Goal: Task Accomplishment & Management: Manage account settings

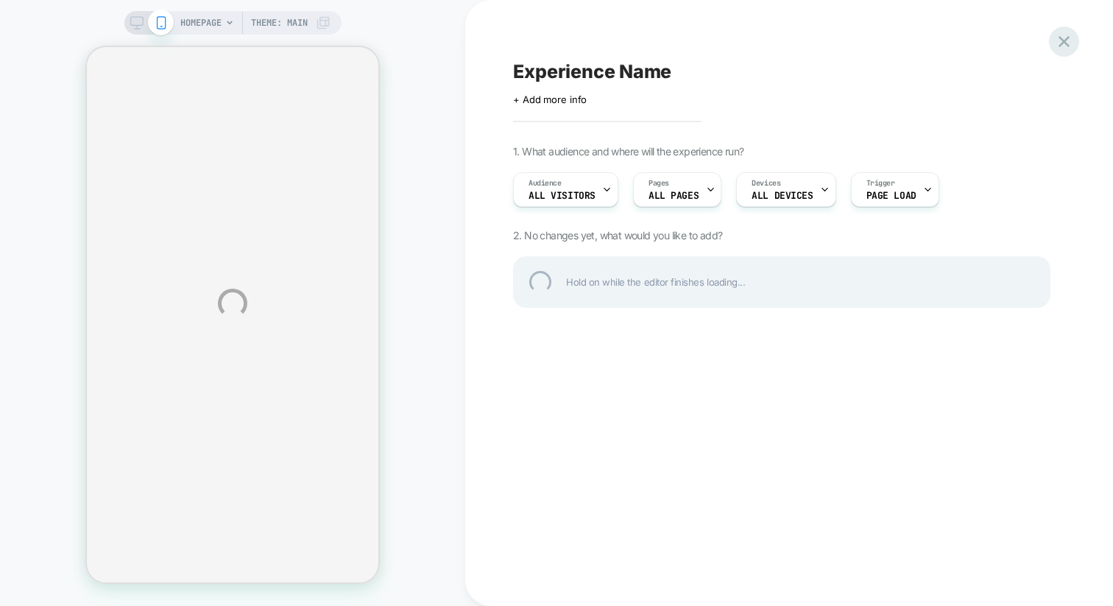
click at [1069, 38] on div at bounding box center [1064, 42] width 30 height 30
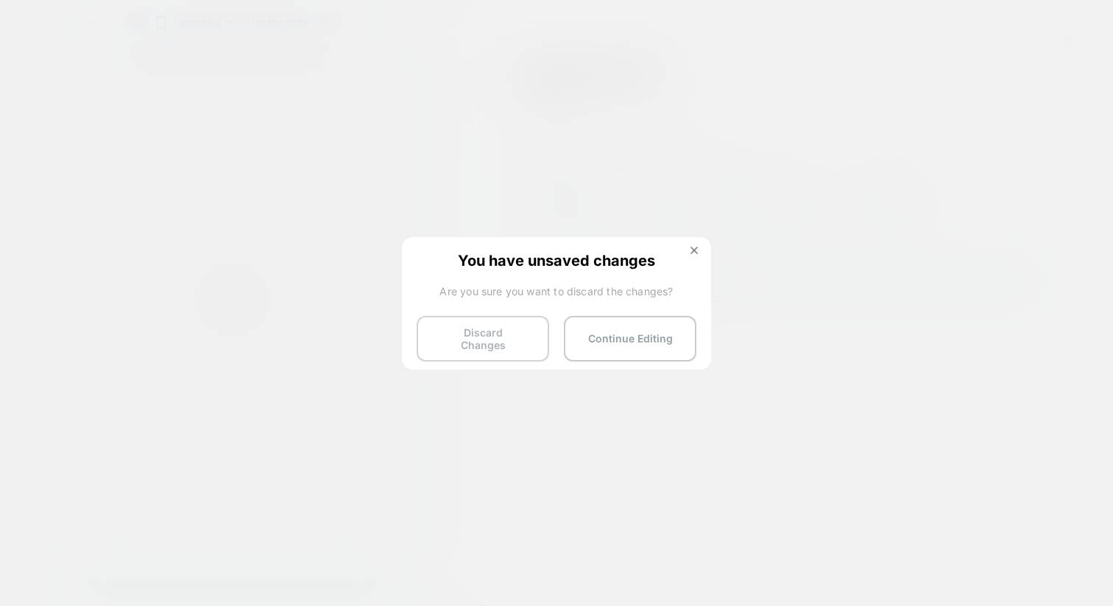
click at [490, 333] on button "Discard Changes" at bounding box center [483, 339] width 133 height 46
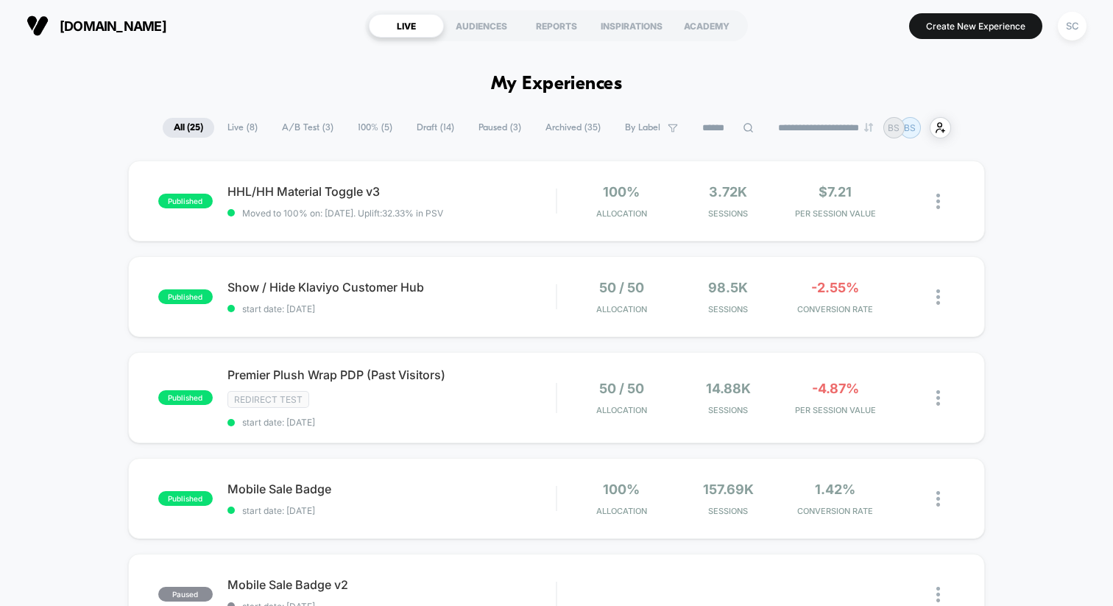
click at [308, 126] on span "A/B Test ( 3 )" at bounding box center [308, 128] width 74 height 20
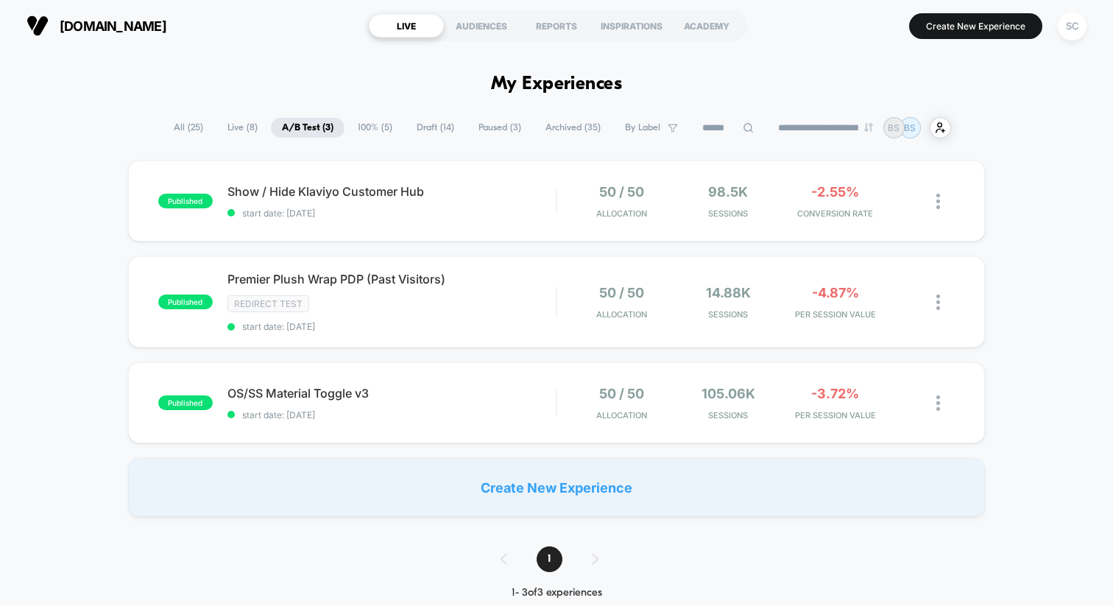
click at [182, 134] on span "All ( 25 )" at bounding box center [189, 128] width 52 height 20
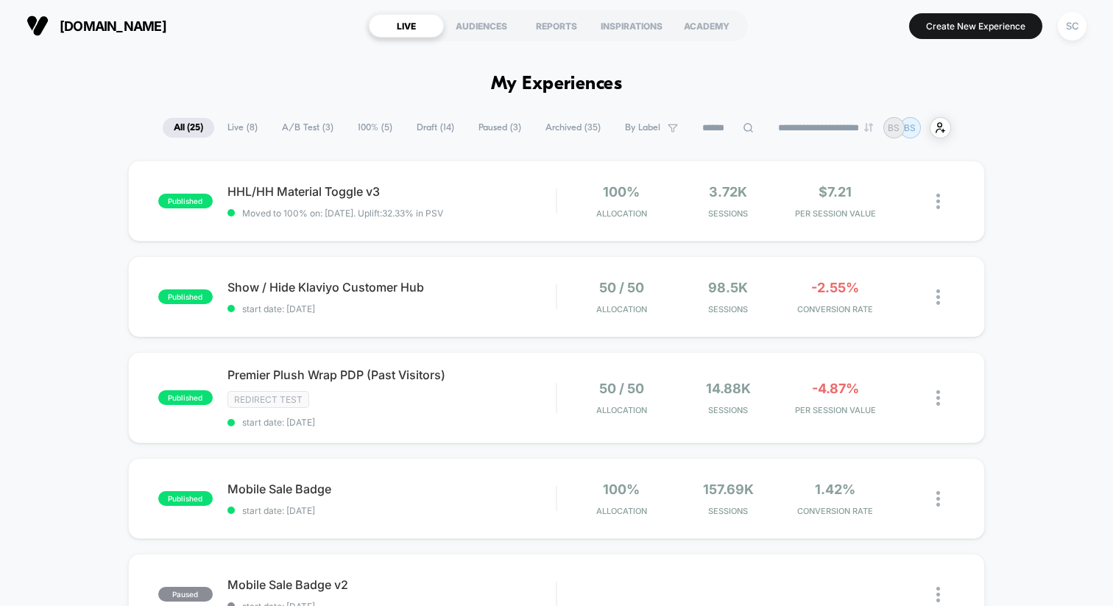
click at [244, 126] on span "Live ( 8 )" at bounding box center [243, 128] width 52 height 20
click at [181, 127] on span "All ( 25 )" at bounding box center [188, 128] width 52 height 20
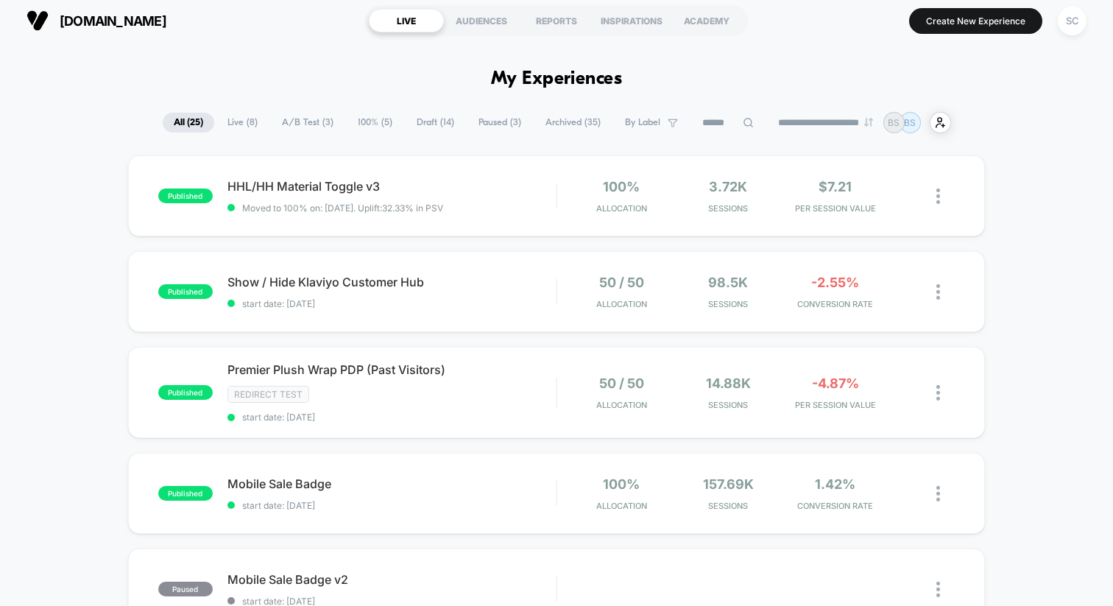
click at [244, 123] on span "Live ( 8 )" at bounding box center [243, 123] width 52 height 20
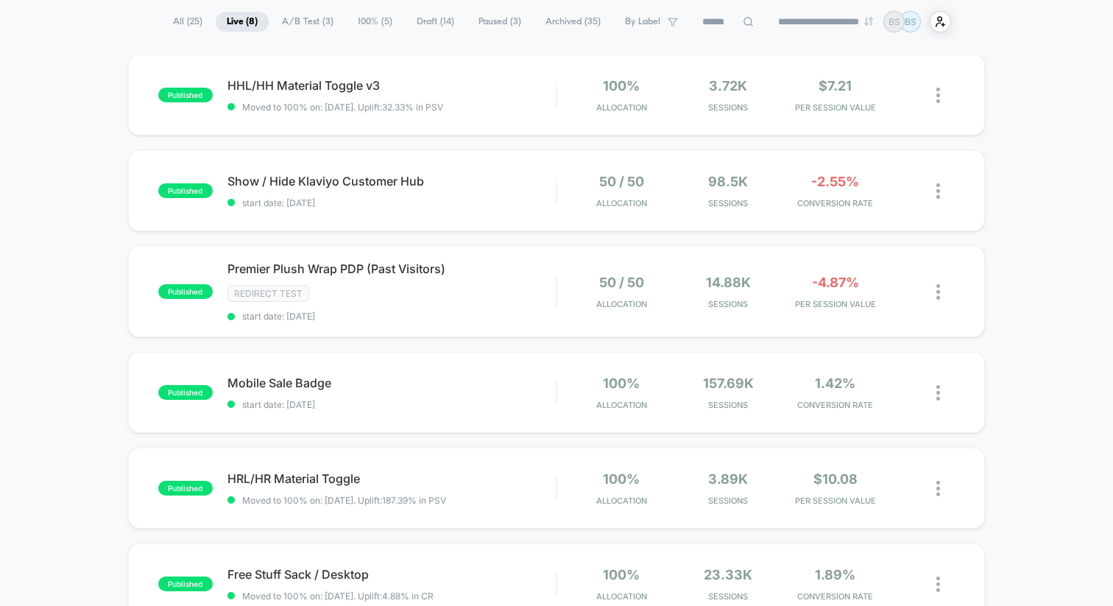
scroll to position [105, 0]
click at [519, 104] on span "Moved to 100% on: [DATE] . Uplift: 32.33% in PSV" at bounding box center [392, 107] width 328 height 11
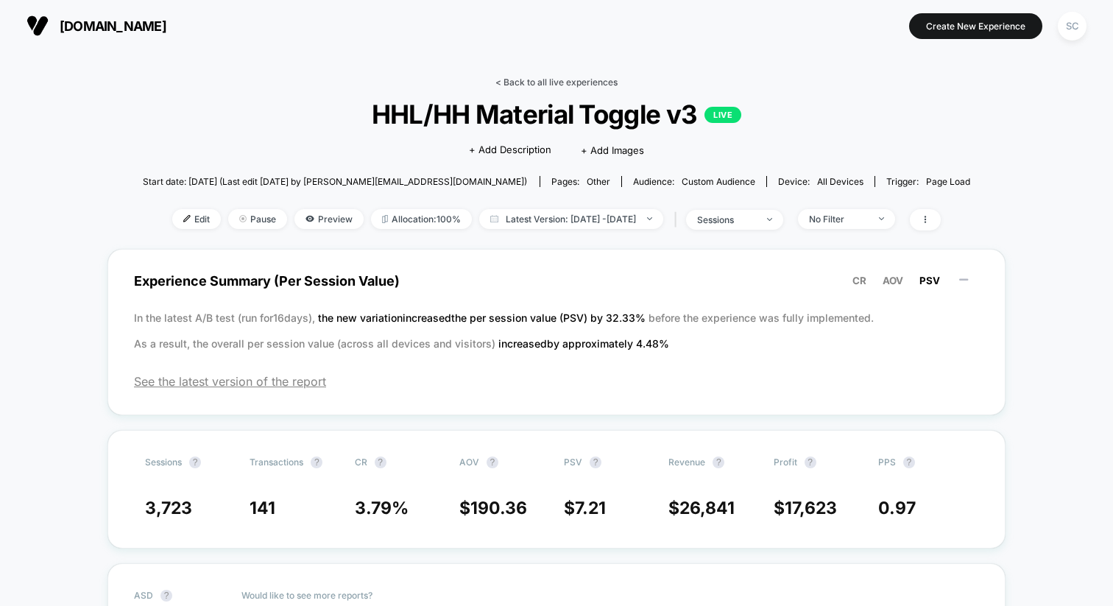
click at [528, 80] on link "< Back to all live experiences" at bounding box center [557, 82] width 122 height 11
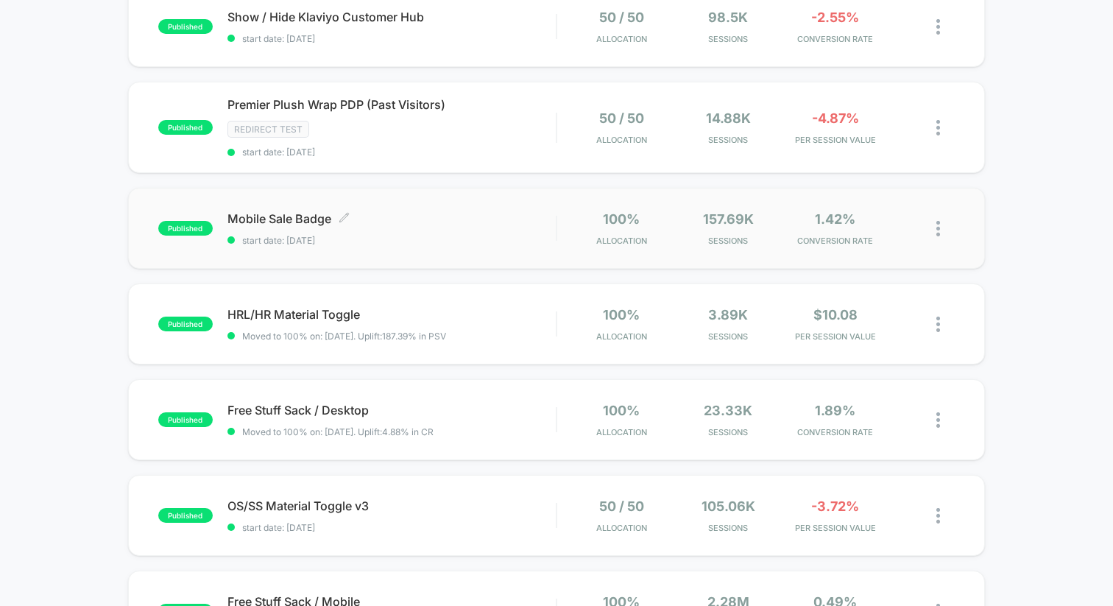
scroll to position [274, 0]
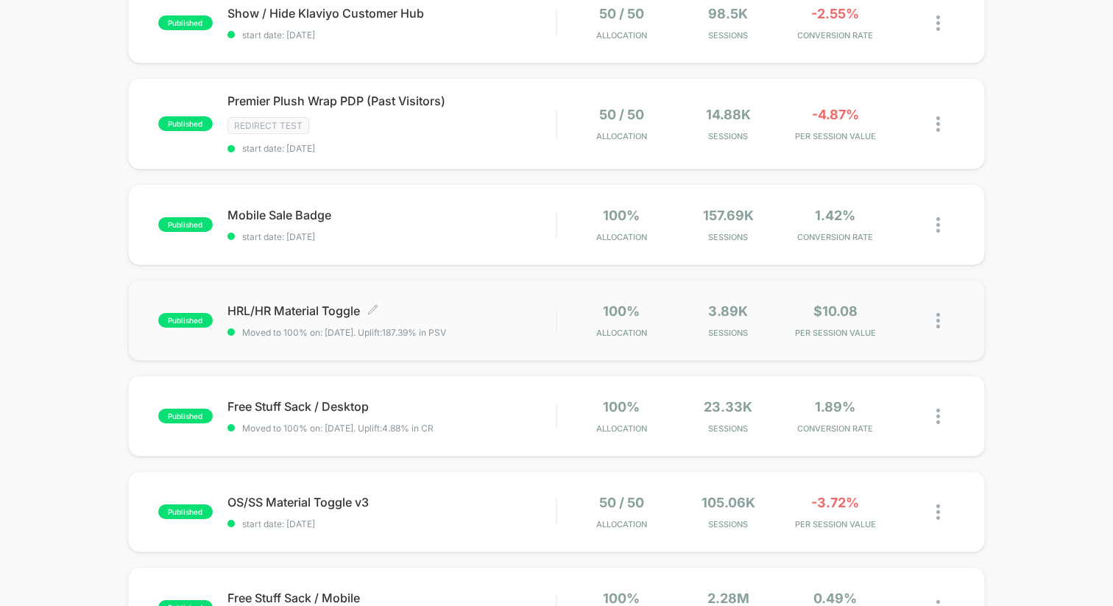
click at [474, 307] on span "HRL/HR Material Toggle Click to edit experience details" at bounding box center [392, 310] width 328 height 15
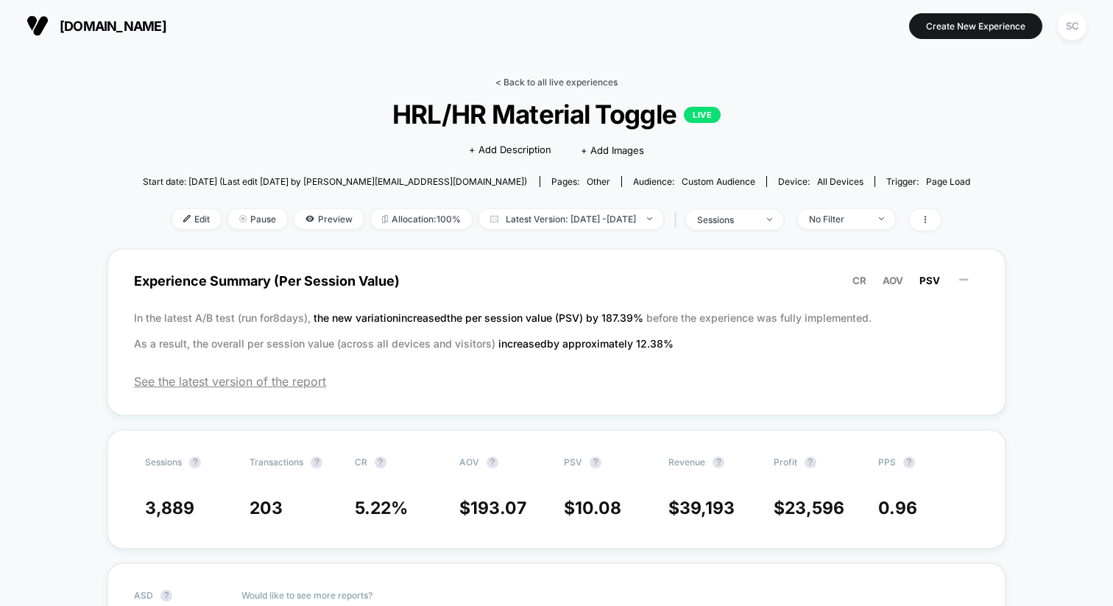
click at [554, 85] on link "< Back to all live experiences" at bounding box center [557, 82] width 122 height 11
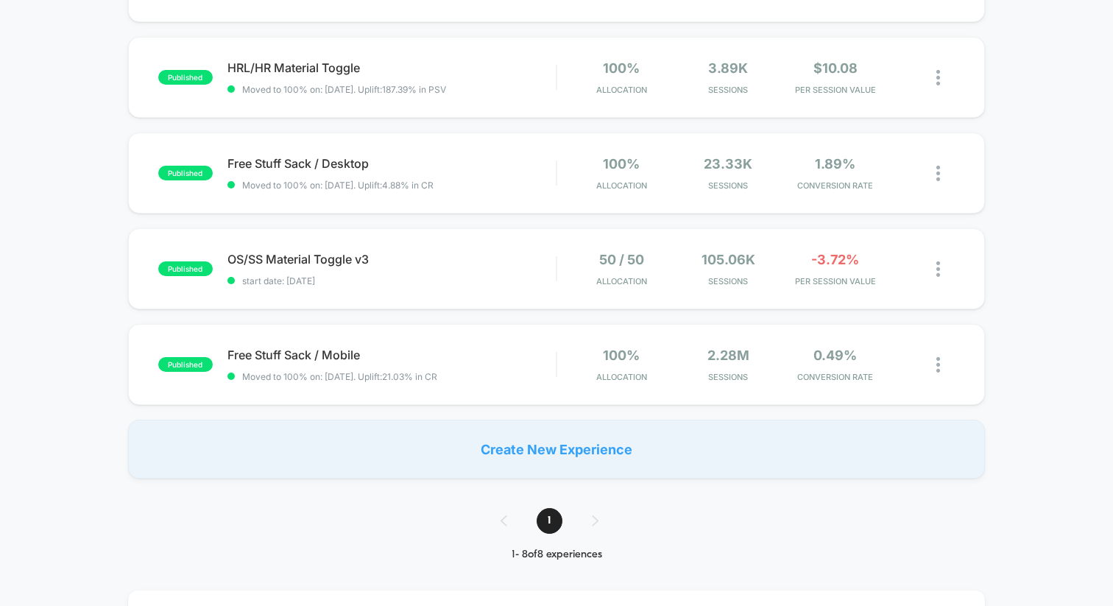
scroll to position [518, 0]
click at [453, 275] on span "start date: [DATE]" at bounding box center [392, 279] width 328 height 11
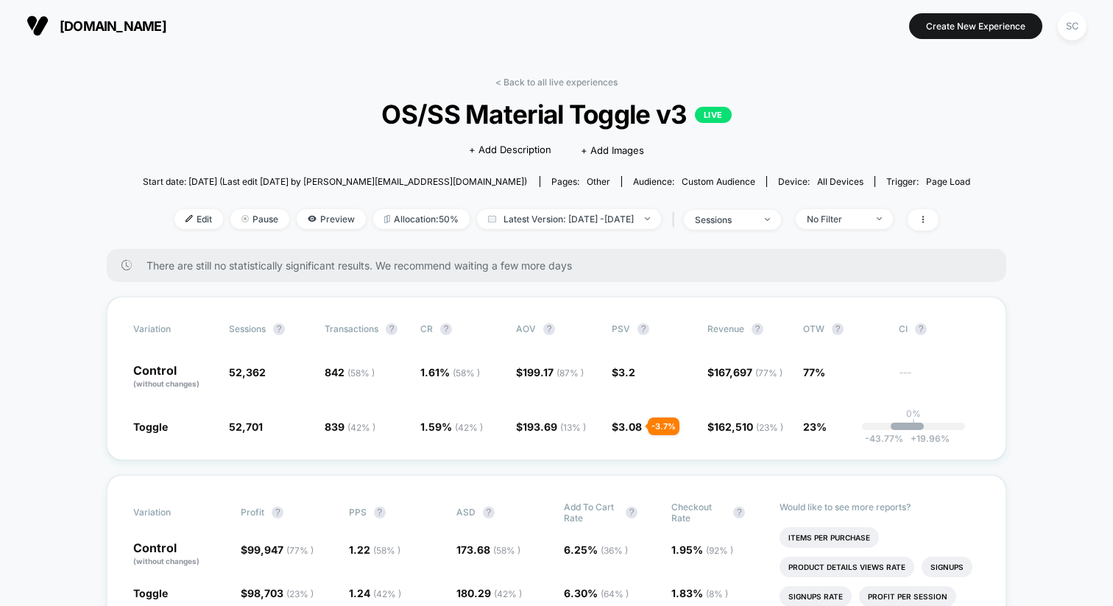
click at [418, 121] on span "OS/SS Material Toggle v3 LIVE" at bounding box center [556, 114] width 745 height 31
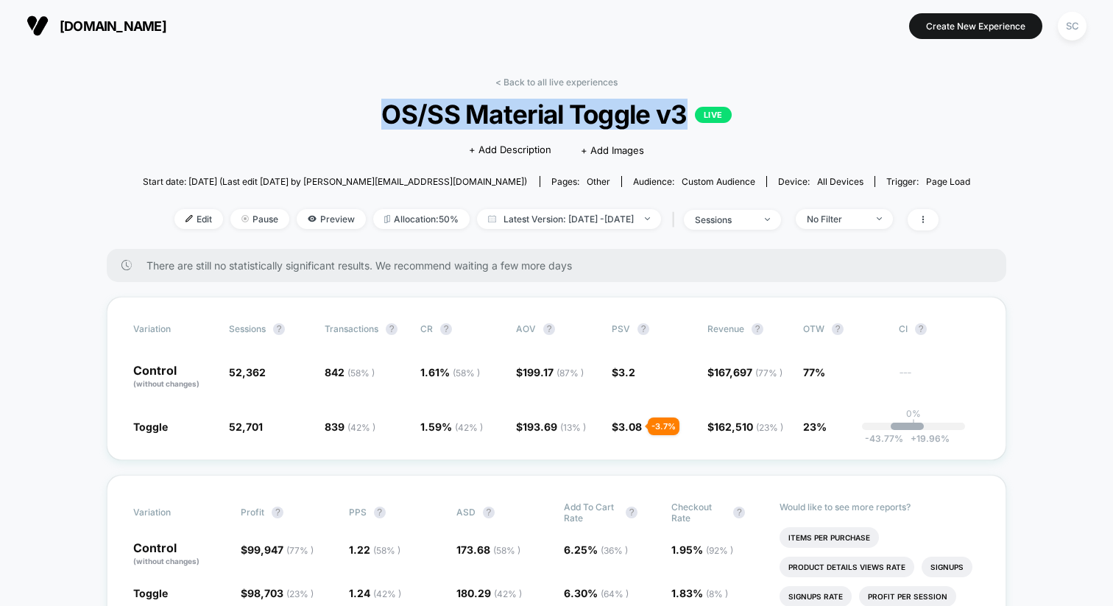
click at [398, 117] on span "OS/SS Material Toggle v3 LIVE" at bounding box center [556, 114] width 745 height 31
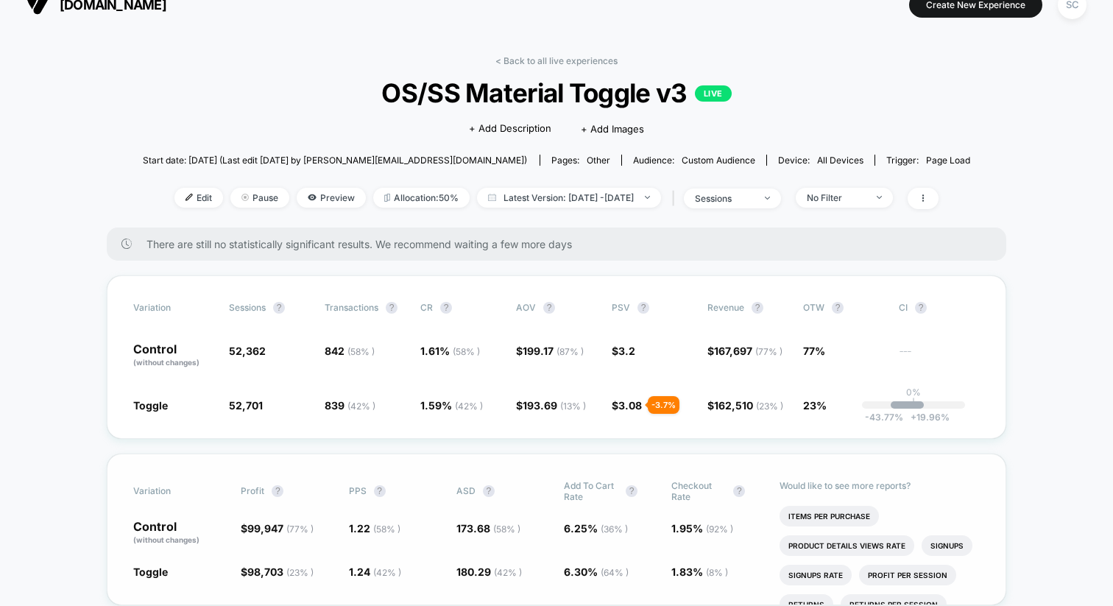
scroll to position [27, 0]
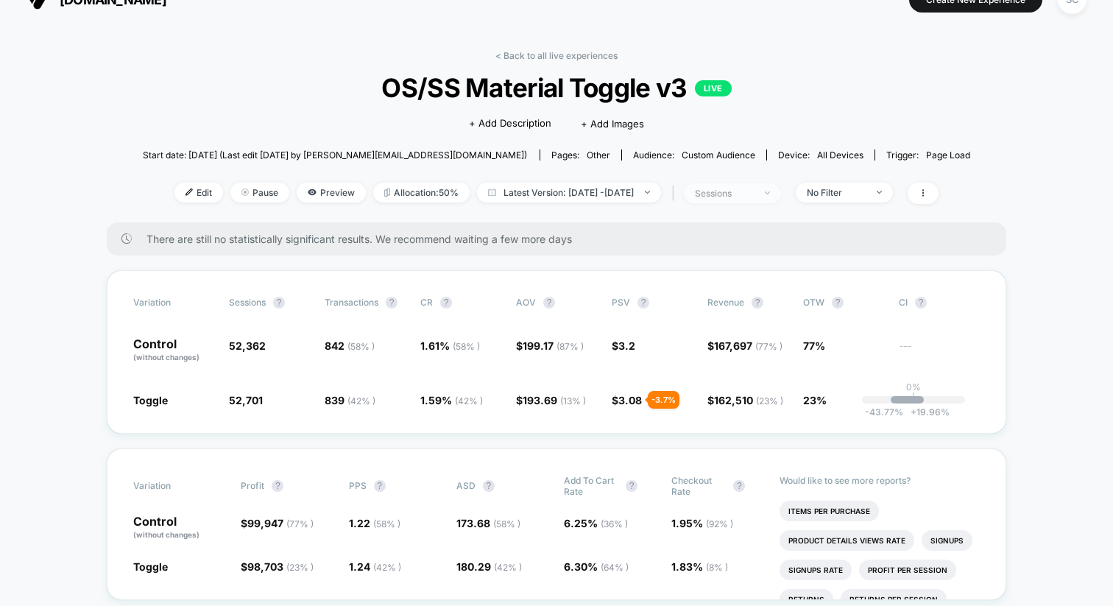
click at [754, 194] on div "sessions" at bounding box center [724, 193] width 59 height 11
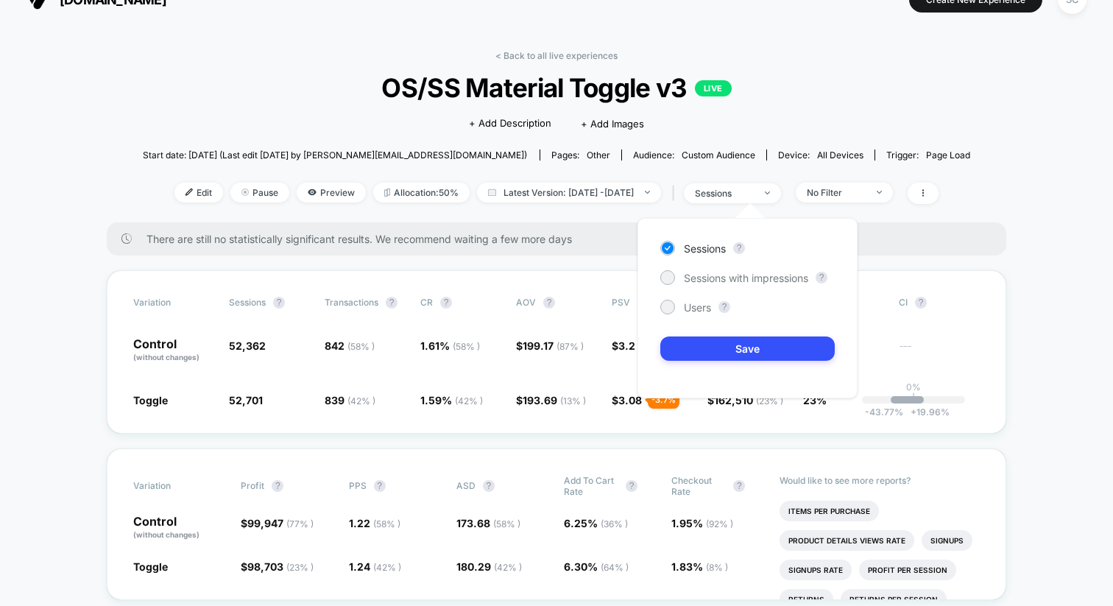
click at [745, 268] on div "Sessions ? Sessions with impressions ? Users ? Save" at bounding box center [748, 308] width 220 height 180
click at [742, 278] on span "Sessions with impressions" at bounding box center [746, 278] width 124 height 13
click at [728, 353] on button "Save" at bounding box center [748, 349] width 175 height 24
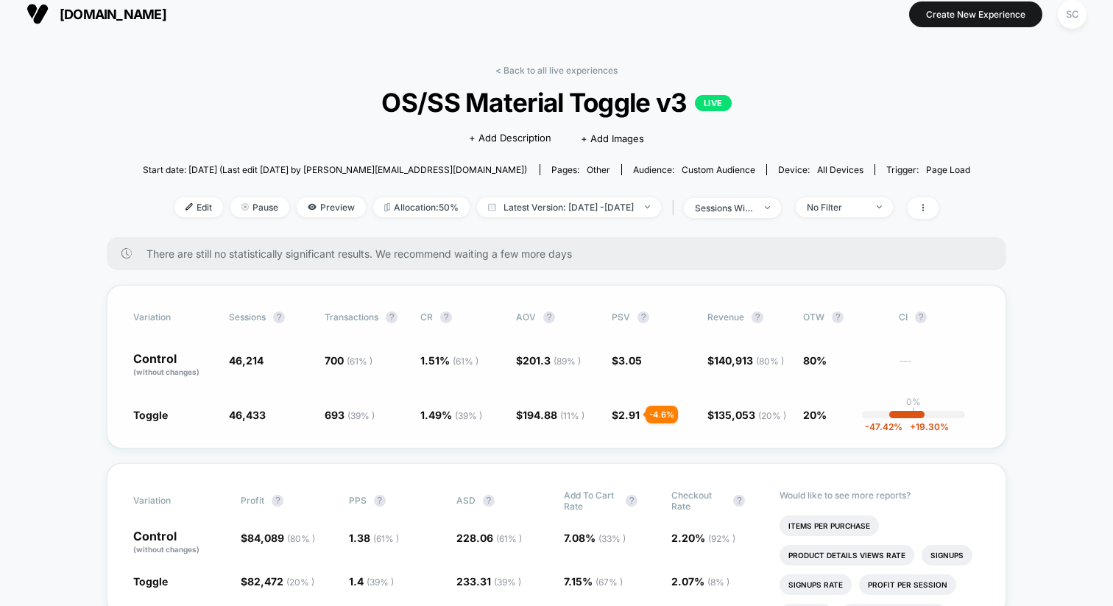
scroll to position [10, 0]
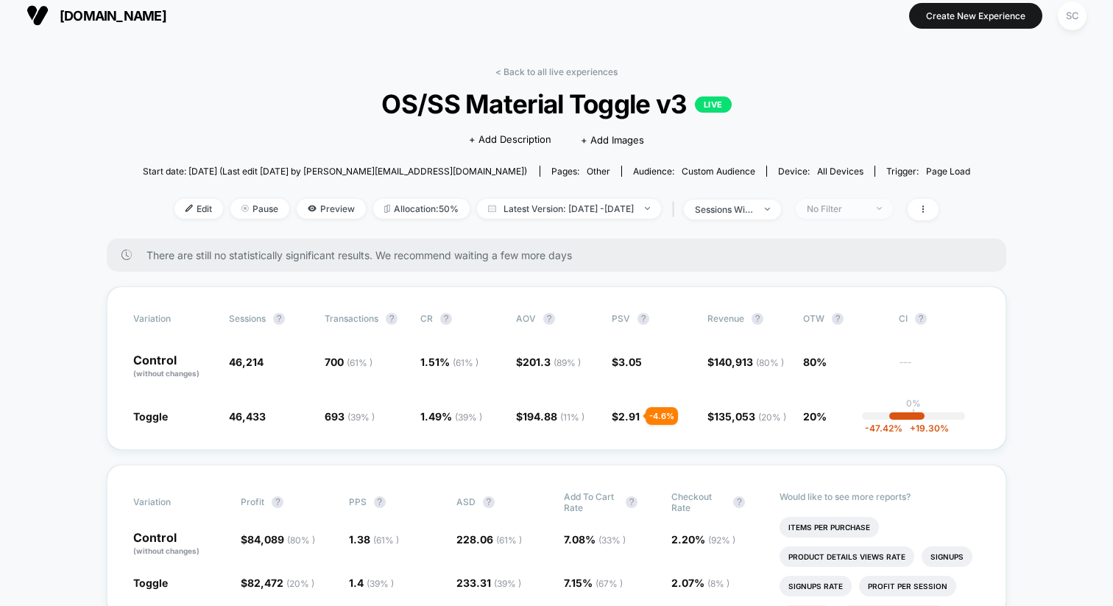
click at [864, 205] on div "No Filter" at bounding box center [836, 208] width 59 height 11
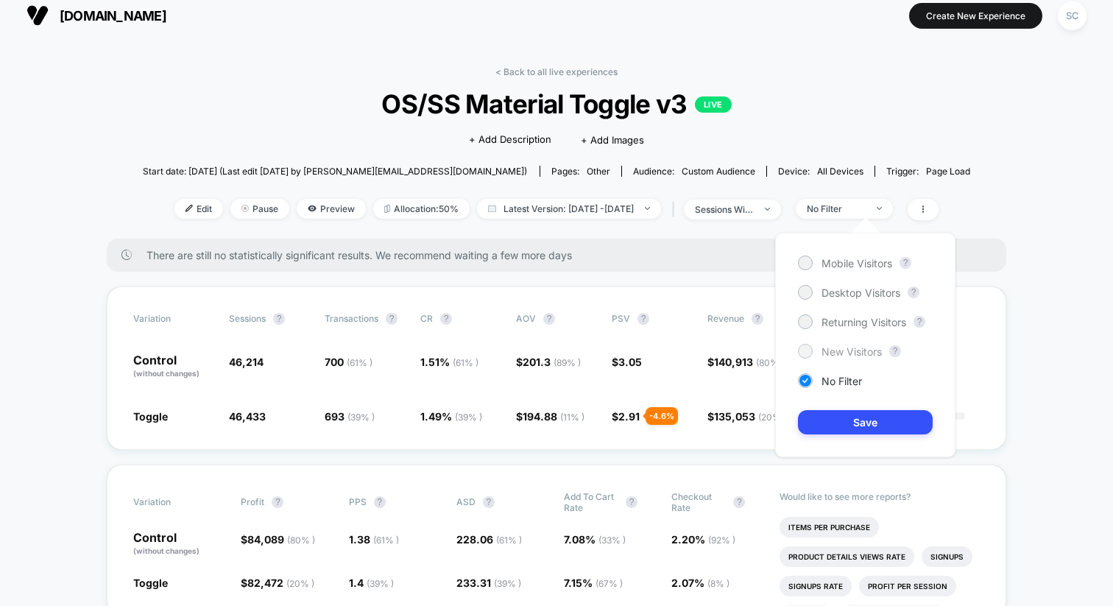
click at [834, 347] on span "New Visitors" at bounding box center [852, 351] width 60 height 13
click at [830, 421] on button "Save" at bounding box center [865, 422] width 135 height 24
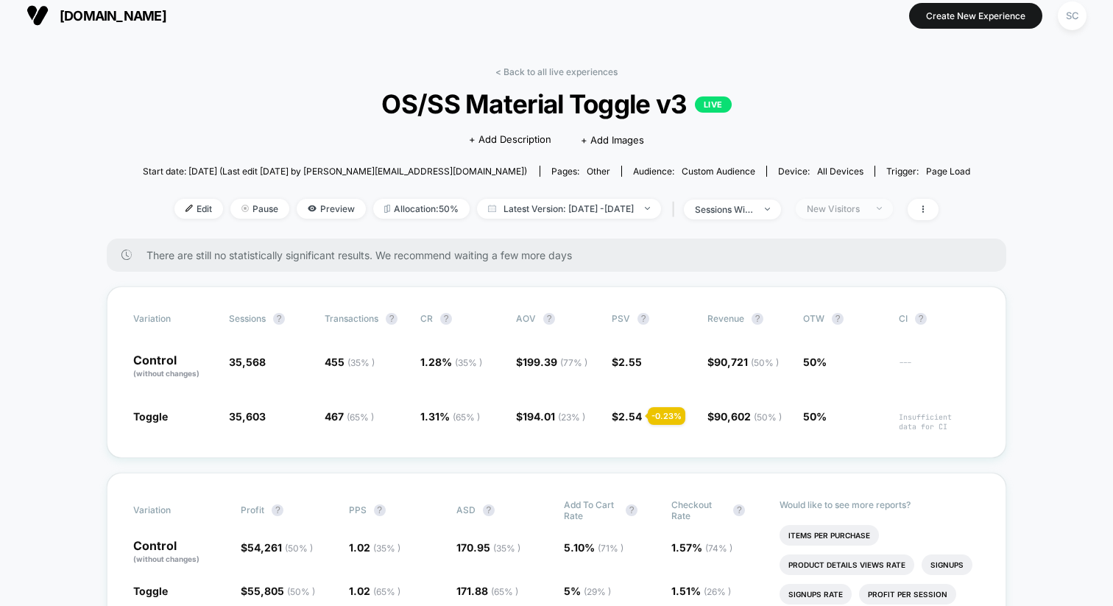
click at [862, 205] on div "New Visitors" at bounding box center [836, 208] width 59 height 11
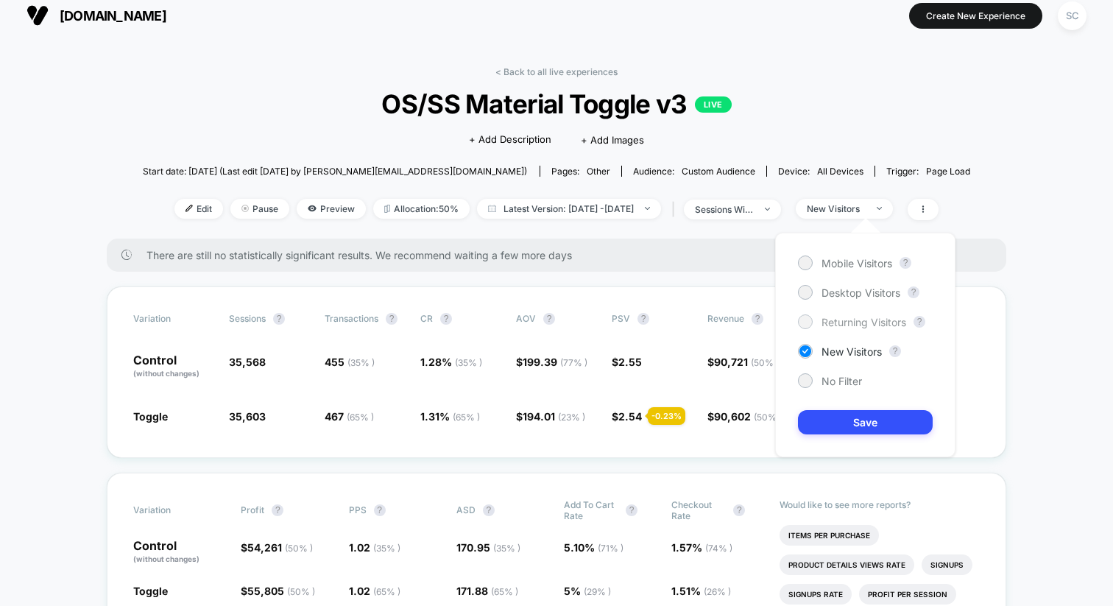
click at [840, 318] on span "Returning Visitors" at bounding box center [864, 322] width 85 height 13
click at [840, 426] on button "Save" at bounding box center [865, 422] width 135 height 24
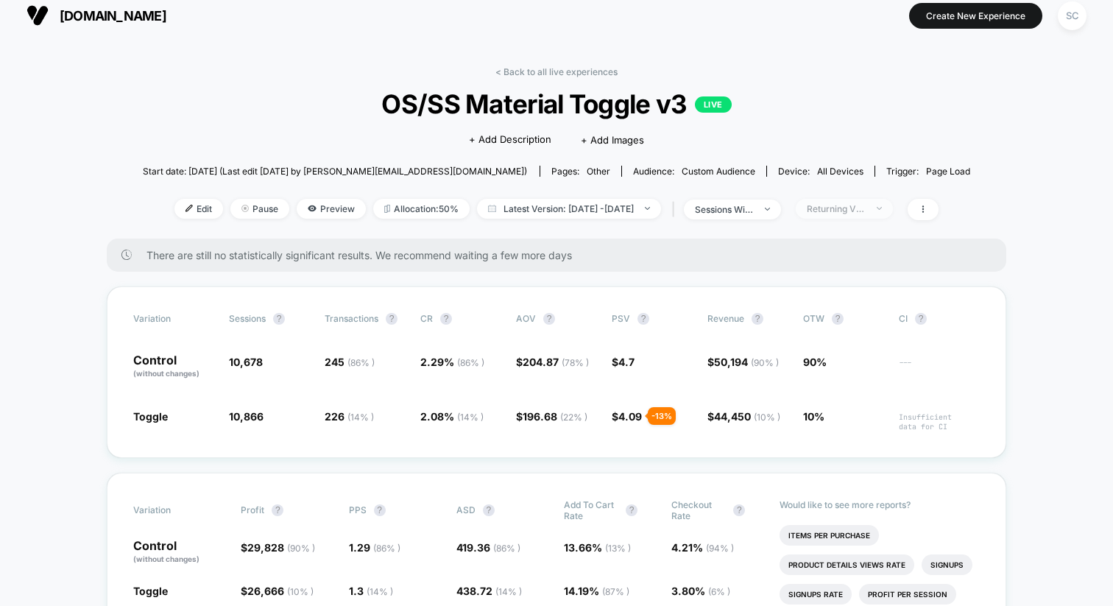
click at [866, 206] on div "Returning Visitors" at bounding box center [836, 208] width 59 height 11
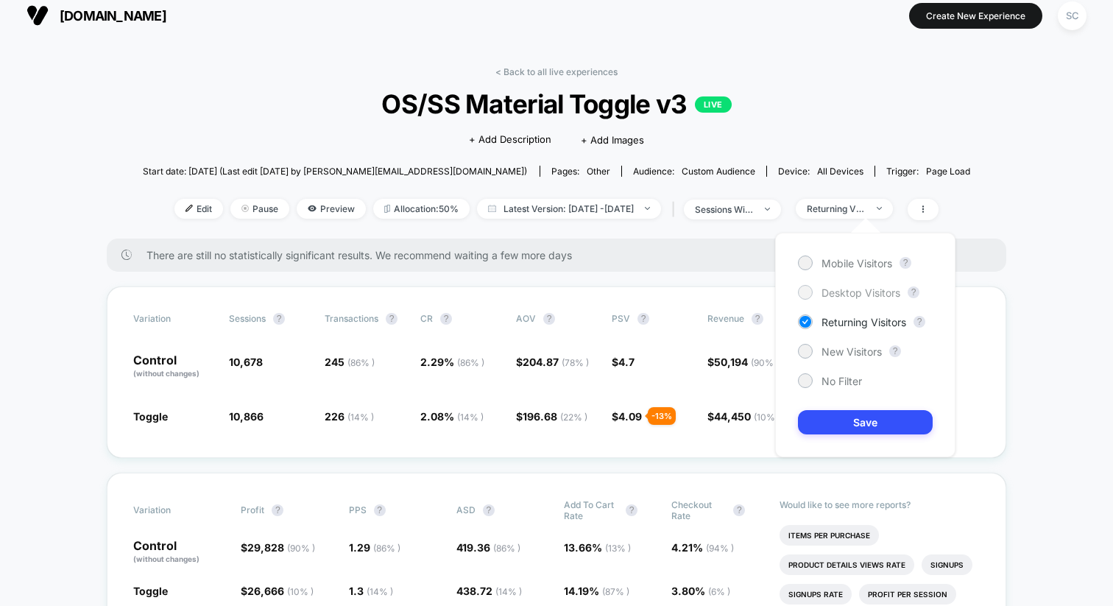
click at [844, 294] on span "Desktop Visitors" at bounding box center [861, 292] width 79 height 13
click at [831, 428] on button "Save" at bounding box center [865, 422] width 135 height 24
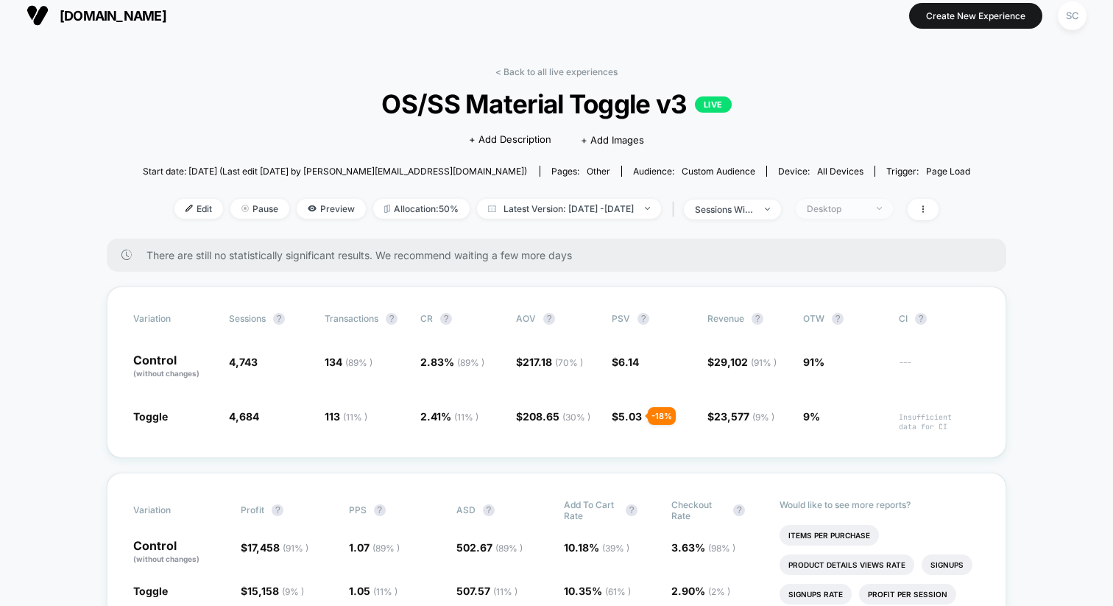
click at [866, 209] on div "Desktop" at bounding box center [836, 208] width 59 height 11
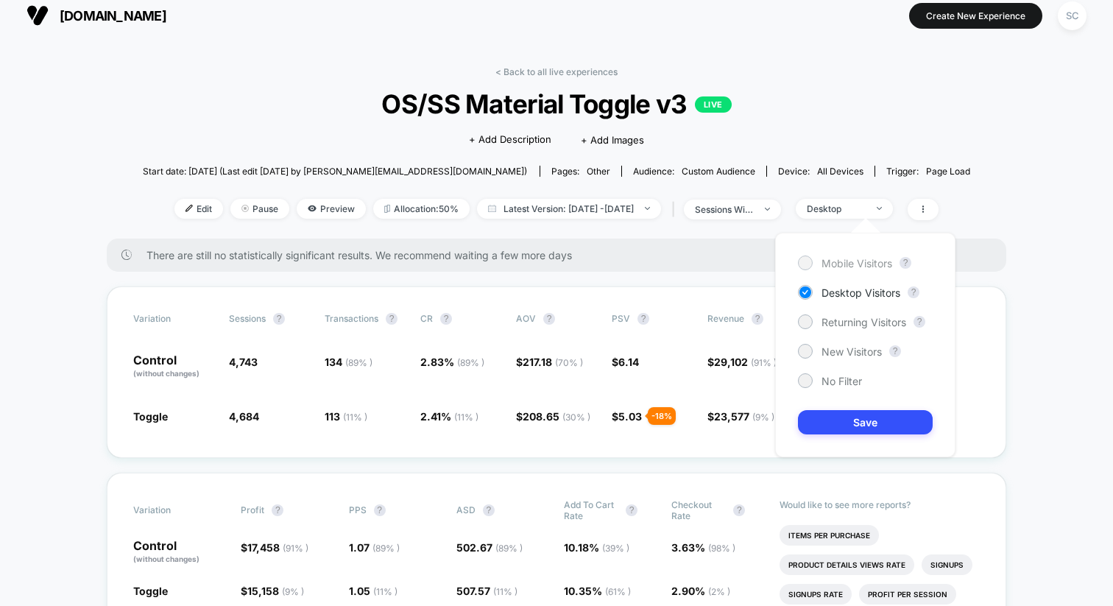
click at [848, 259] on span "Mobile Visitors" at bounding box center [857, 263] width 71 height 13
click at [834, 422] on button "Save" at bounding box center [865, 422] width 135 height 24
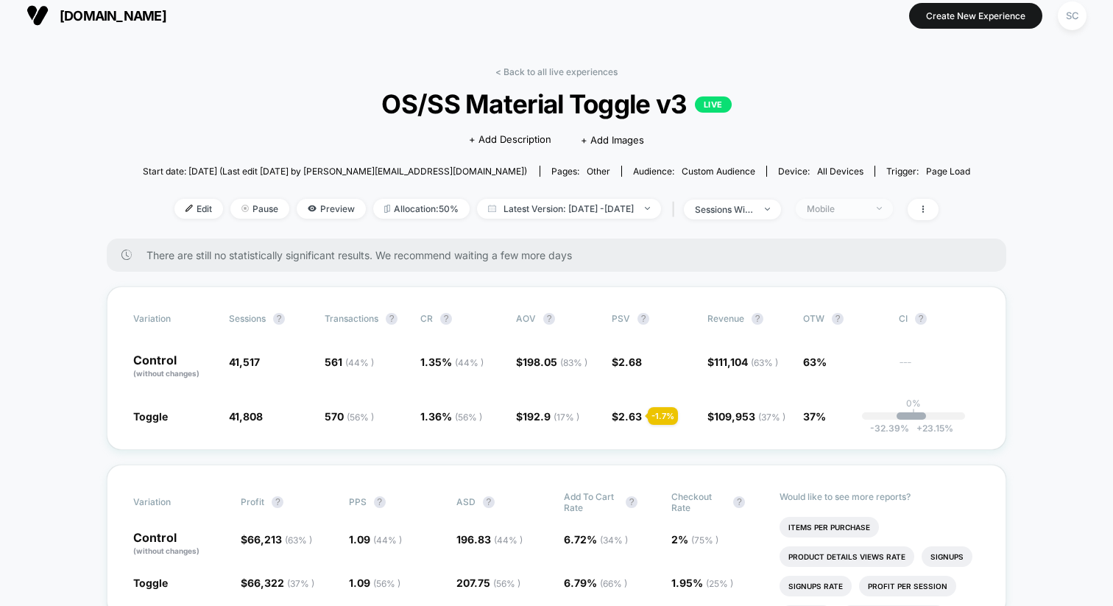
click at [866, 209] on div "Mobile" at bounding box center [836, 208] width 59 height 11
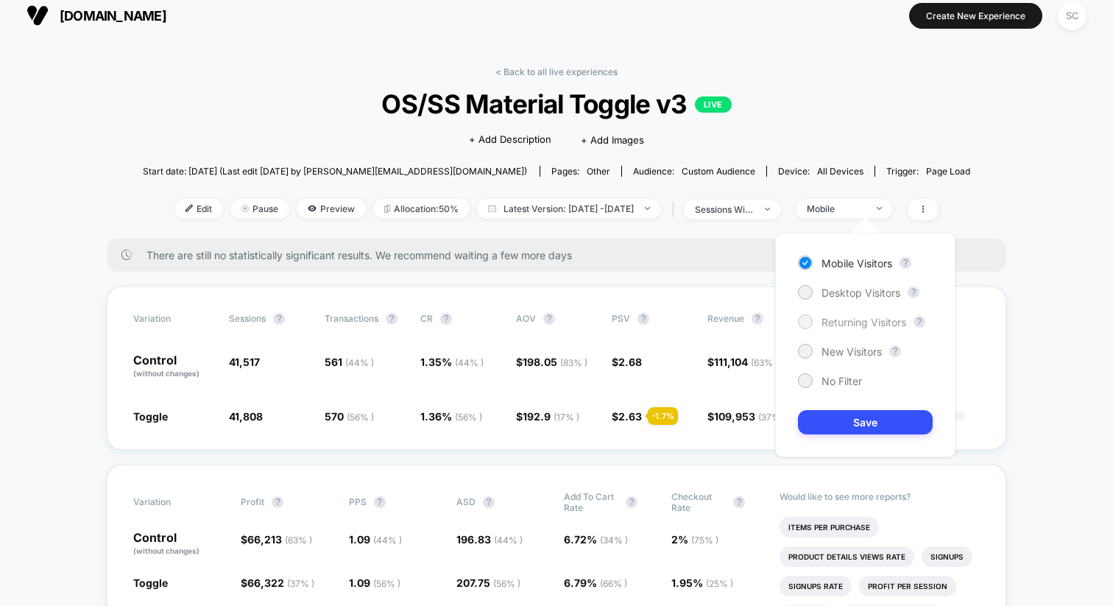
click at [801, 318] on div at bounding box center [805, 321] width 11 height 11
click at [828, 419] on button "Save" at bounding box center [865, 422] width 135 height 24
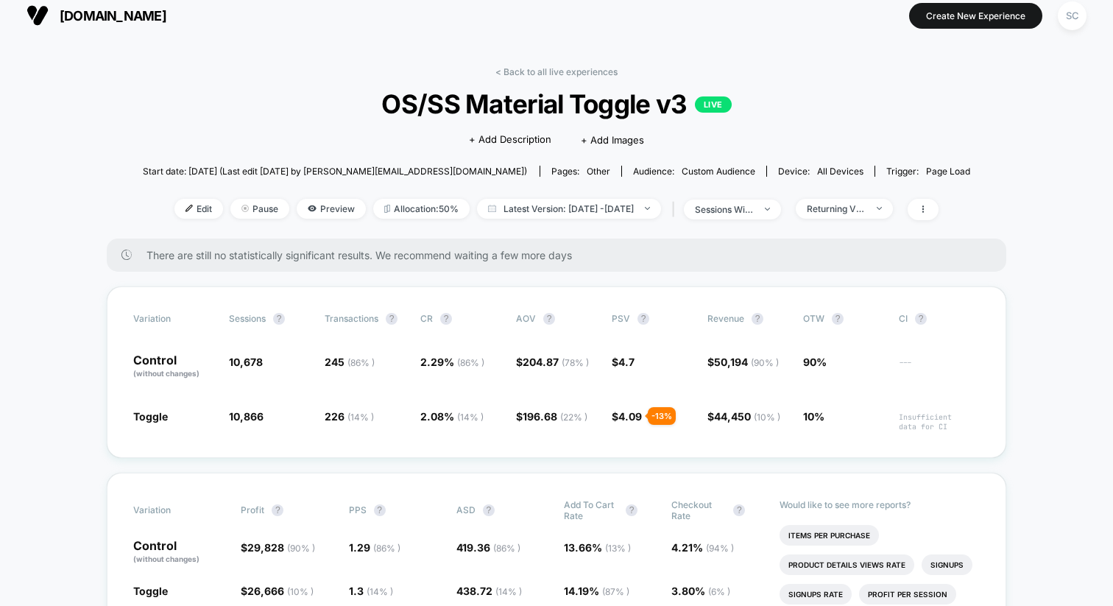
click at [457, 102] on span "OS/SS Material Toggle v3 LIVE" at bounding box center [556, 103] width 745 height 31
click at [522, 70] on link "< Back to all live experiences" at bounding box center [557, 71] width 122 height 11
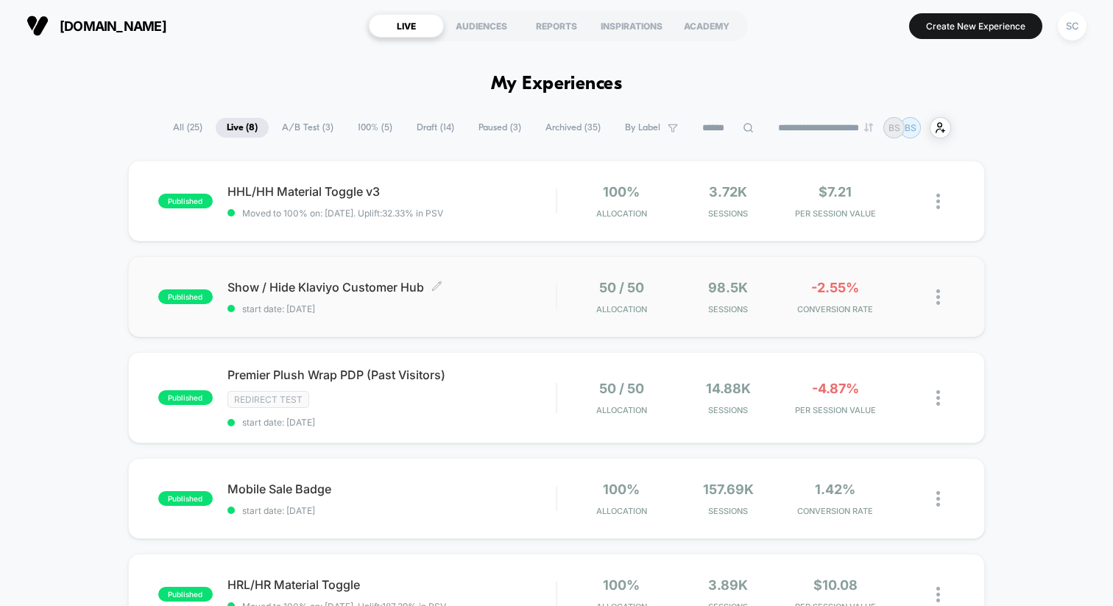
click at [405, 312] on span "start date: [DATE]" at bounding box center [392, 308] width 328 height 11
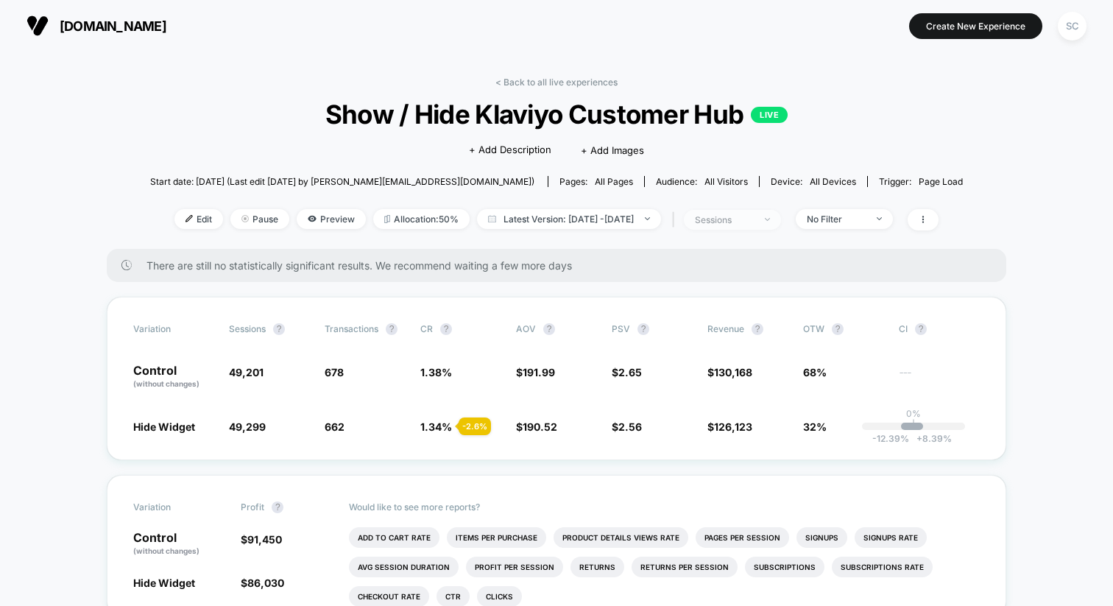
click at [744, 221] on div "sessions" at bounding box center [724, 219] width 59 height 11
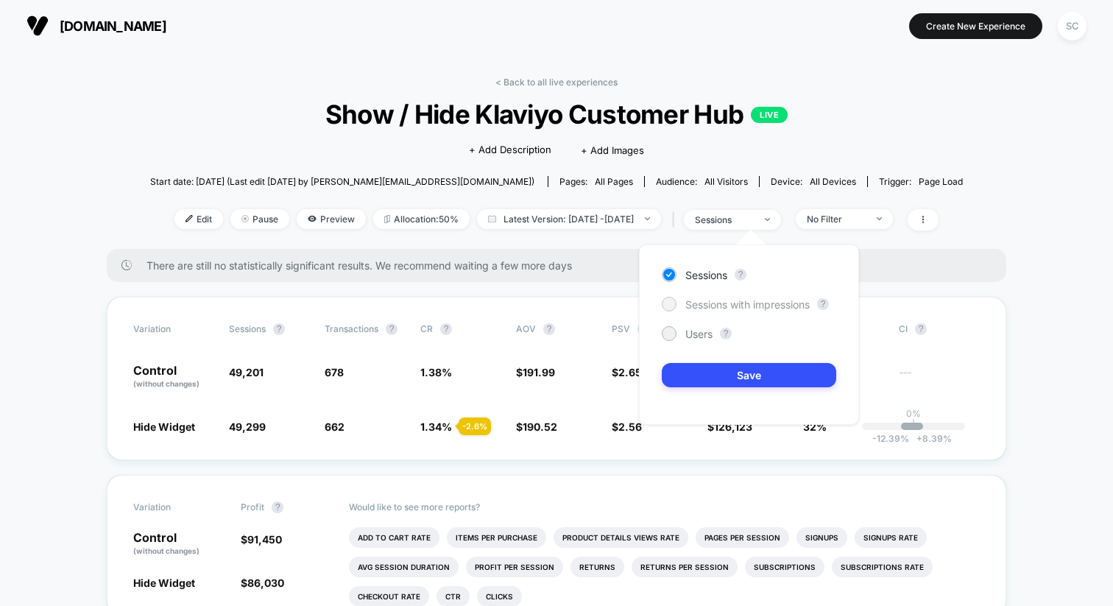
click at [731, 303] on span "Sessions with impressions" at bounding box center [748, 304] width 124 height 13
click at [720, 374] on button "Save" at bounding box center [749, 375] width 175 height 24
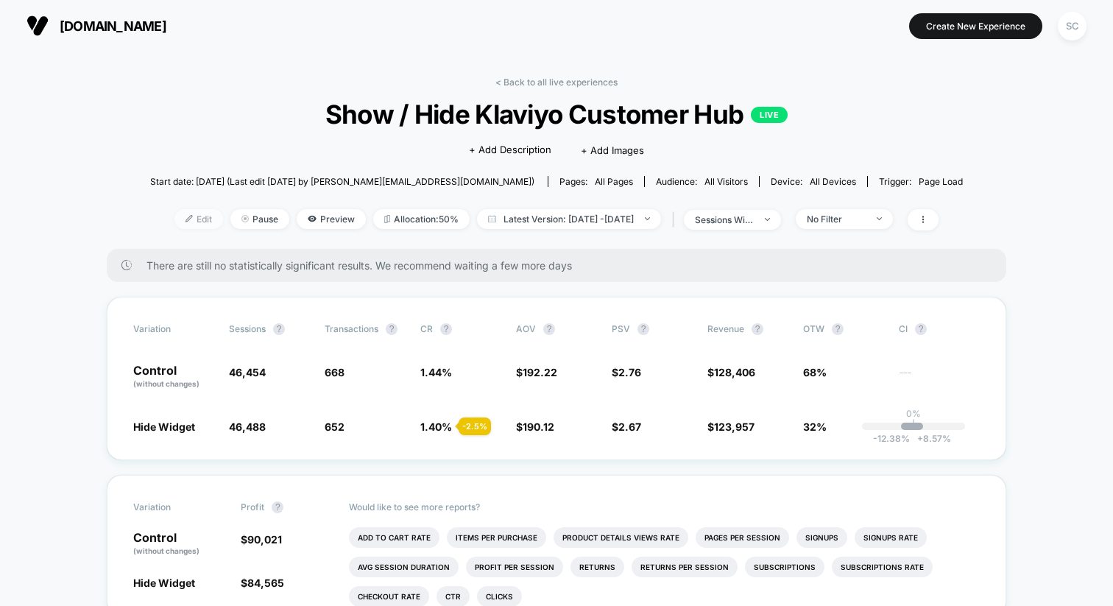
click at [182, 214] on span "Edit" at bounding box center [199, 219] width 49 height 20
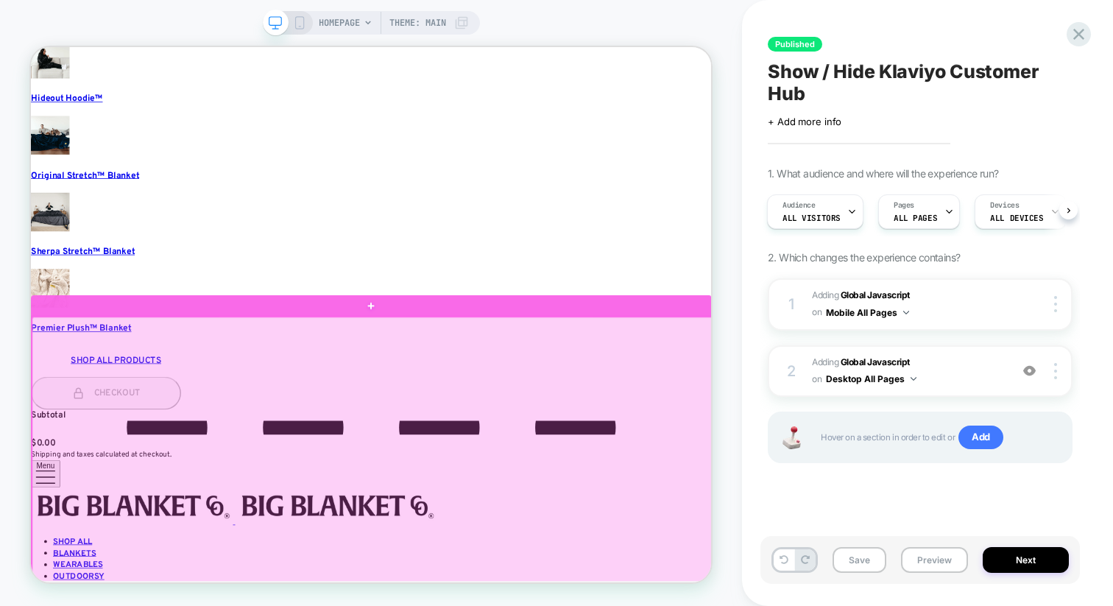
scroll to position [272, 0]
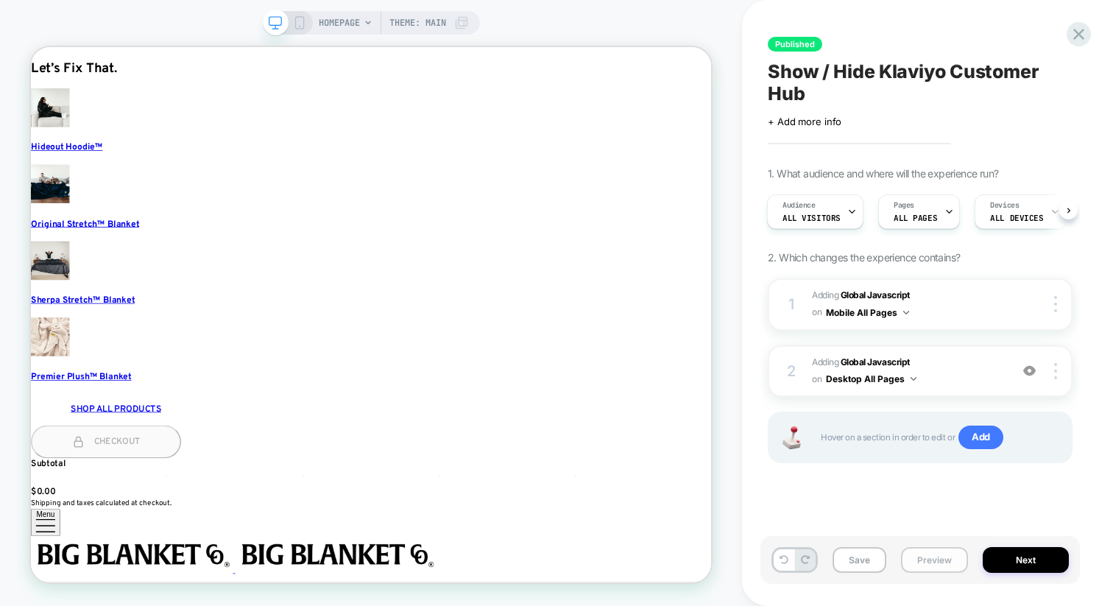
click at [916, 557] on button "Preview" at bounding box center [934, 560] width 67 height 26
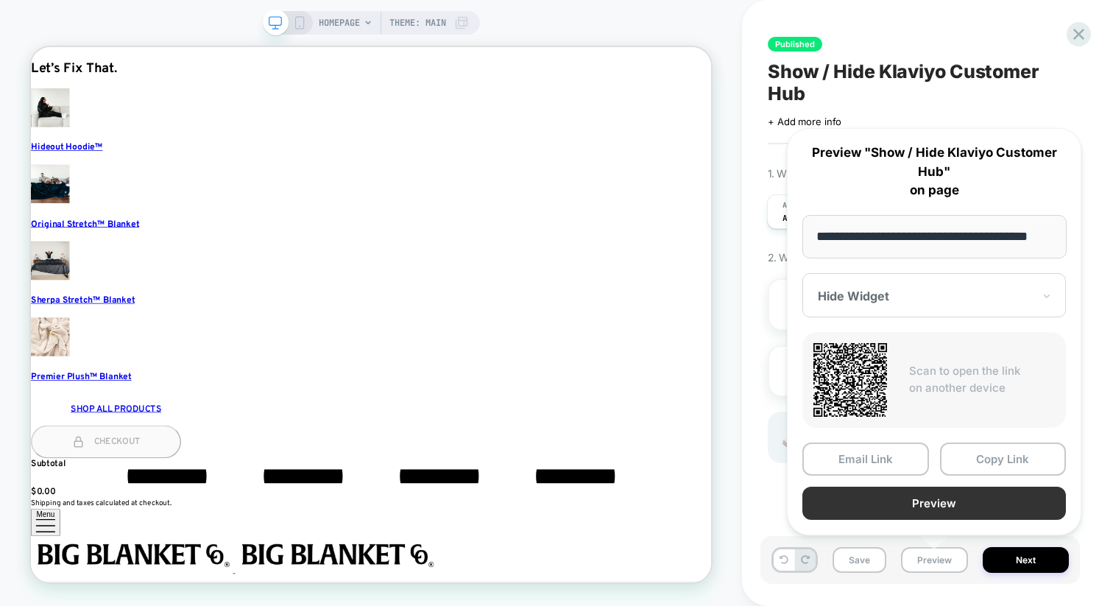
scroll to position [0, 0]
click at [898, 510] on button "Preview" at bounding box center [935, 503] width 264 height 33
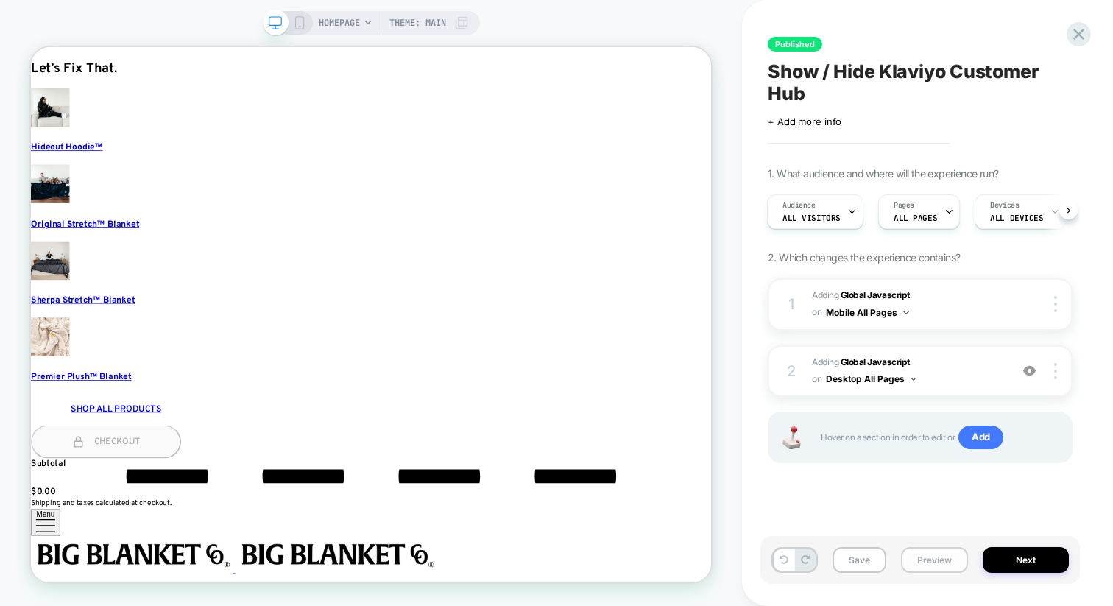
click at [926, 564] on button "Preview" at bounding box center [934, 560] width 67 height 26
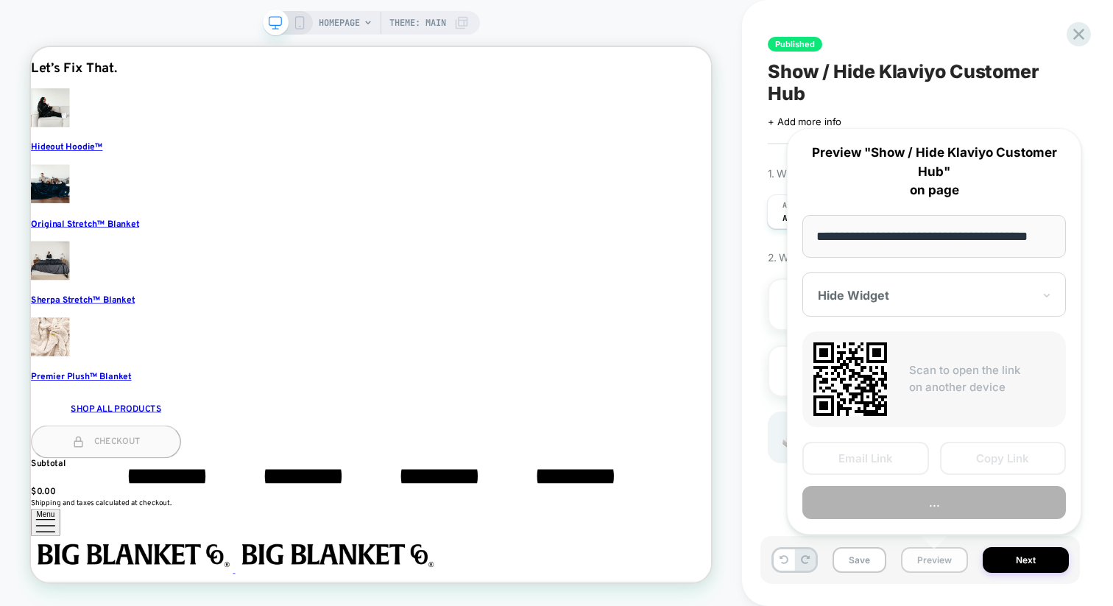
scroll to position [0, 18]
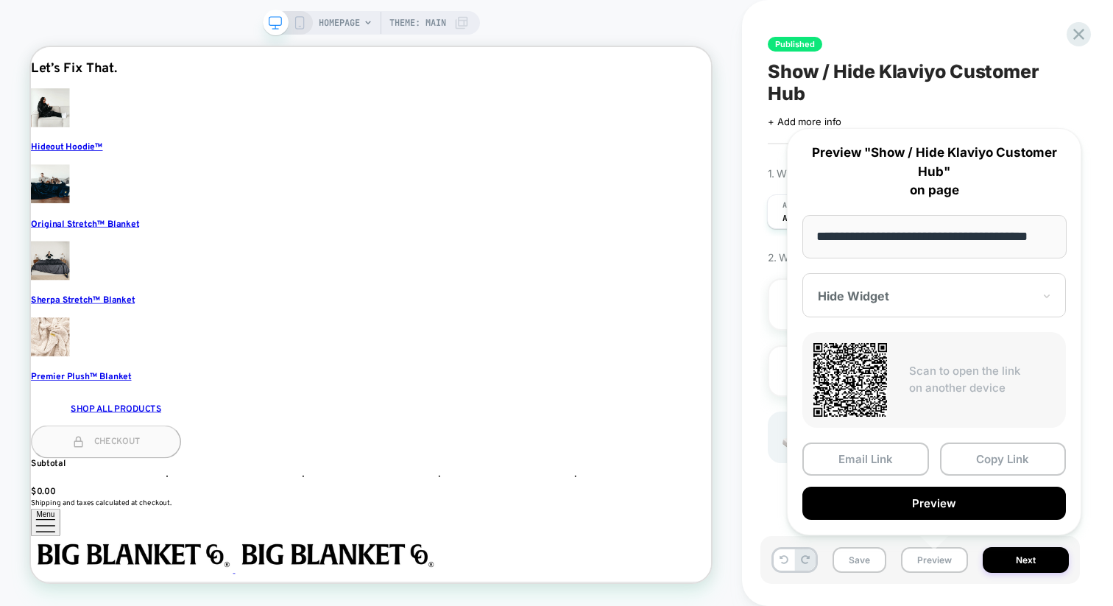
click at [877, 291] on div at bounding box center [925, 296] width 215 height 15
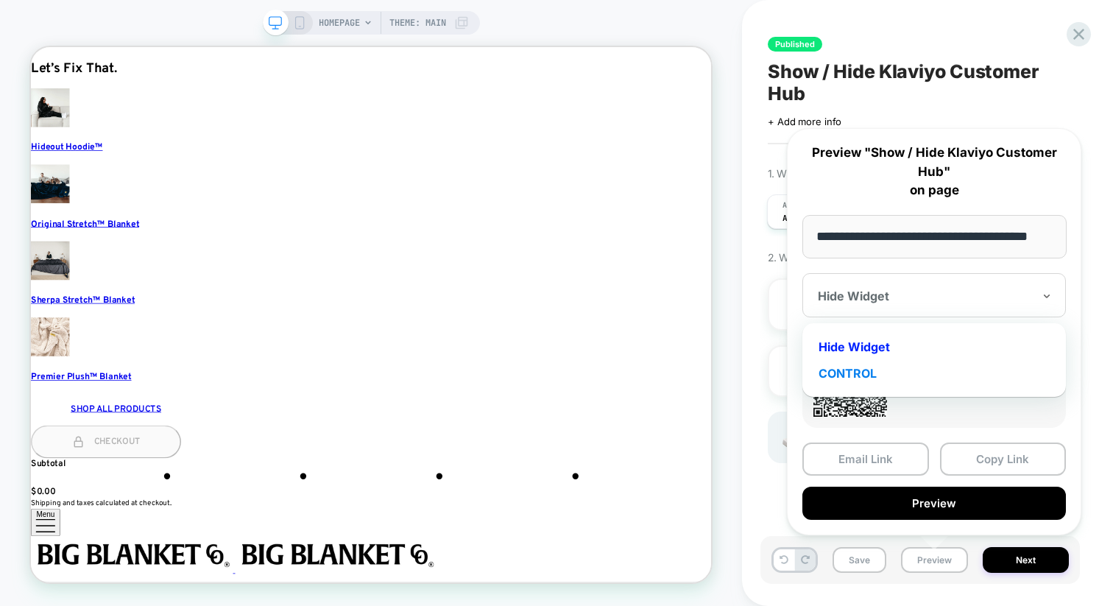
click at [873, 365] on div "CONTROL" at bounding box center [934, 373] width 249 height 27
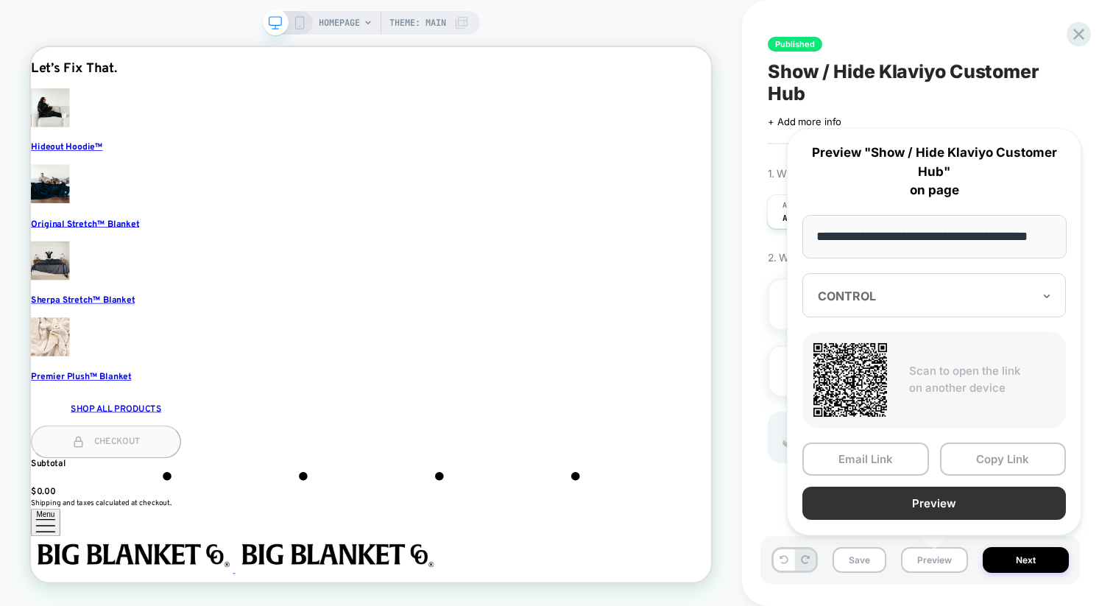
click at [926, 503] on button "Preview" at bounding box center [935, 503] width 264 height 33
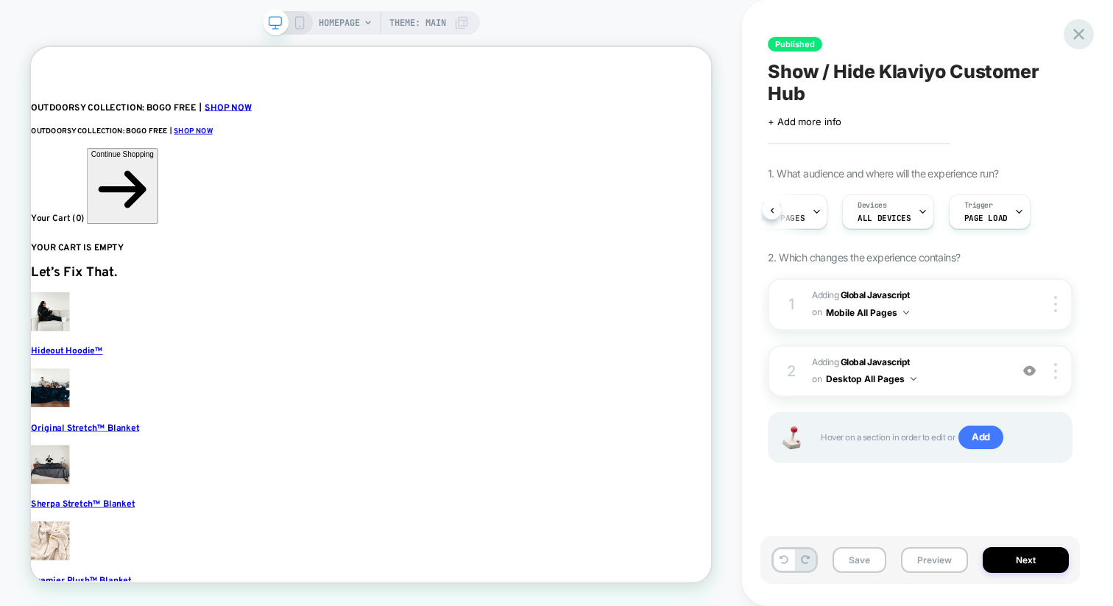
click at [1086, 32] on icon at bounding box center [1079, 34] width 20 height 20
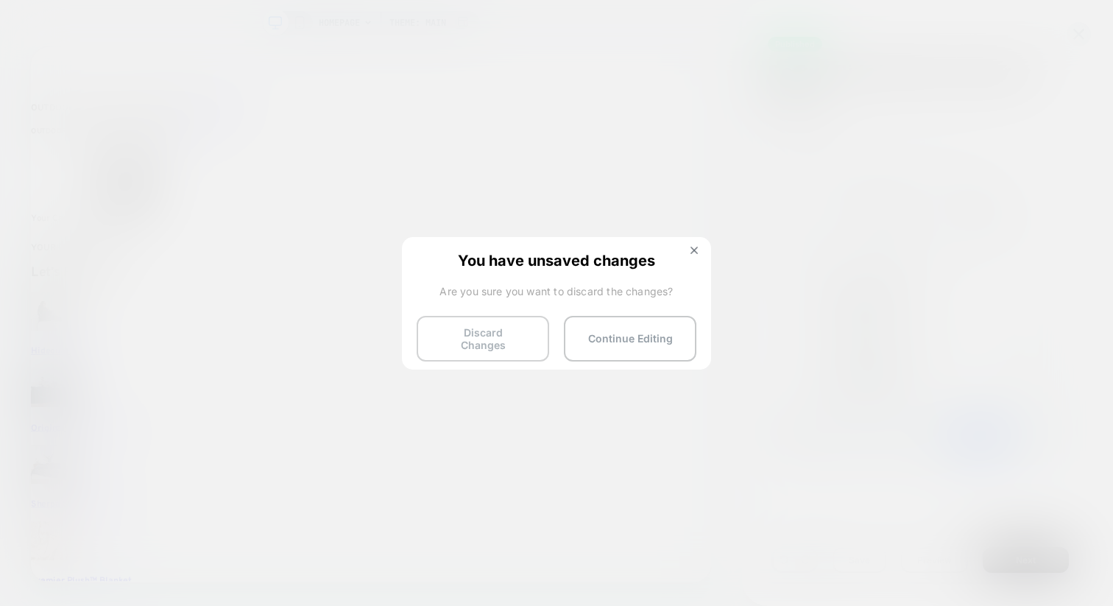
click at [490, 331] on button "Discard Changes" at bounding box center [483, 339] width 133 height 46
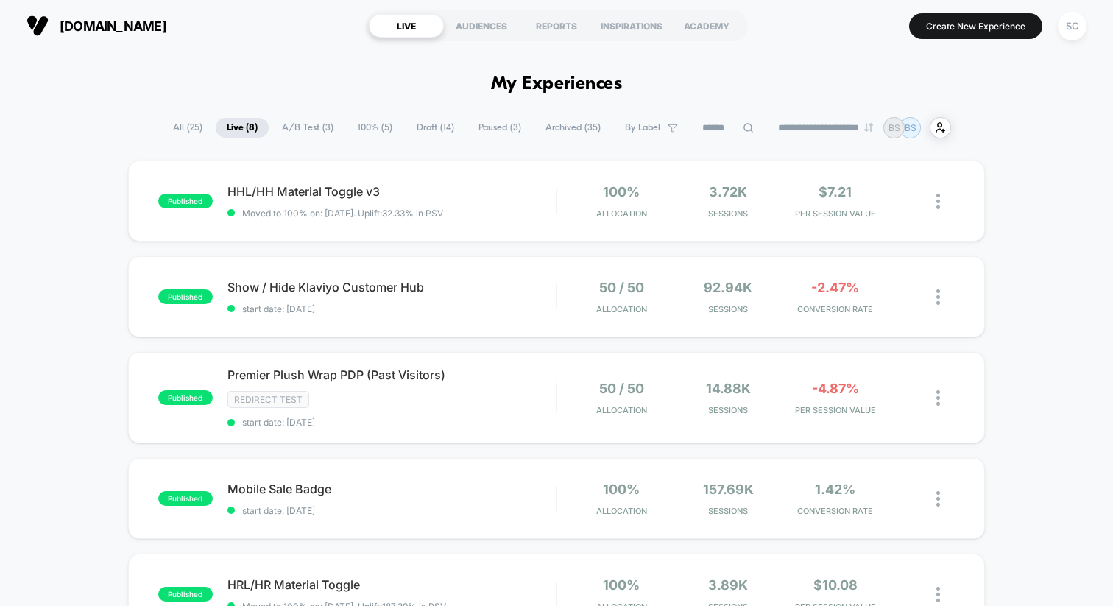
click at [563, 123] on span "Archived ( 35 )" at bounding box center [573, 128] width 77 height 20
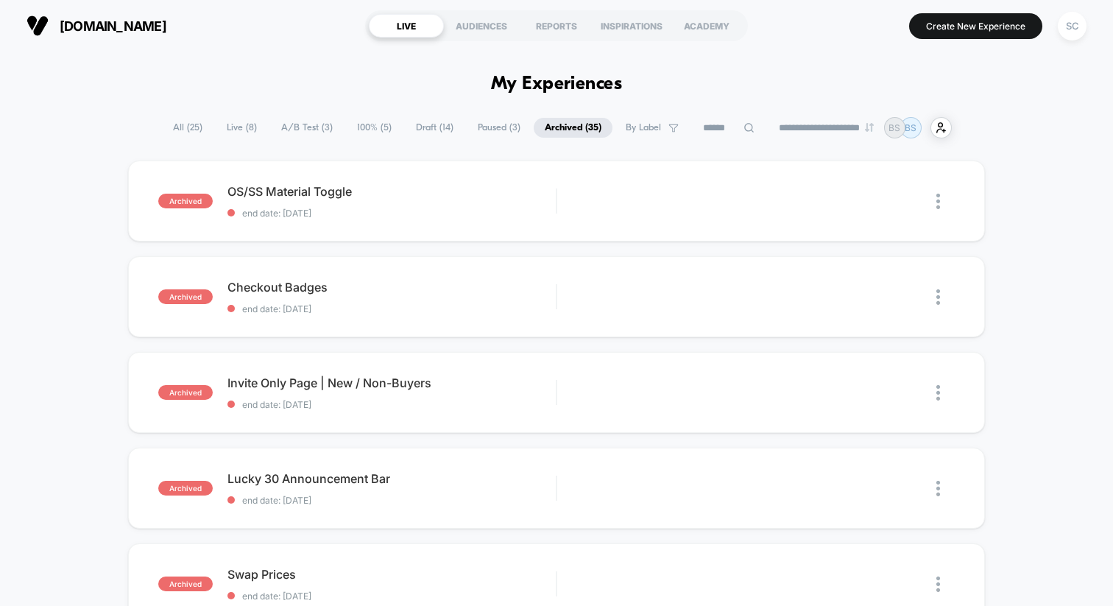
click at [745, 130] on icon at bounding box center [750, 128] width 10 height 10
type input "******"
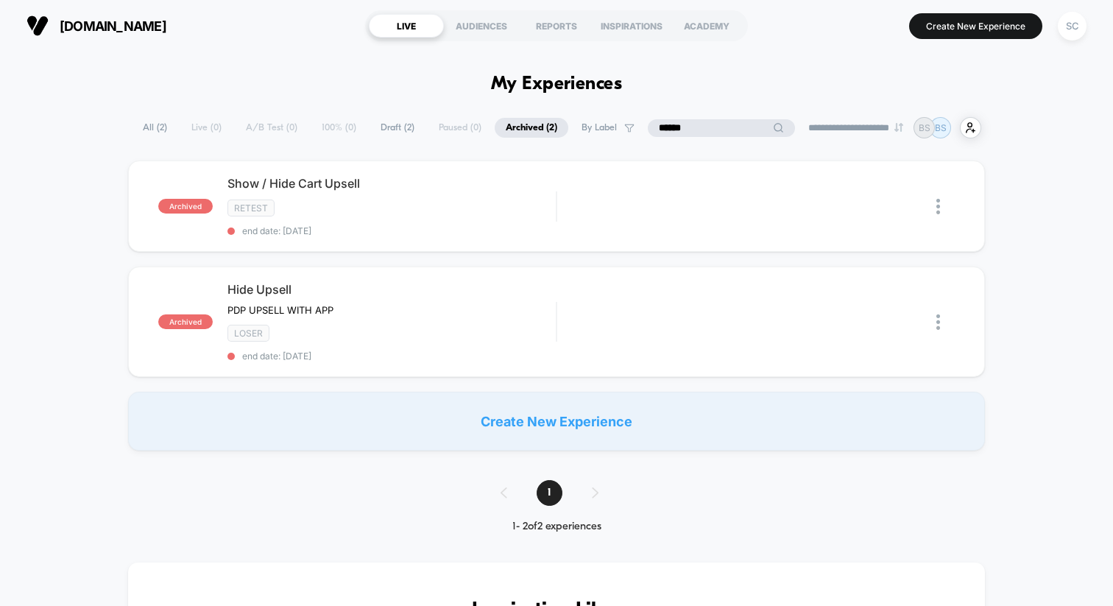
click at [660, 134] on input "******" at bounding box center [721, 128] width 147 height 18
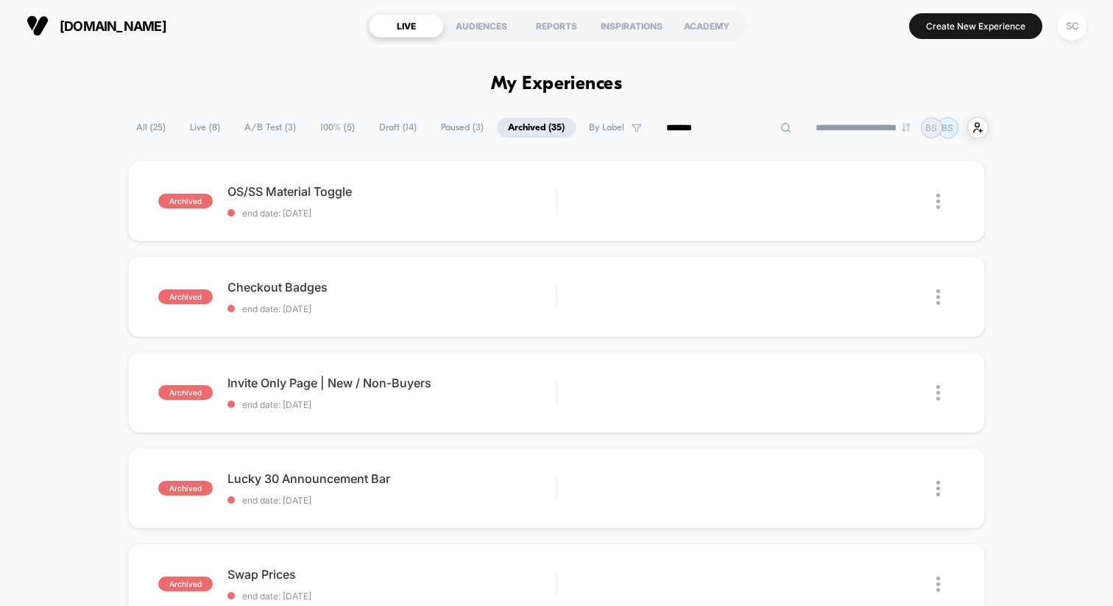
type input "*******"
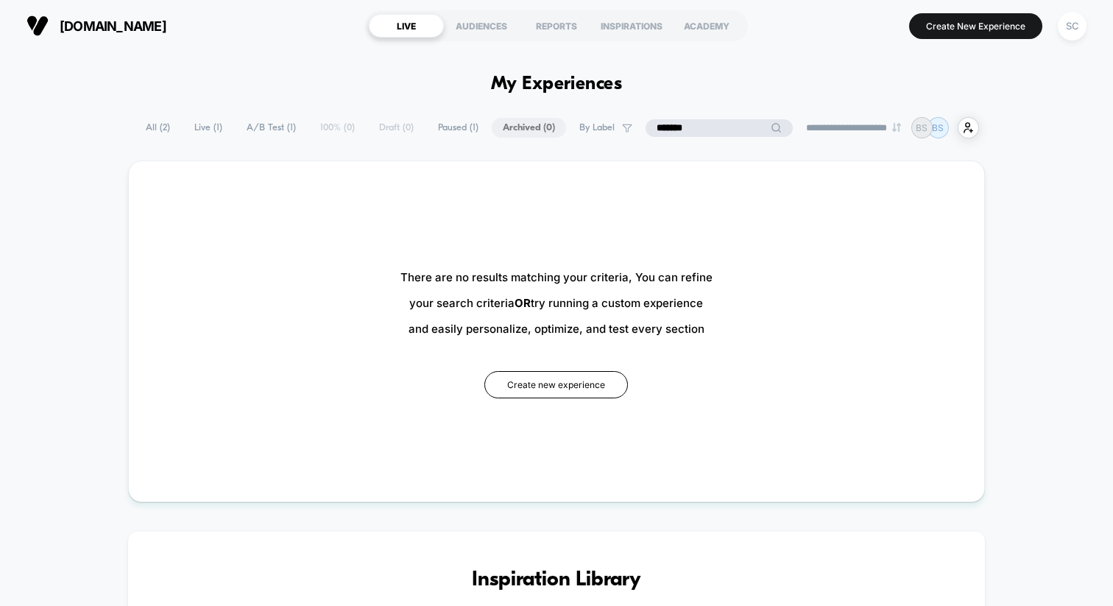
click at [186, 125] on span "Live ( 1 )" at bounding box center [208, 128] width 50 height 20
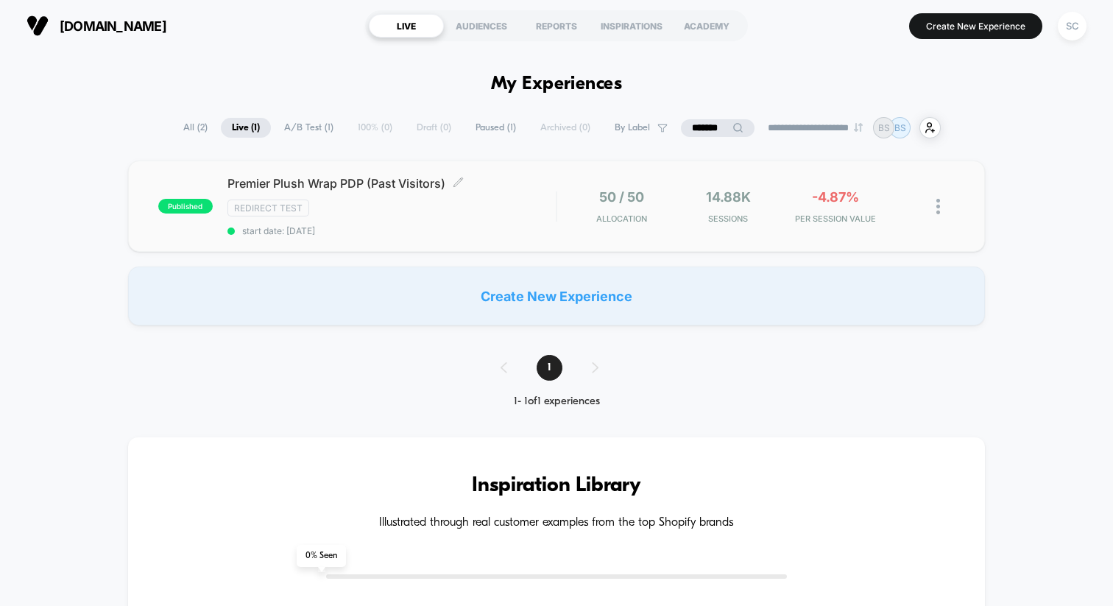
click at [386, 190] on span "Premier Plush Wrap PDP (Past Visitors) Click to edit experience details" at bounding box center [392, 183] width 328 height 15
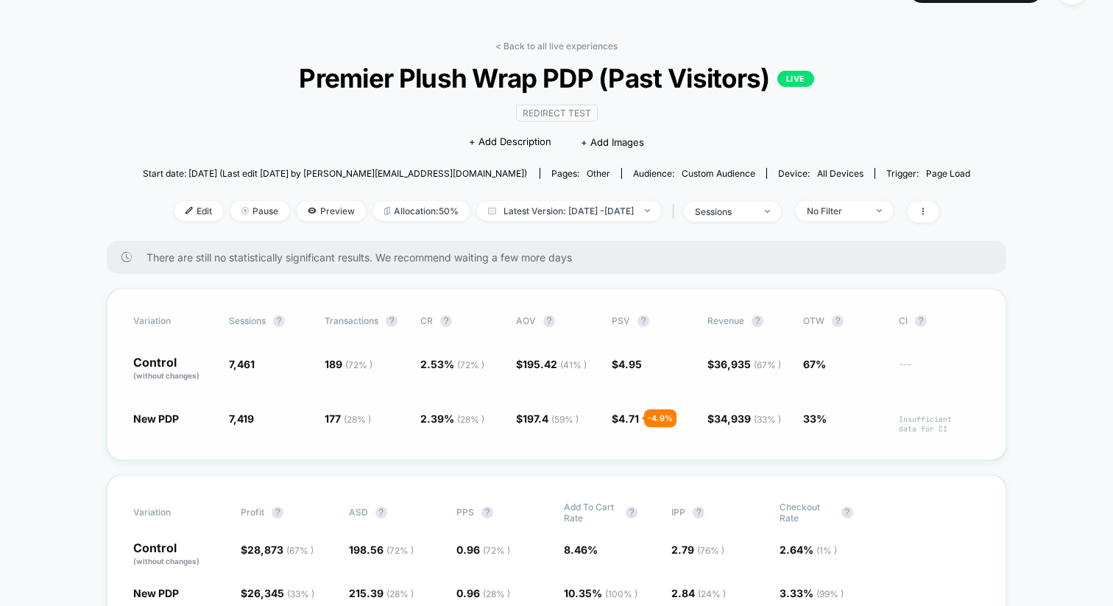
scroll to position [39, 0]
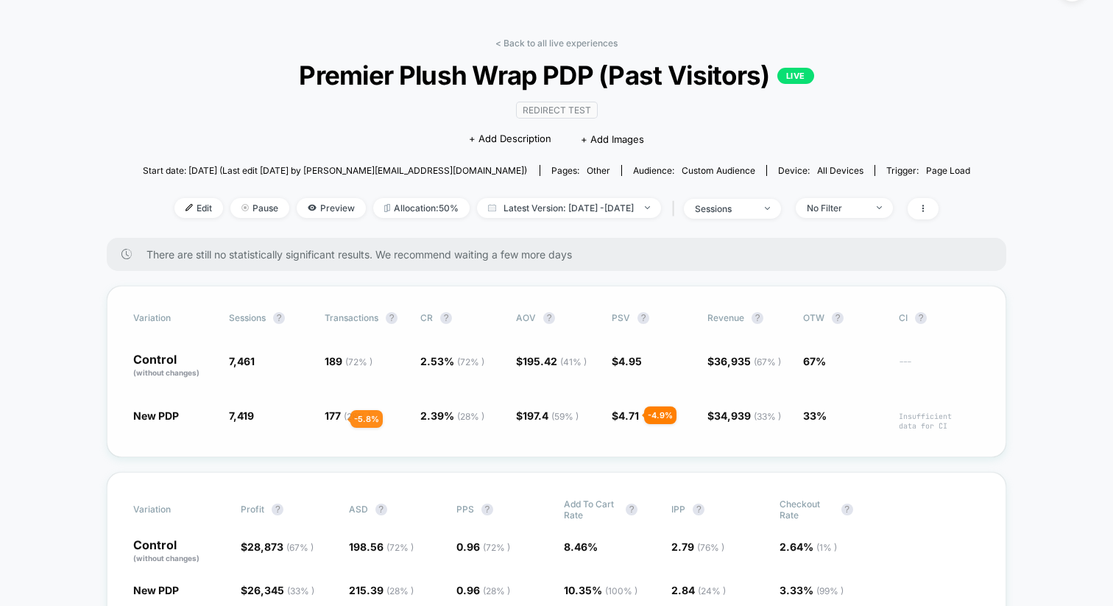
drag, startPoint x: 331, startPoint y: 364, endPoint x: 334, endPoint y: 423, distance: 59.7
click at [334, 423] on div "Variation Sessions ? Transactions ? CR ? AOV ? PSV ? Revenue ? OTW ? CI ? Contr…" at bounding box center [557, 372] width 900 height 172
click at [334, 423] on span "177 ( 28 % ) - 5.8 %" at bounding box center [365, 419] width 81 height 23
click at [754, 207] on div "sessions" at bounding box center [724, 208] width 59 height 11
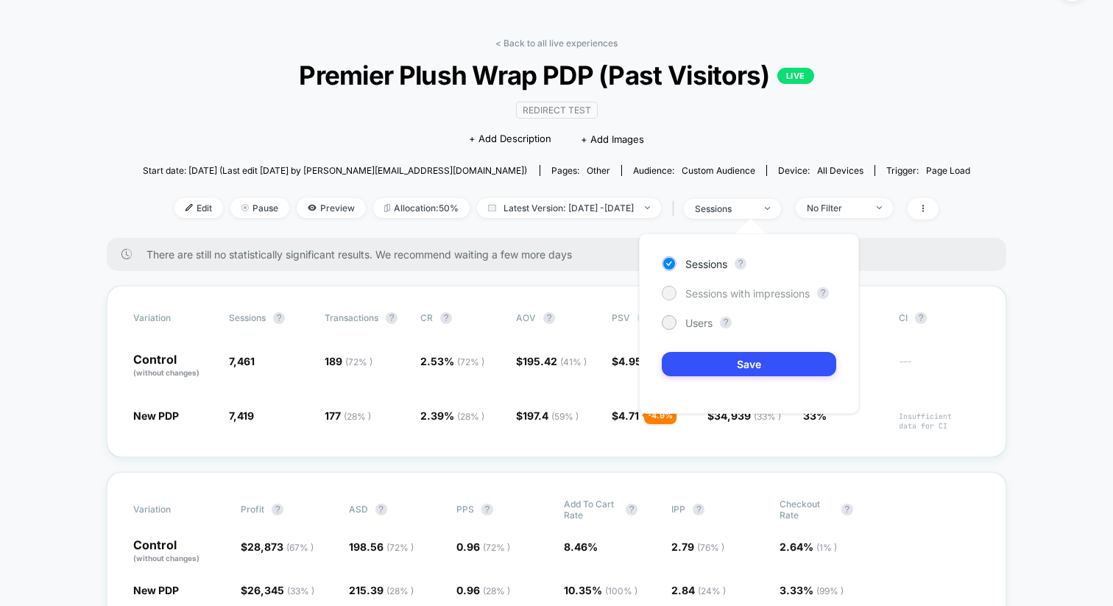
click at [731, 296] on span "Sessions with impressions" at bounding box center [748, 293] width 124 height 13
click at [722, 369] on button "Save" at bounding box center [749, 364] width 175 height 24
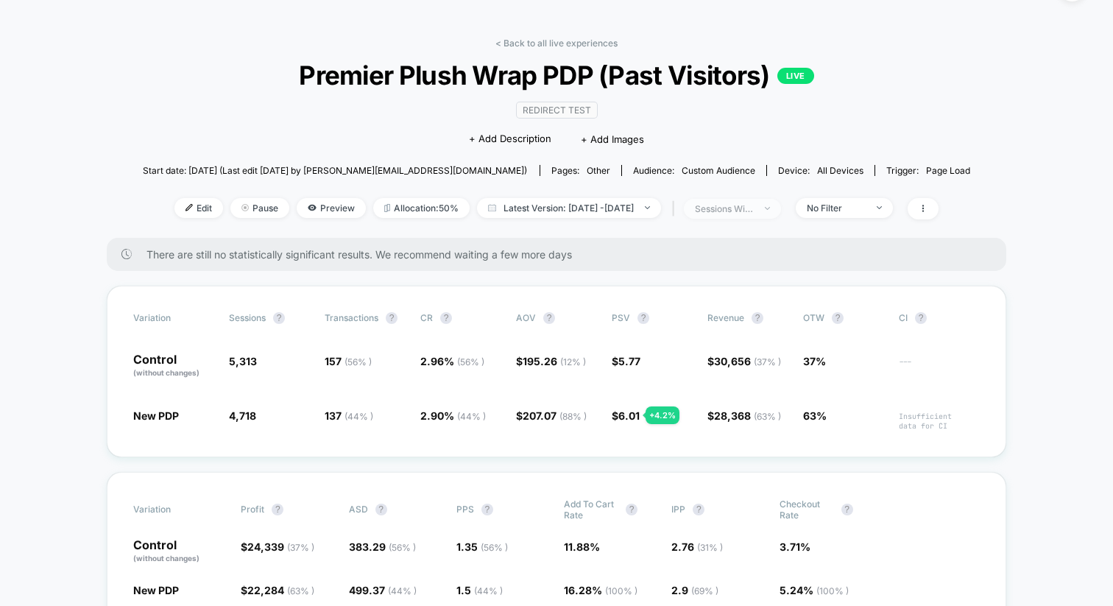
click at [768, 213] on span "sessions with impression" at bounding box center [732, 209] width 97 height 20
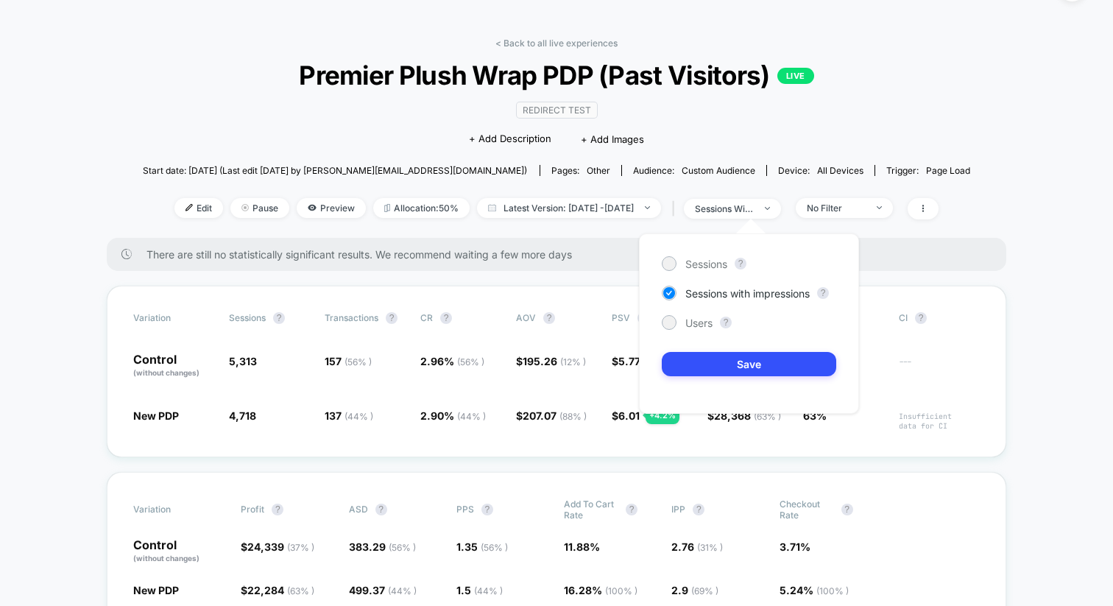
click at [851, 140] on div "< Back to all live experiences Premier Plush Wrap PDP (Past Visitors) LIVE Redi…" at bounding box center [557, 138] width 828 height 200
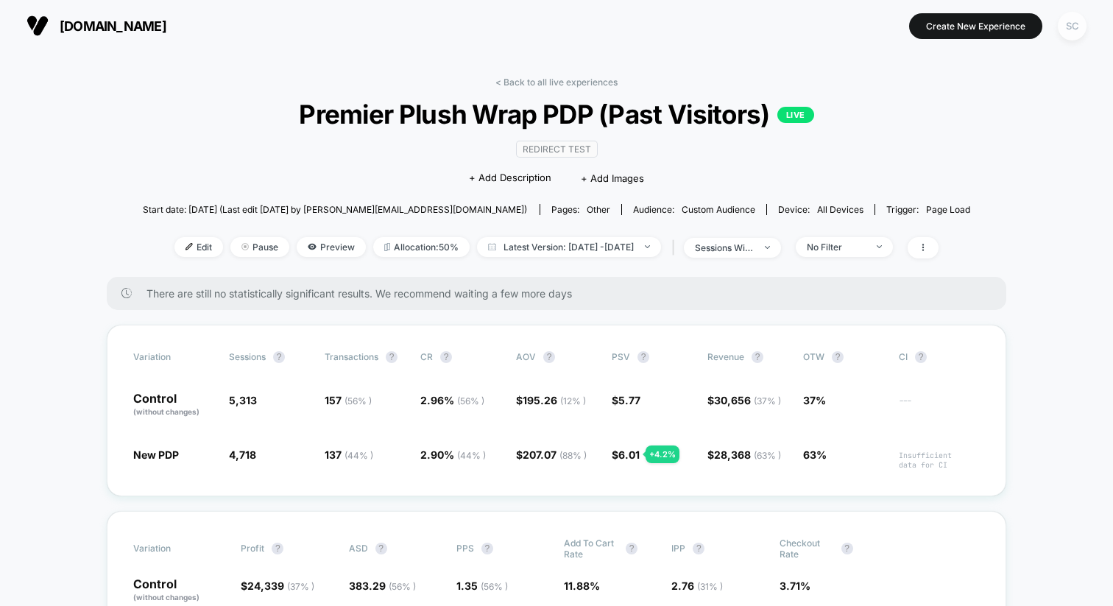
click at [1078, 18] on div "SC" at bounding box center [1072, 26] width 29 height 29
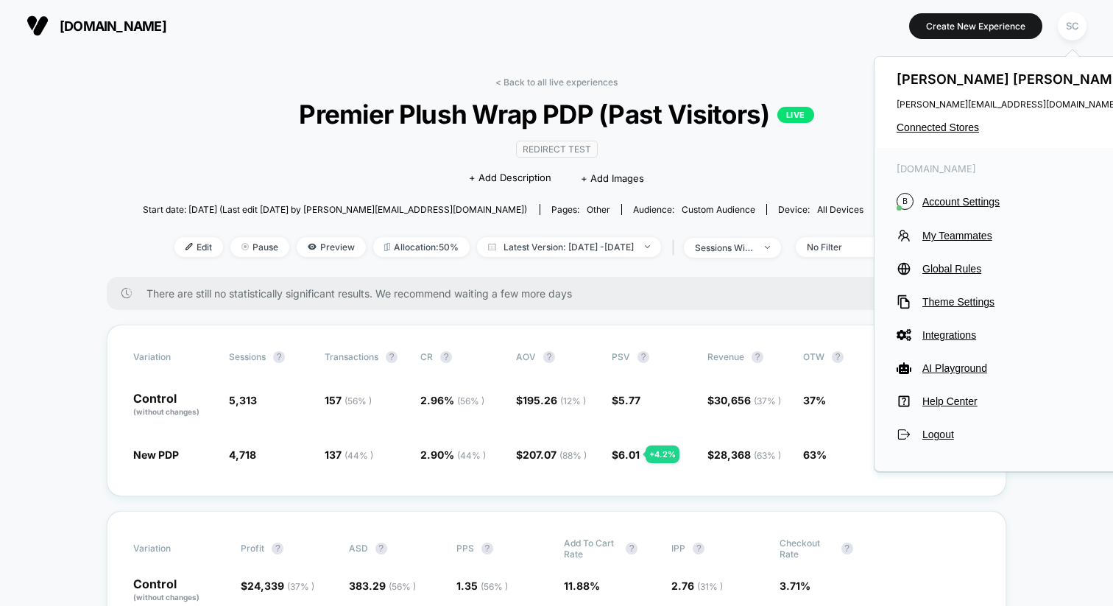
click at [951, 211] on div "[DOMAIN_NAME] B Account Settings My Teammates Global Rules Theme Settings Integ…" at bounding box center [1013, 302] width 277 height 309
click at [946, 203] on span "Account Settings" at bounding box center [1026, 202] width 207 height 12
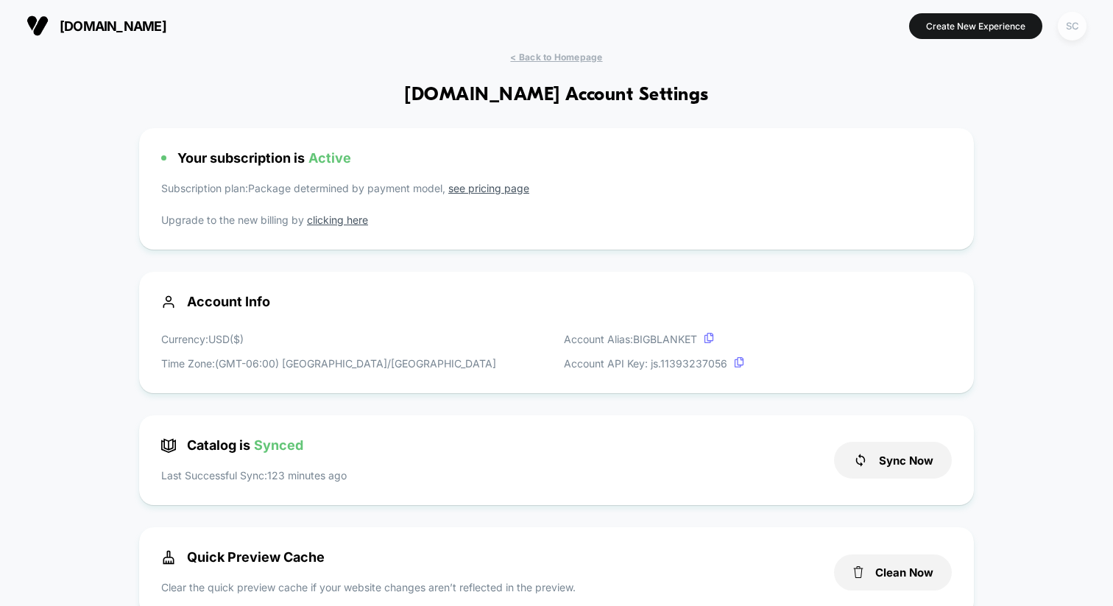
click at [1068, 37] on div "SC" at bounding box center [1072, 26] width 29 height 29
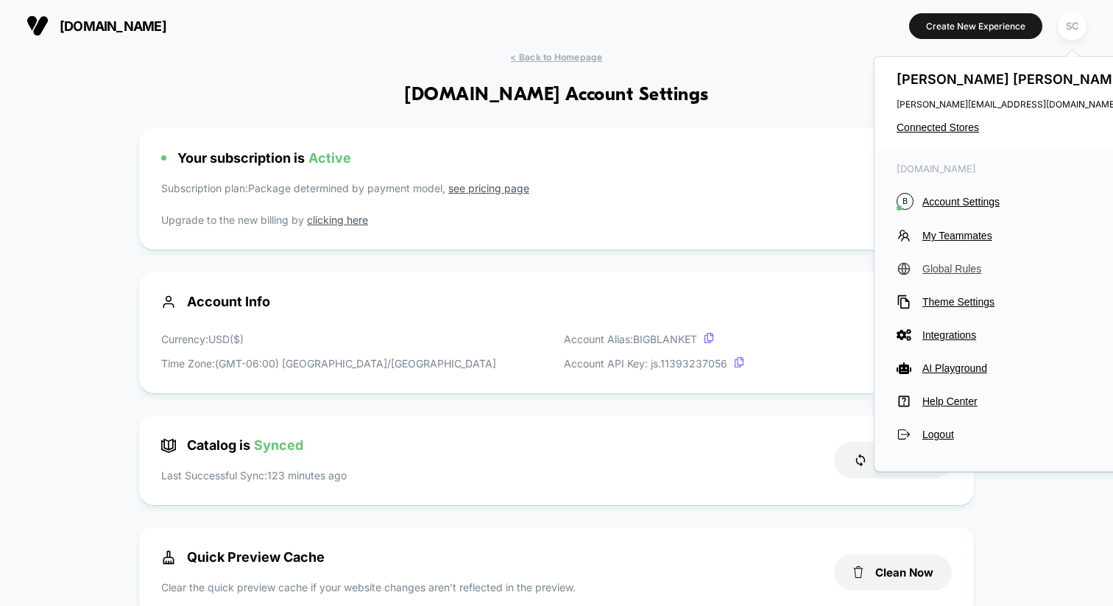
click at [948, 268] on span "Global Rules" at bounding box center [1026, 269] width 207 height 12
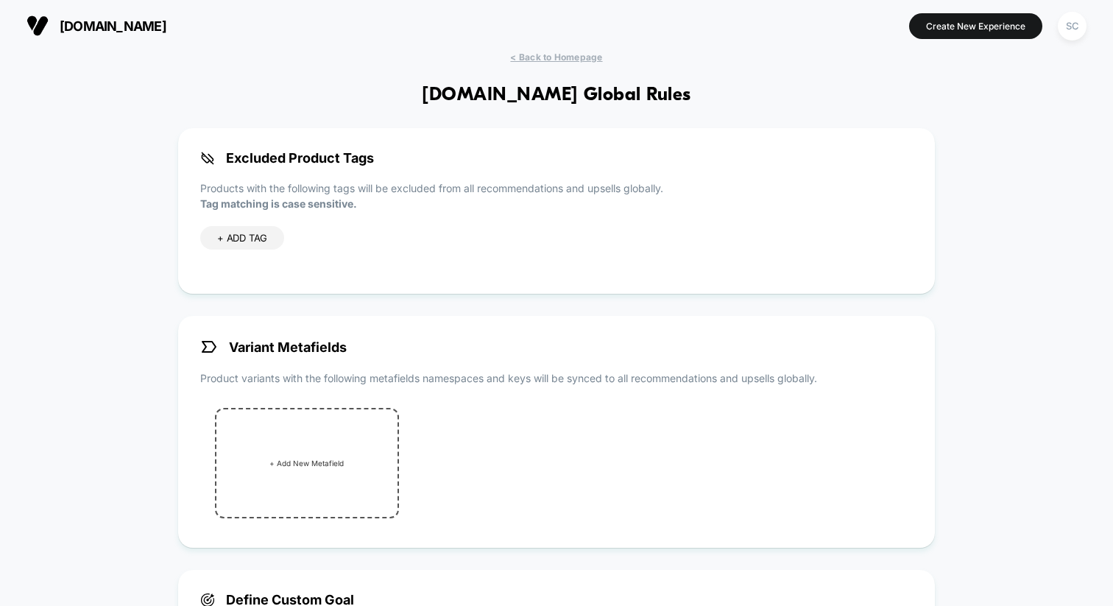
scroll to position [370, 0]
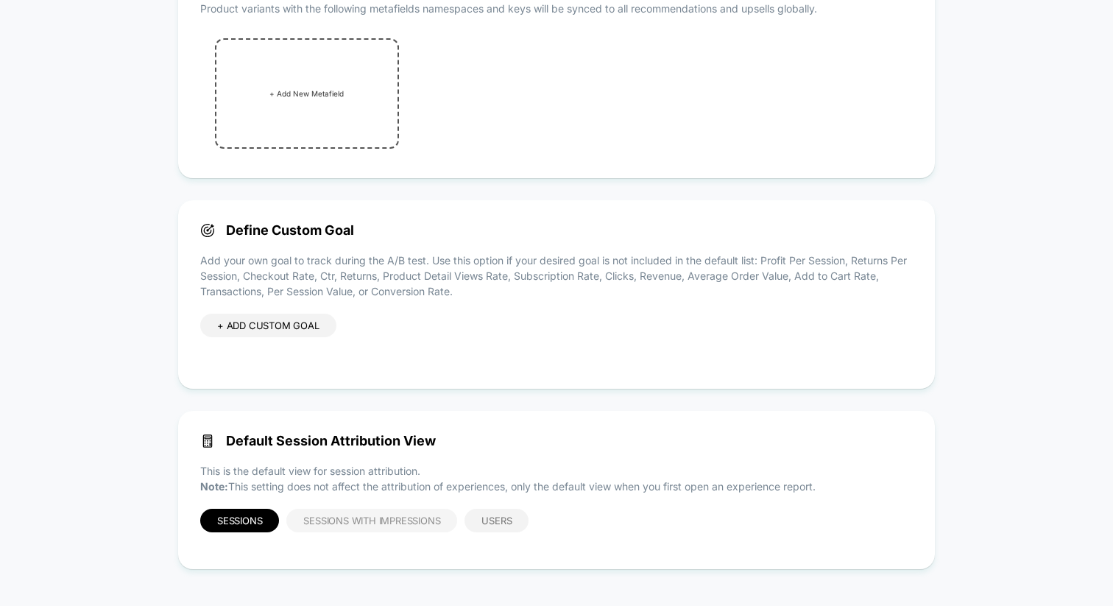
click at [335, 518] on span "Sessions with Impressions" at bounding box center [371, 521] width 137 height 12
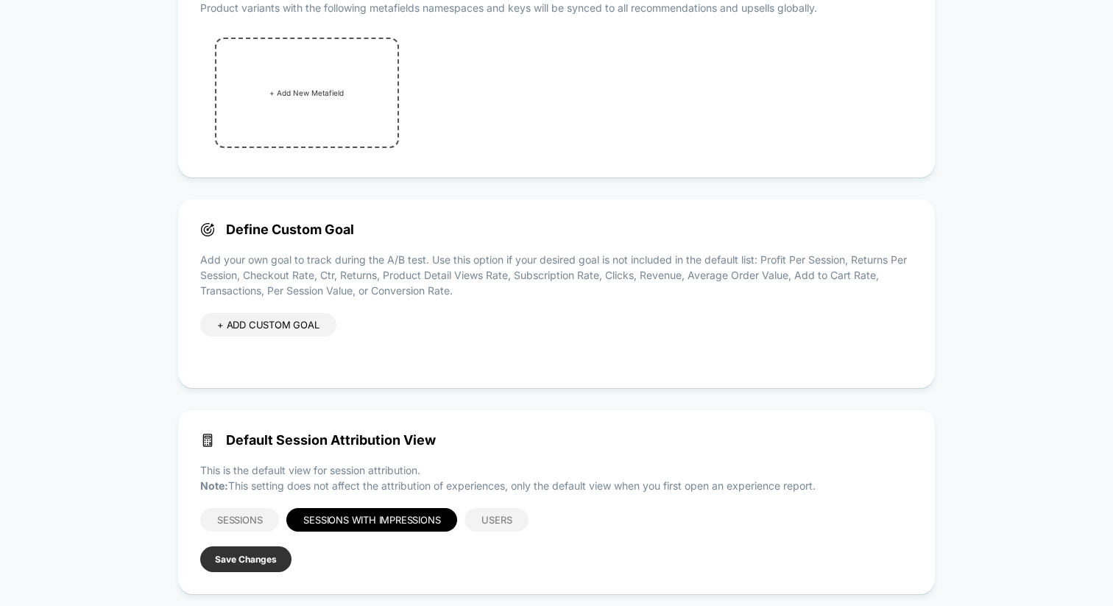
click at [255, 561] on button "Save Changes" at bounding box center [245, 559] width 91 height 26
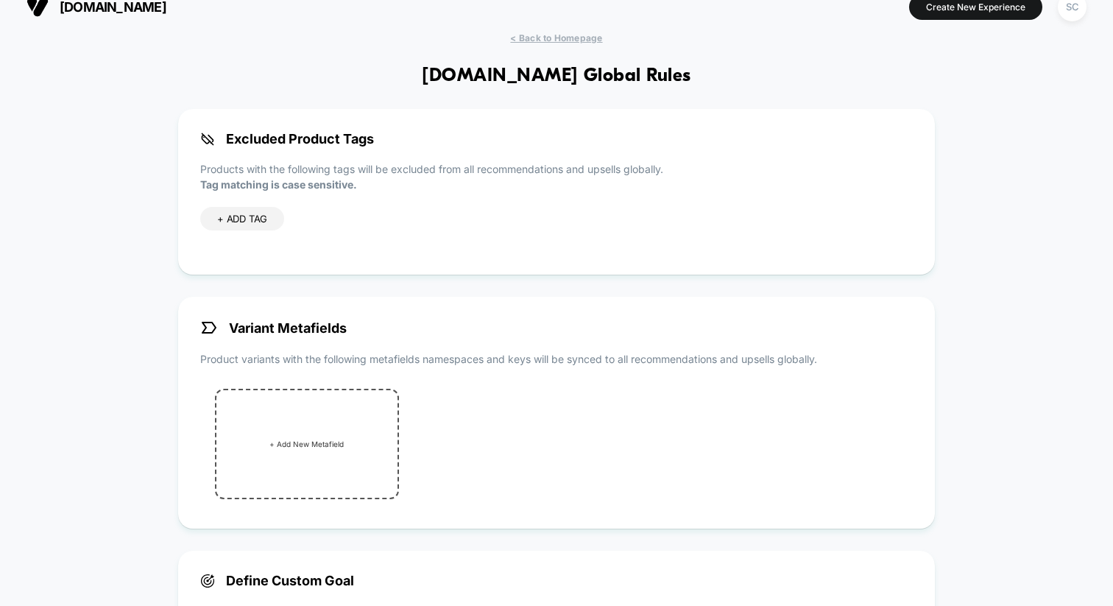
scroll to position [0, 0]
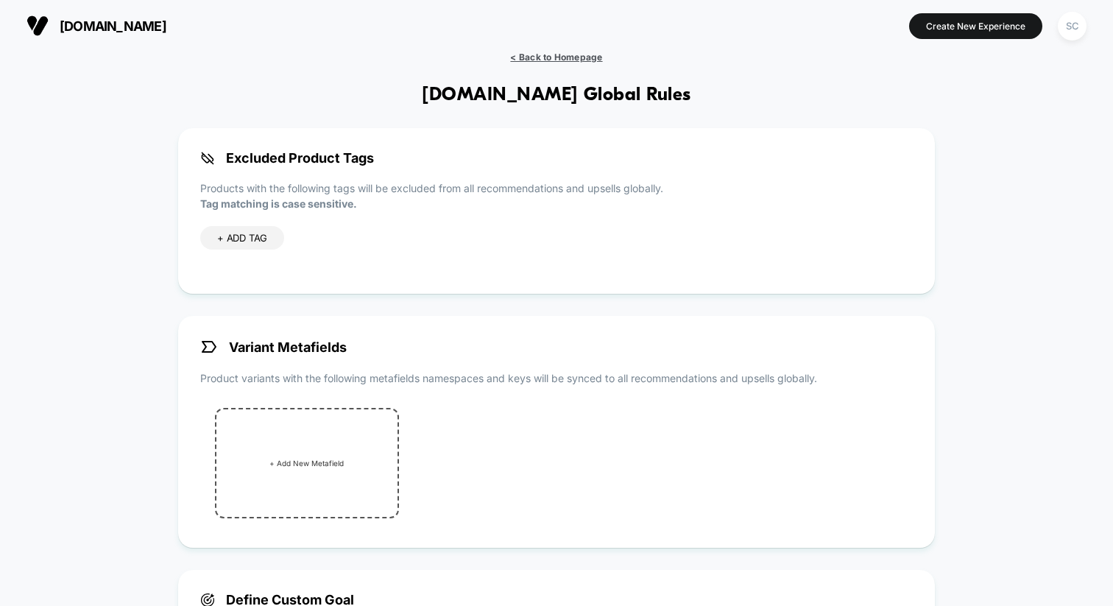
click at [565, 57] on span "< Back to Homepage" at bounding box center [556, 57] width 92 height 11
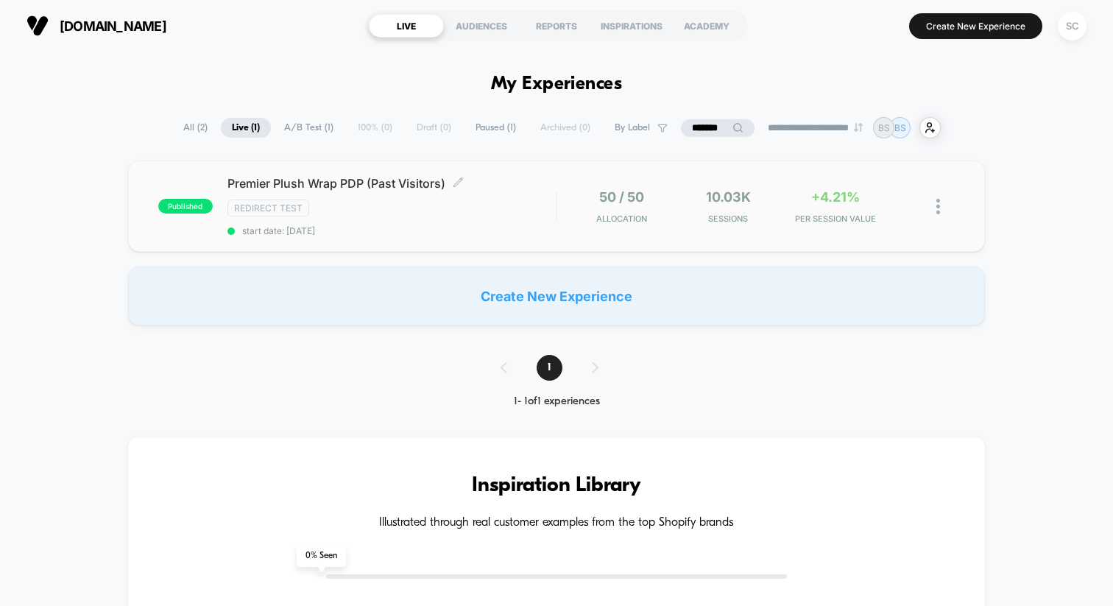
click at [255, 187] on span "Premier Plush Wrap PDP (Past Visitors) Click to edit experience details" at bounding box center [392, 183] width 328 height 15
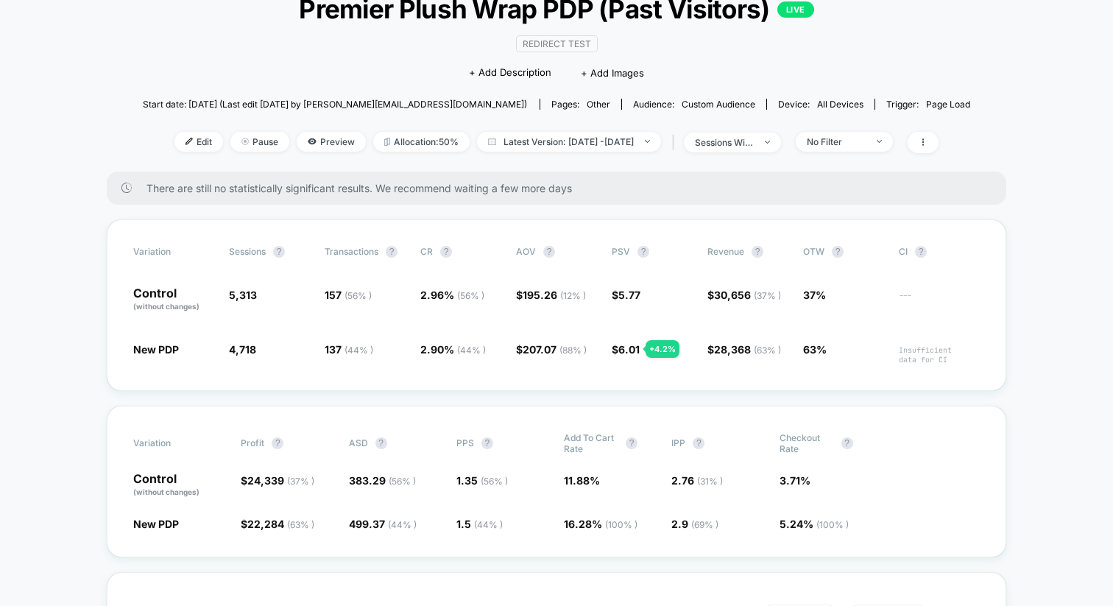
scroll to position [108, 0]
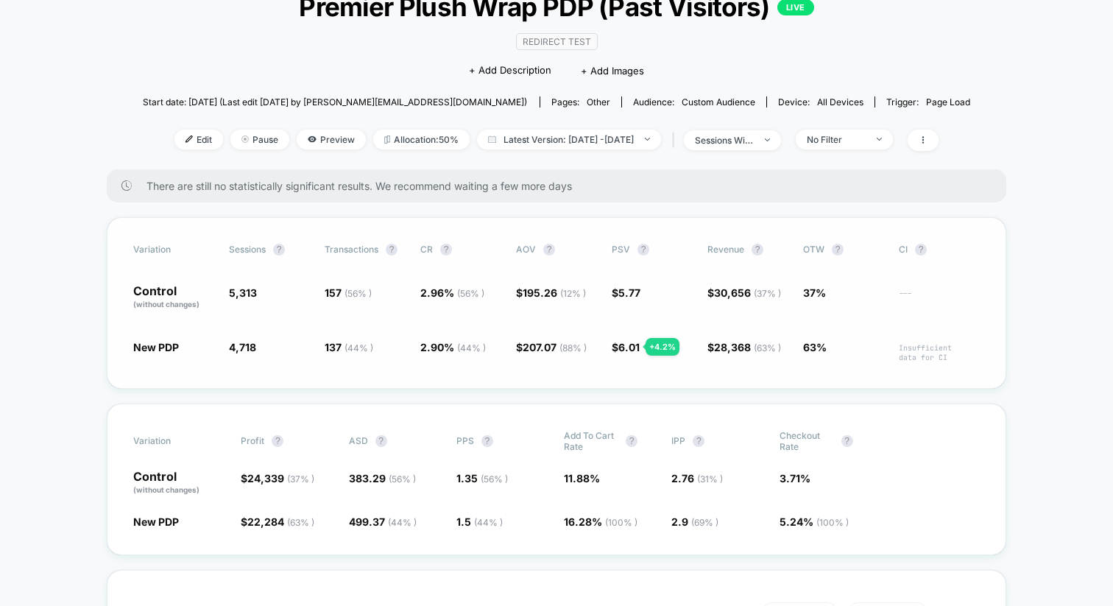
click at [627, 345] on span "6.01" at bounding box center [629, 347] width 21 height 13
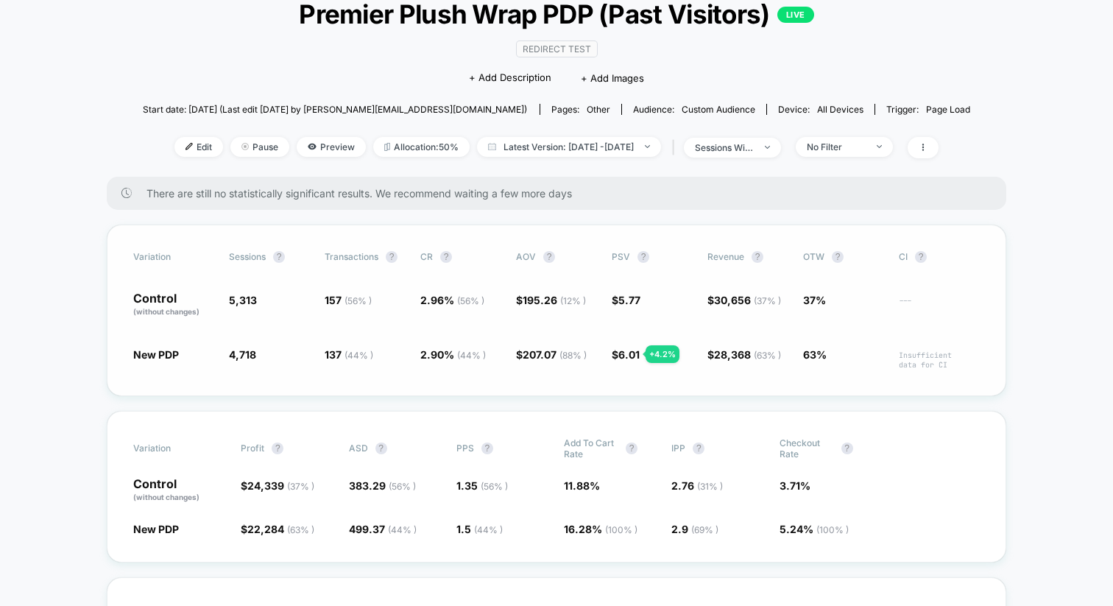
scroll to position [62, 0]
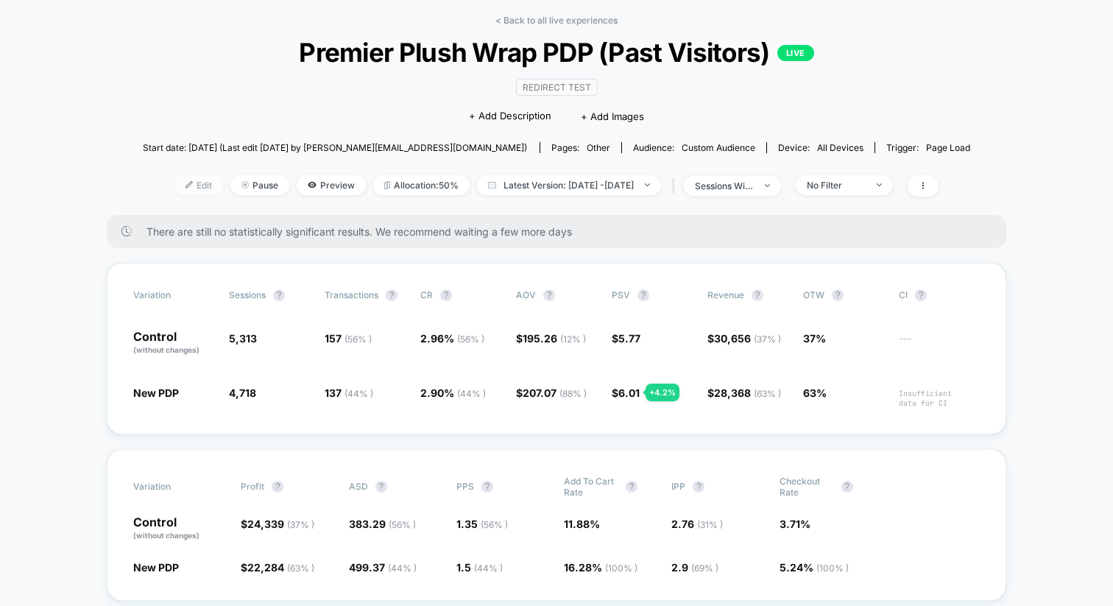
click at [175, 180] on span "Edit" at bounding box center [199, 185] width 49 height 20
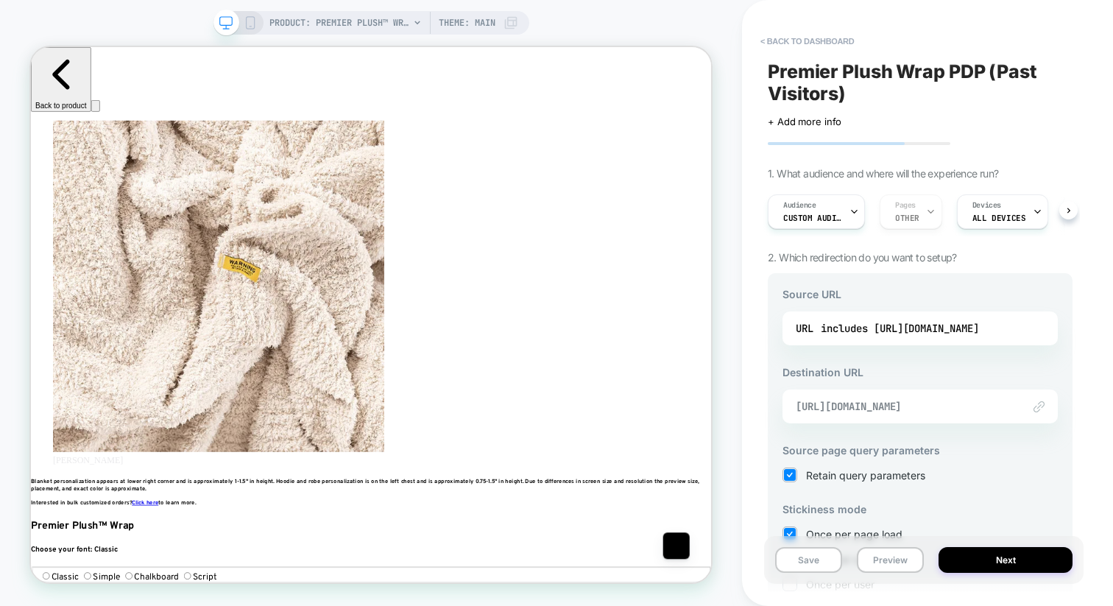
click at [873, 404] on span "[URL][DOMAIN_NAME]" at bounding box center [902, 406] width 212 height 13
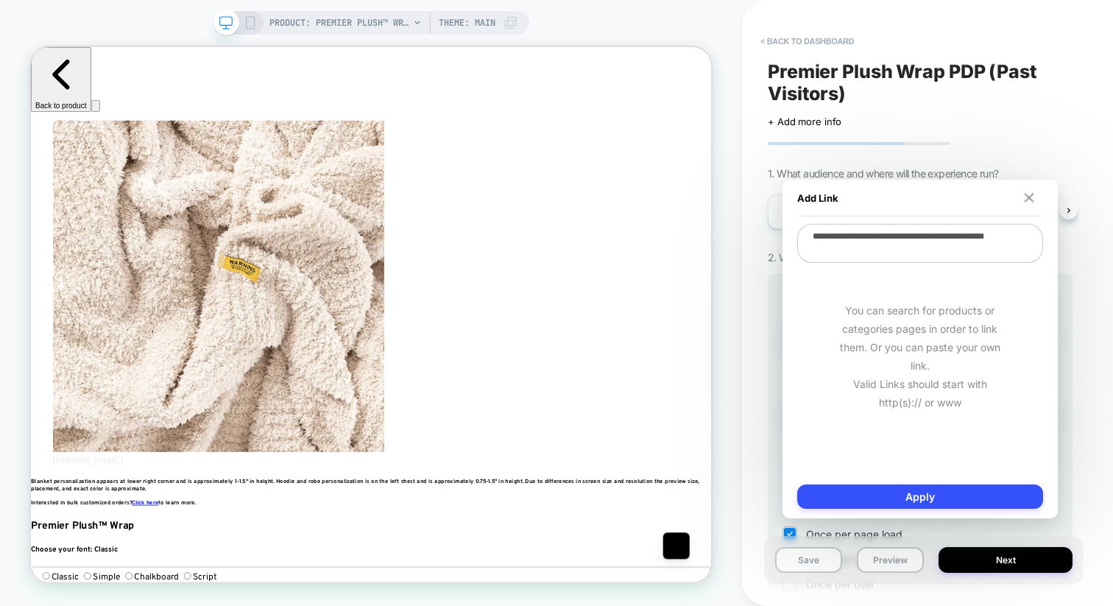
scroll to position [0, 860]
click at [1032, 196] on img at bounding box center [1029, 198] width 10 height 10
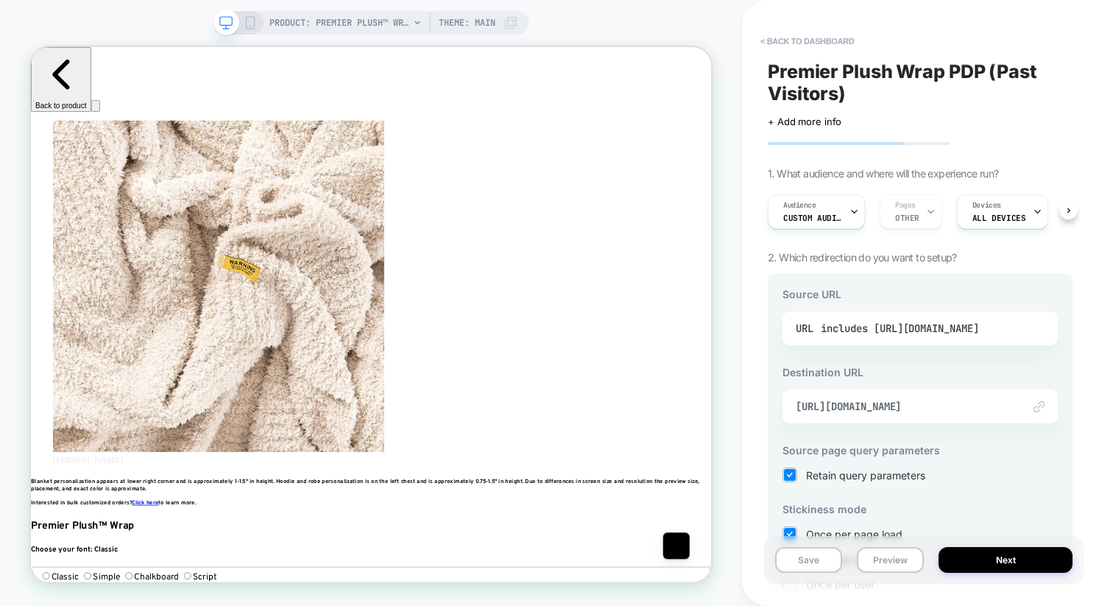
click at [939, 320] on div "includes [URL][DOMAIN_NAME]" at bounding box center [900, 328] width 158 height 22
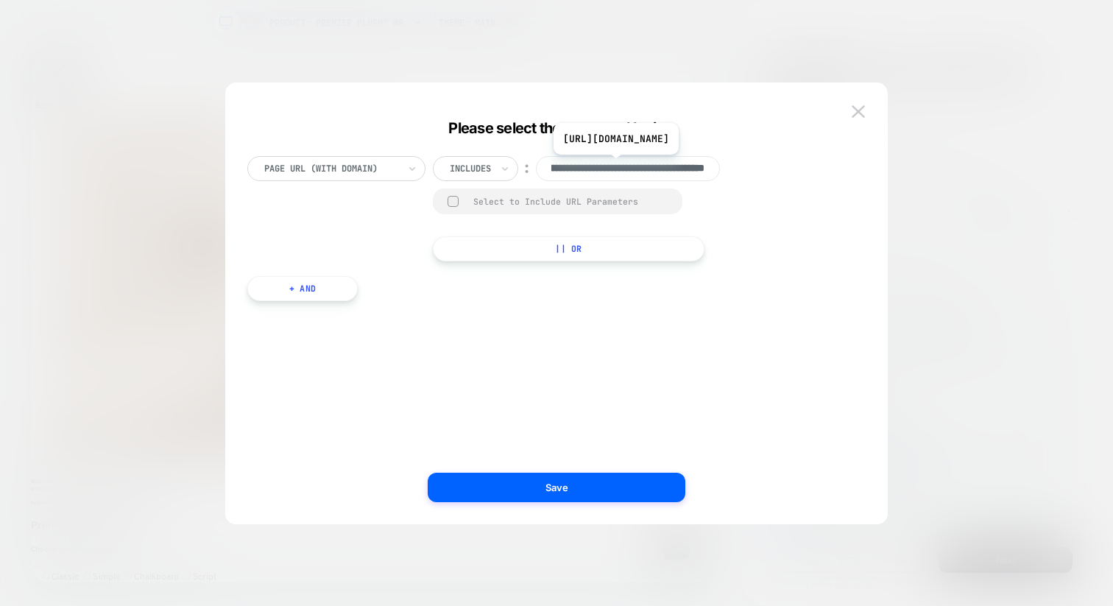
scroll to position [0, 157]
drag, startPoint x: 627, startPoint y: 164, endPoint x: 663, endPoint y: 164, distance: 36.1
click at [663, 164] on input "**********" at bounding box center [628, 168] width 184 height 25
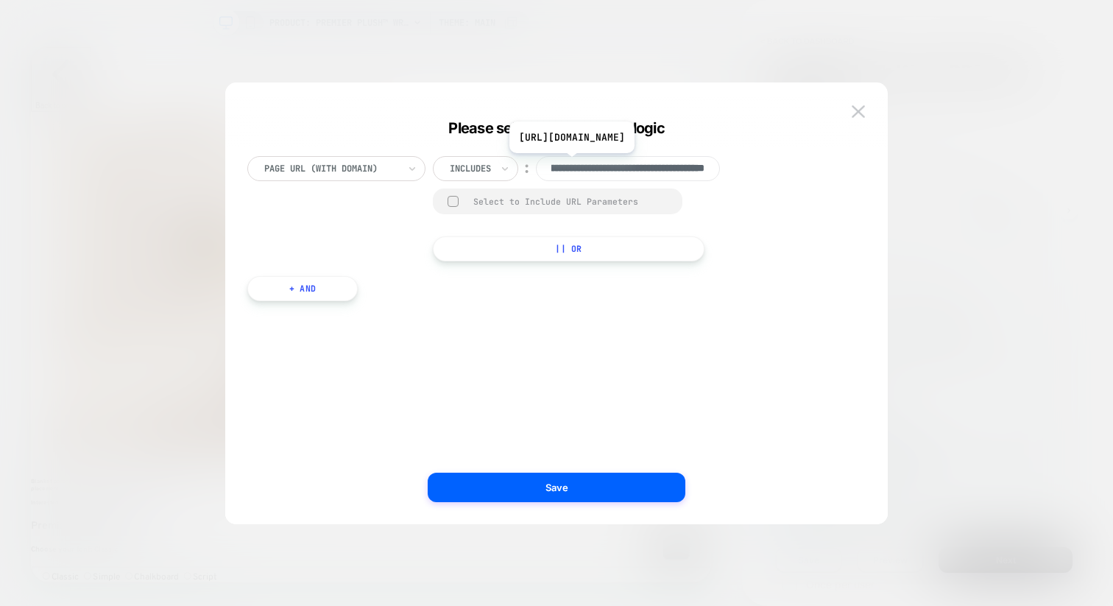
click at [663, 164] on input "**********" at bounding box center [628, 168] width 184 height 25
click at [859, 112] on img at bounding box center [858, 111] width 13 height 13
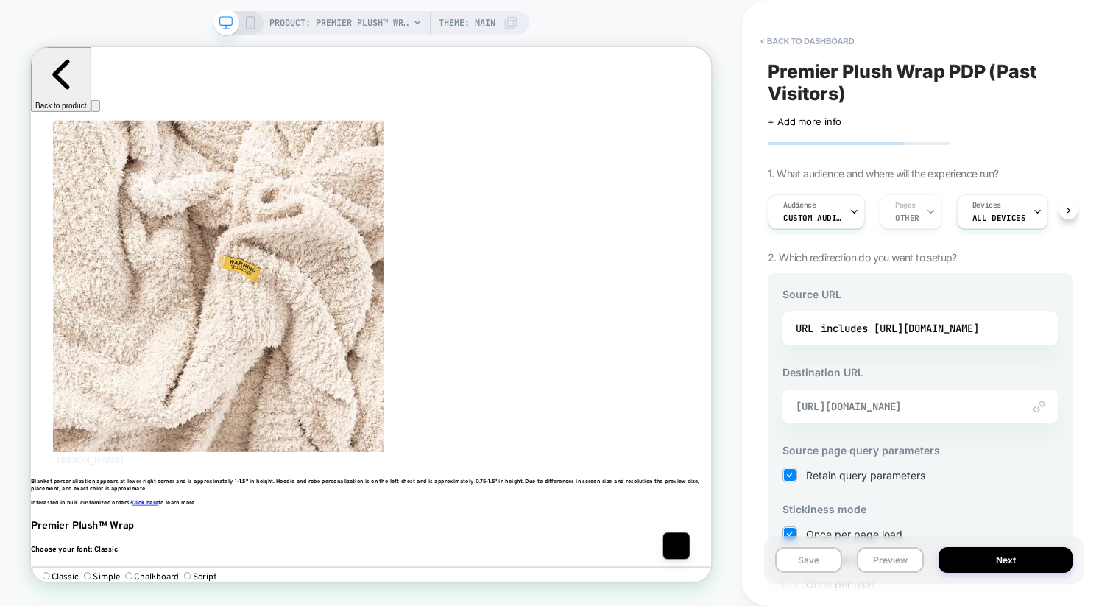
click at [842, 405] on span "[URL][DOMAIN_NAME]" at bounding box center [902, 406] width 212 height 13
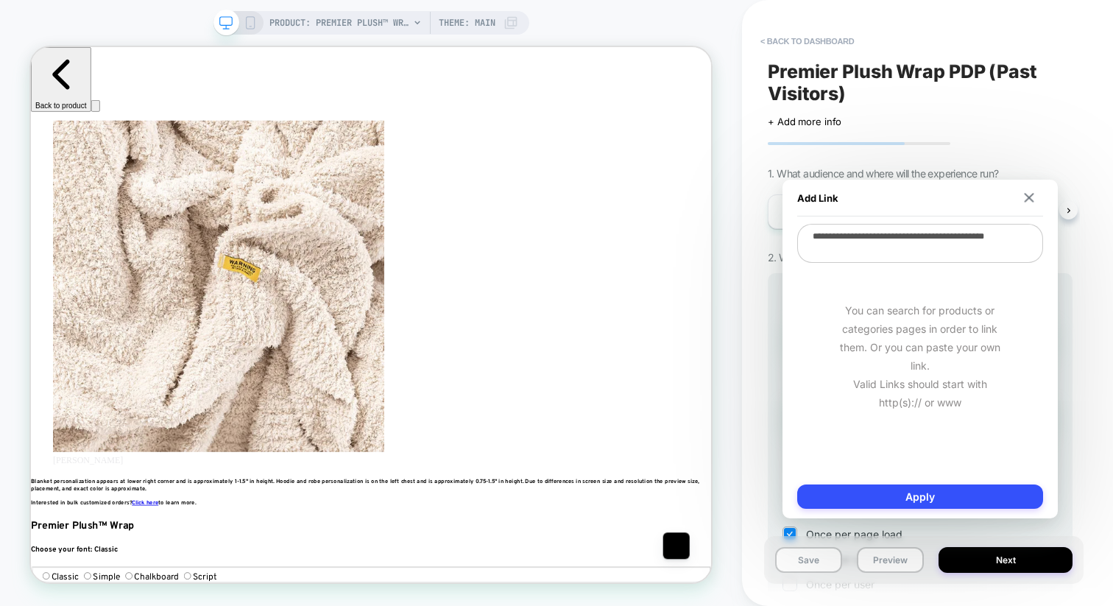
click at [868, 252] on textarea "**********" at bounding box center [921, 243] width 246 height 39
click at [1035, 196] on button at bounding box center [1029, 198] width 14 height 10
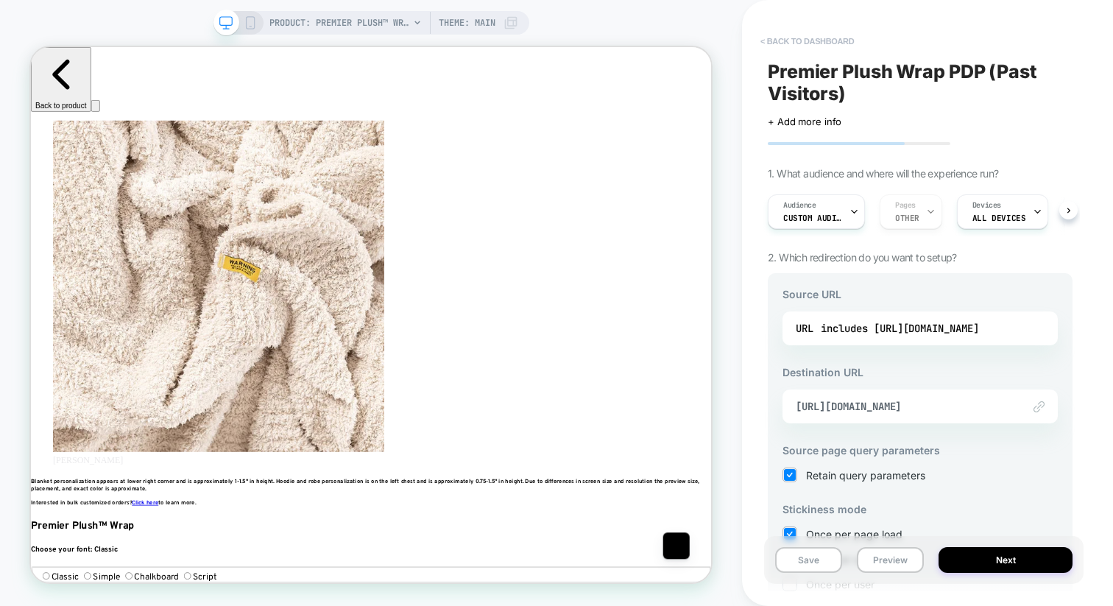
scroll to position [0, 860]
click at [820, 50] on button "< back to dashboard" at bounding box center [807, 41] width 108 height 24
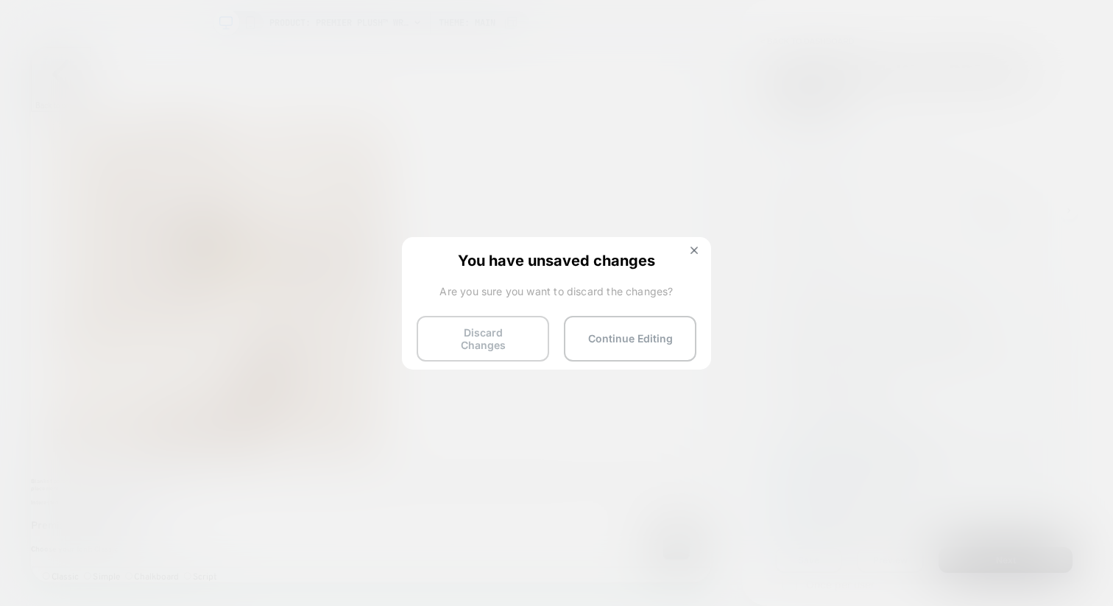
click at [482, 341] on button "Discard Changes" at bounding box center [483, 339] width 133 height 46
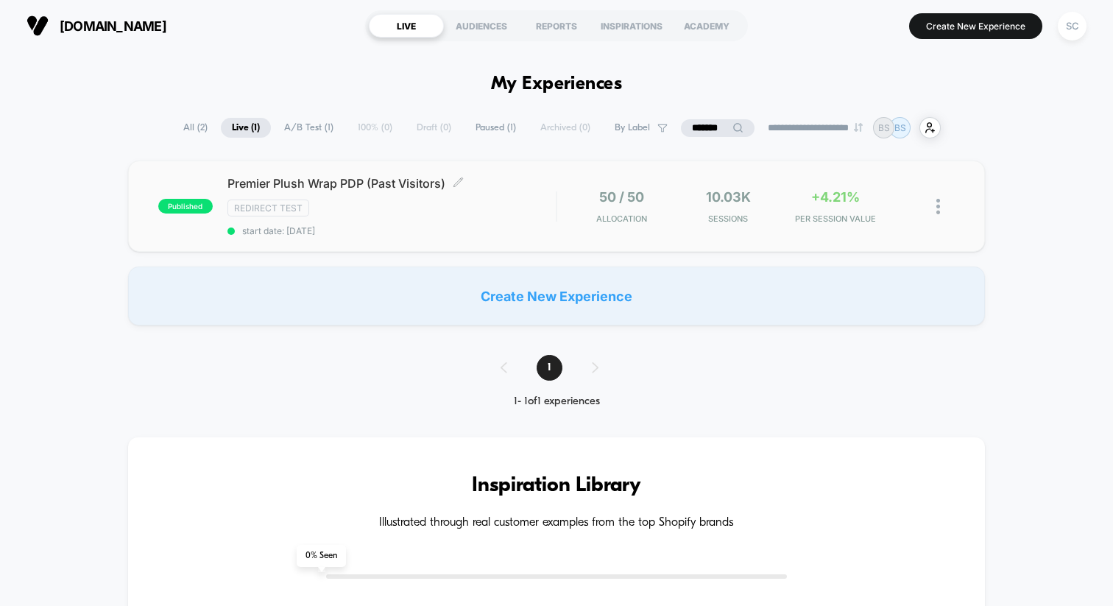
click at [261, 177] on span "Premier Plush Wrap PDP (Past Visitors) Click to edit experience details" at bounding box center [392, 183] width 328 height 15
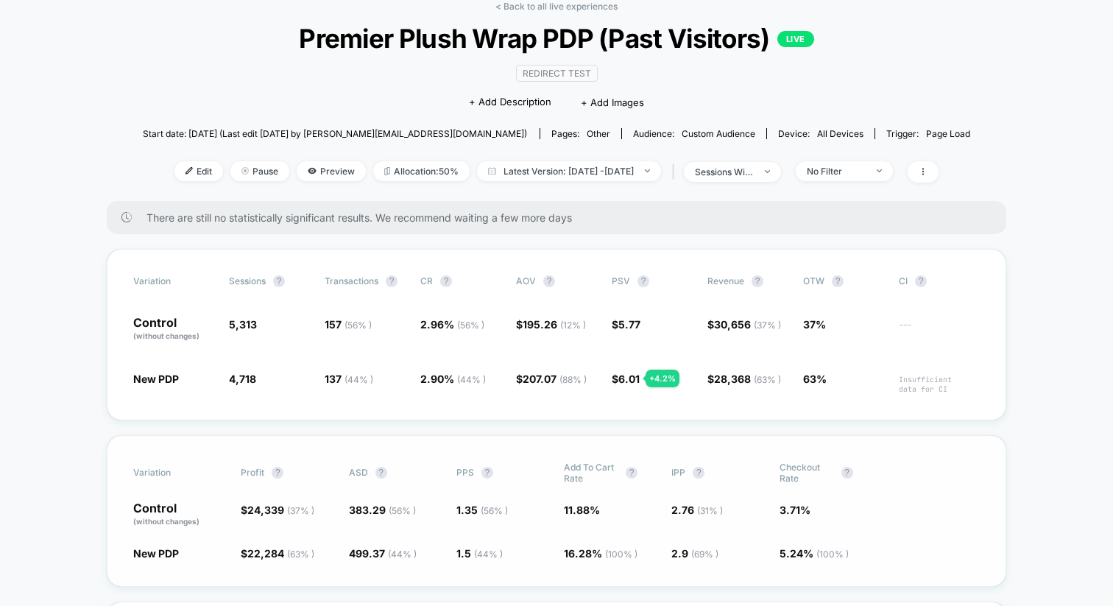
scroll to position [77, 0]
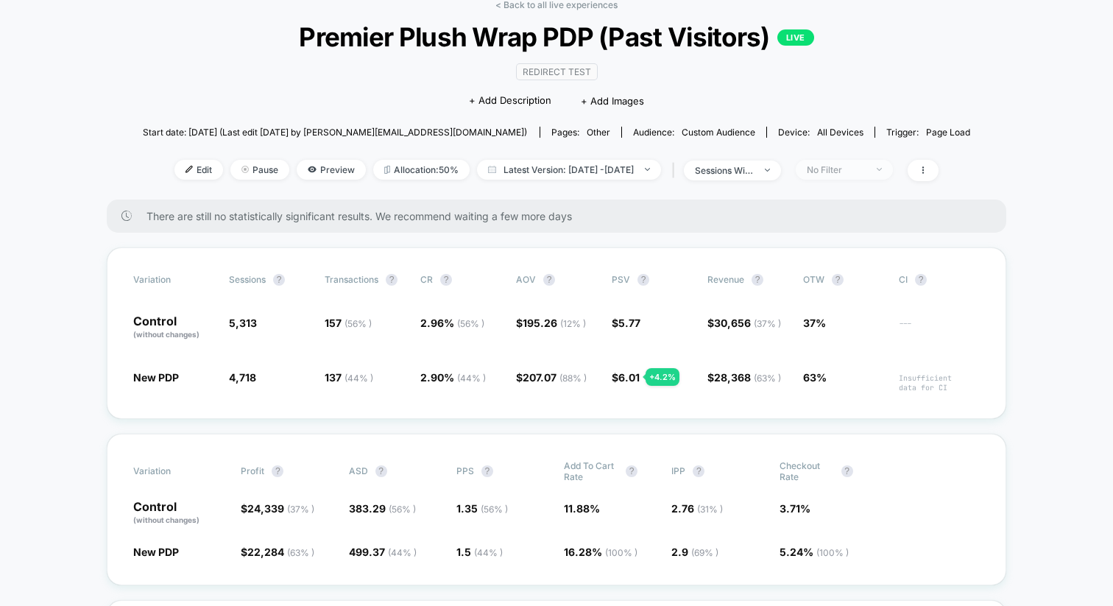
click at [866, 171] on div "No Filter" at bounding box center [836, 169] width 59 height 11
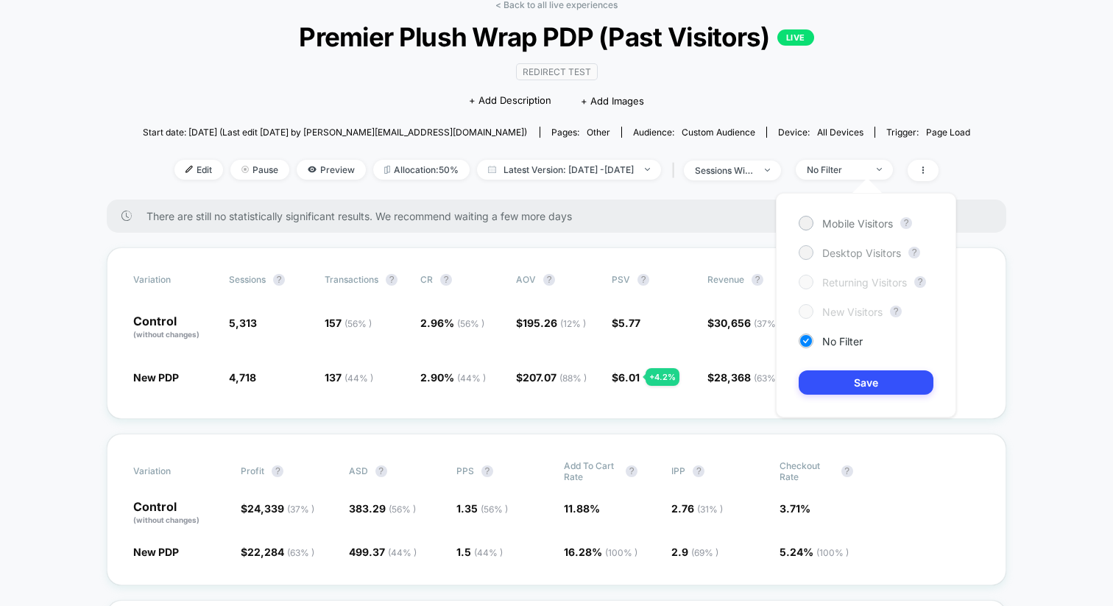
click at [823, 256] on span "Desktop Visitors" at bounding box center [862, 253] width 79 height 13
click at [711, 230] on div "There are still no statistically significant results. We recommend waiting a fe…" at bounding box center [557, 216] width 900 height 33
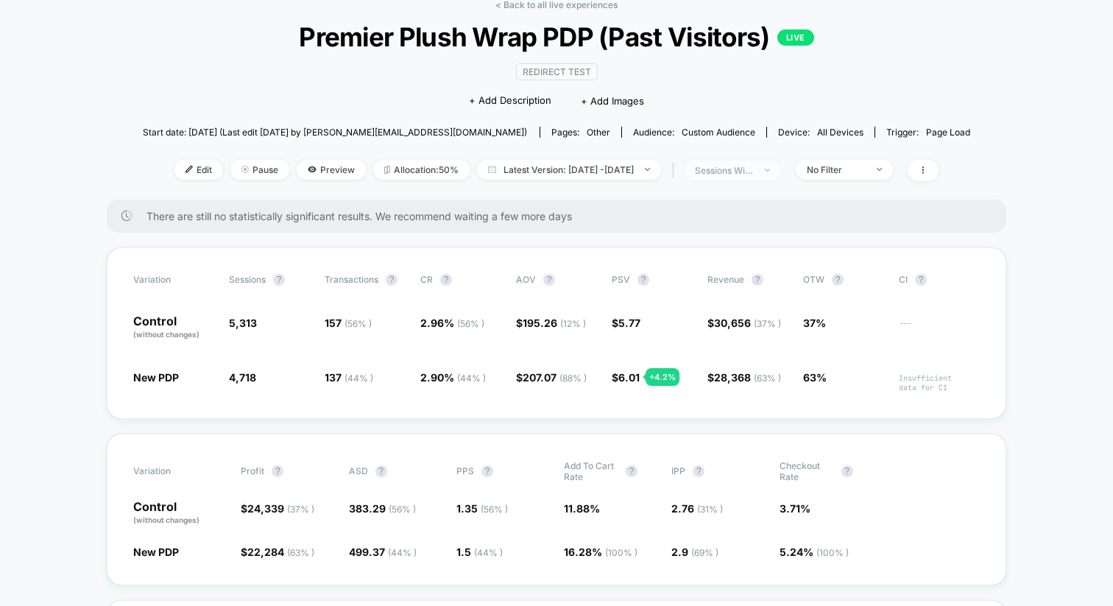
click at [781, 167] on span "sessions with impression" at bounding box center [732, 171] width 97 height 20
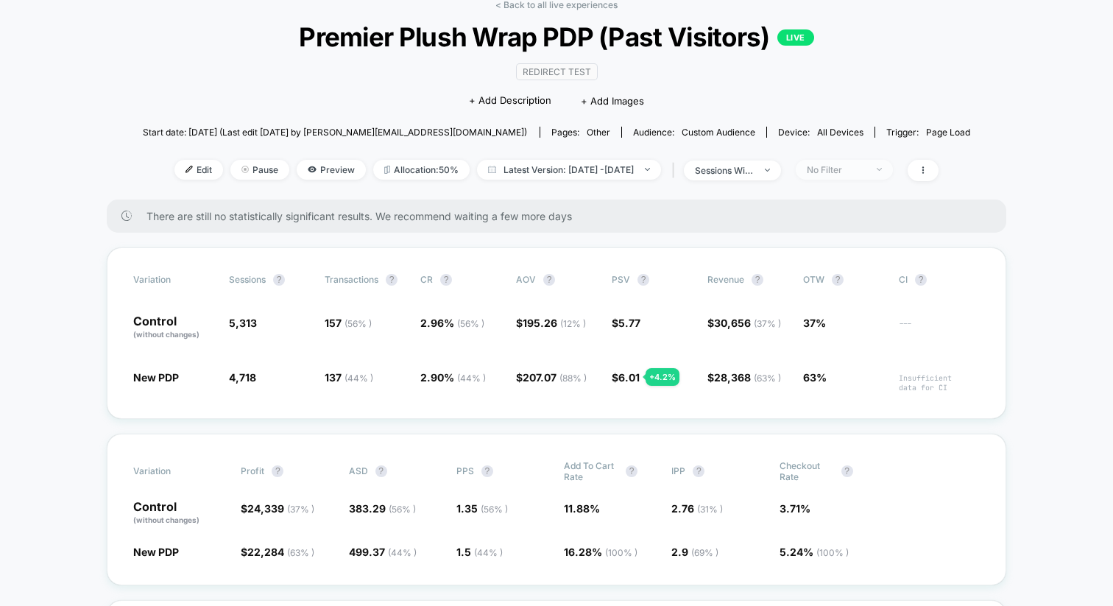
click at [866, 169] on div "No Filter" at bounding box center [836, 169] width 59 height 11
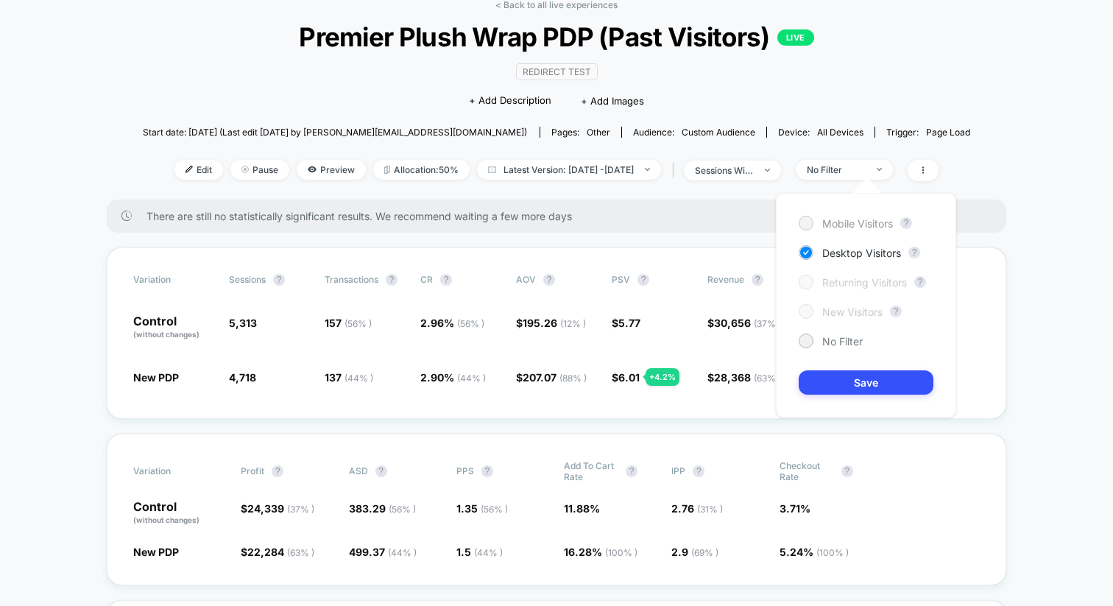
click at [830, 224] on span "Mobile Visitors" at bounding box center [858, 223] width 71 height 13
click at [840, 372] on button "Save" at bounding box center [866, 382] width 135 height 24
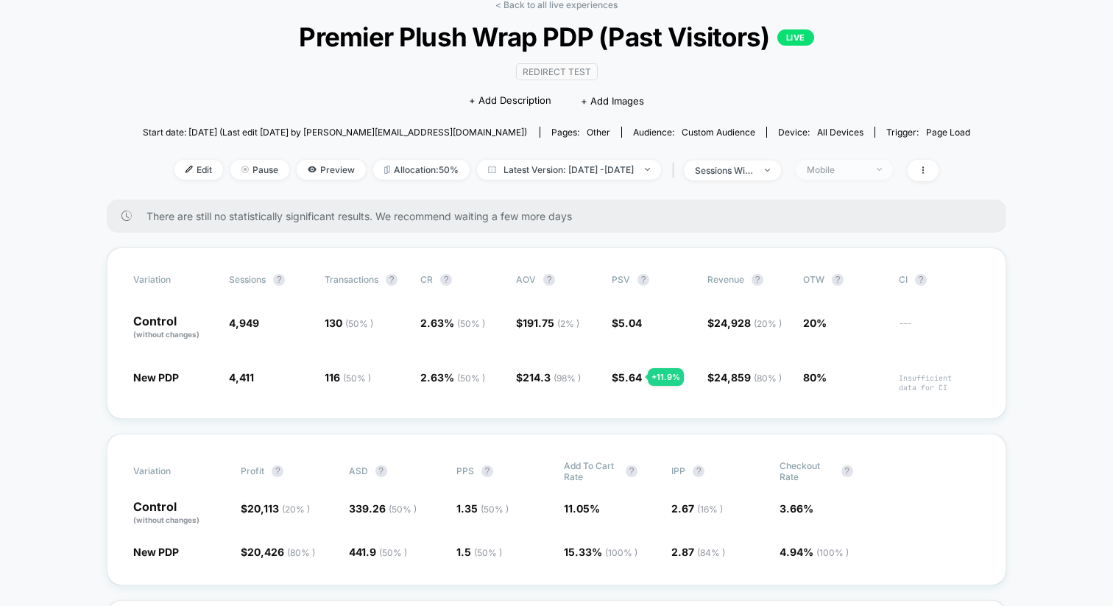
click at [866, 167] on div "Mobile" at bounding box center [836, 169] width 59 height 11
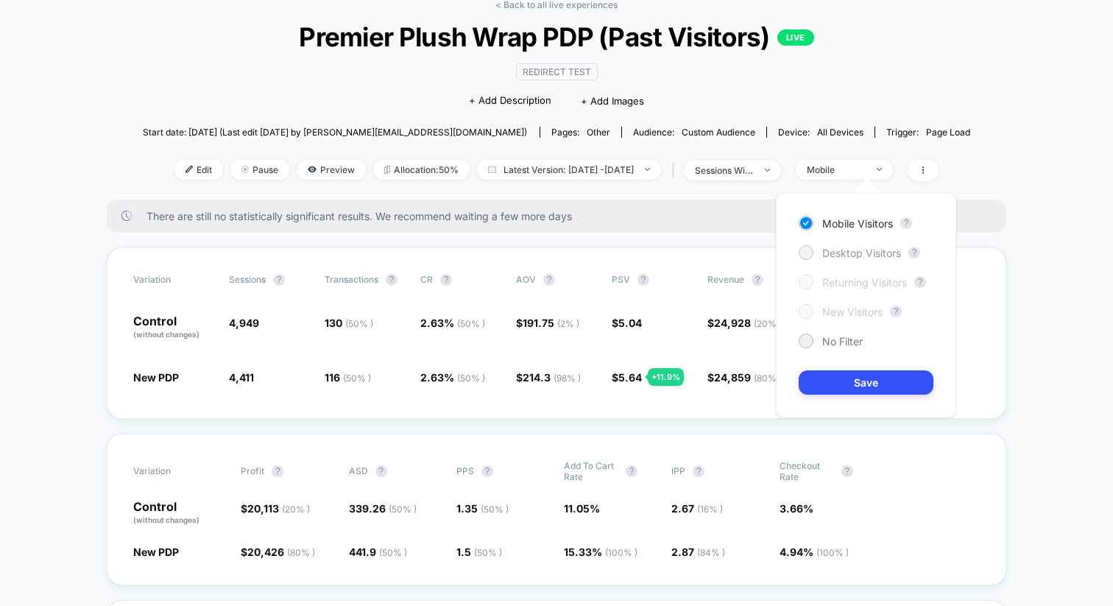
click at [834, 248] on span "Desktop Visitors" at bounding box center [862, 253] width 79 height 13
click at [837, 383] on button "Save" at bounding box center [866, 382] width 135 height 24
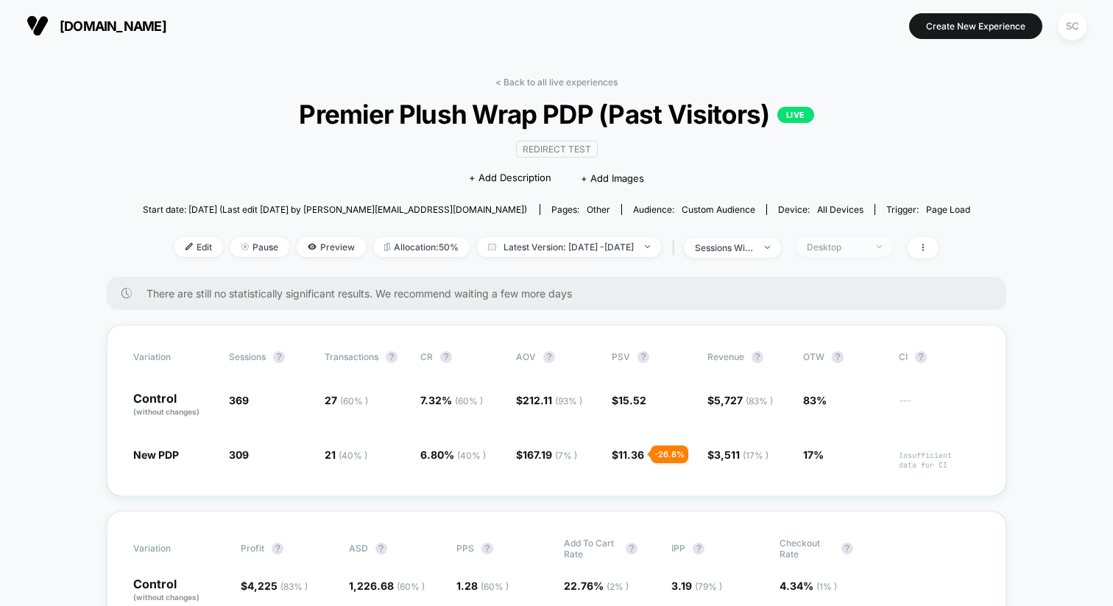
click at [862, 252] on span "Desktop" at bounding box center [844, 247] width 97 height 20
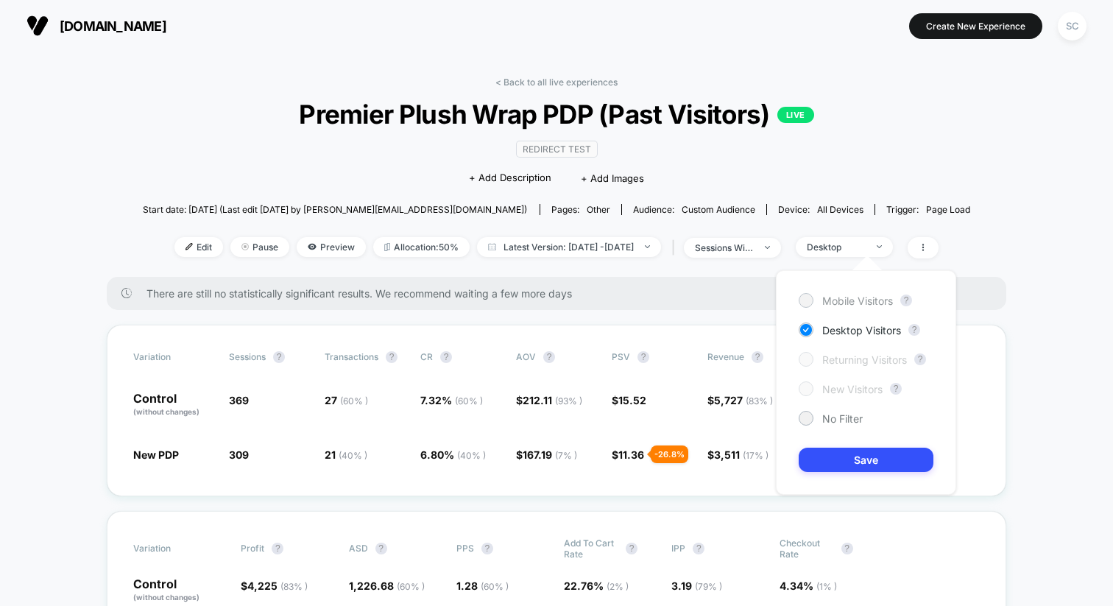
click at [843, 304] on span "Mobile Visitors" at bounding box center [858, 301] width 71 height 13
click at [840, 455] on button "Save" at bounding box center [866, 460] width 135 height 24
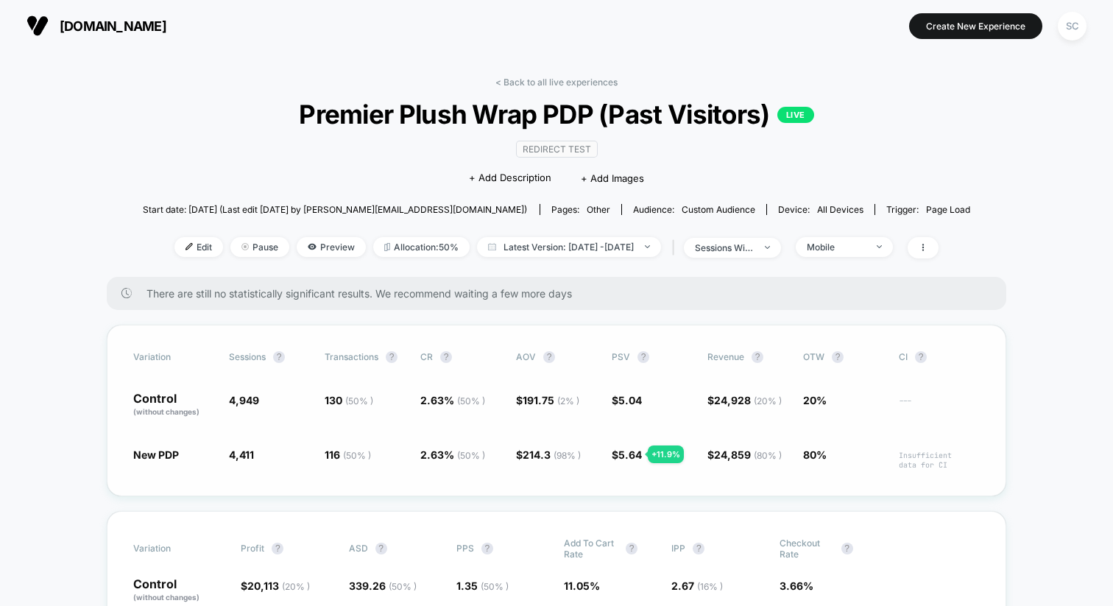
scroll to position [37, 0]
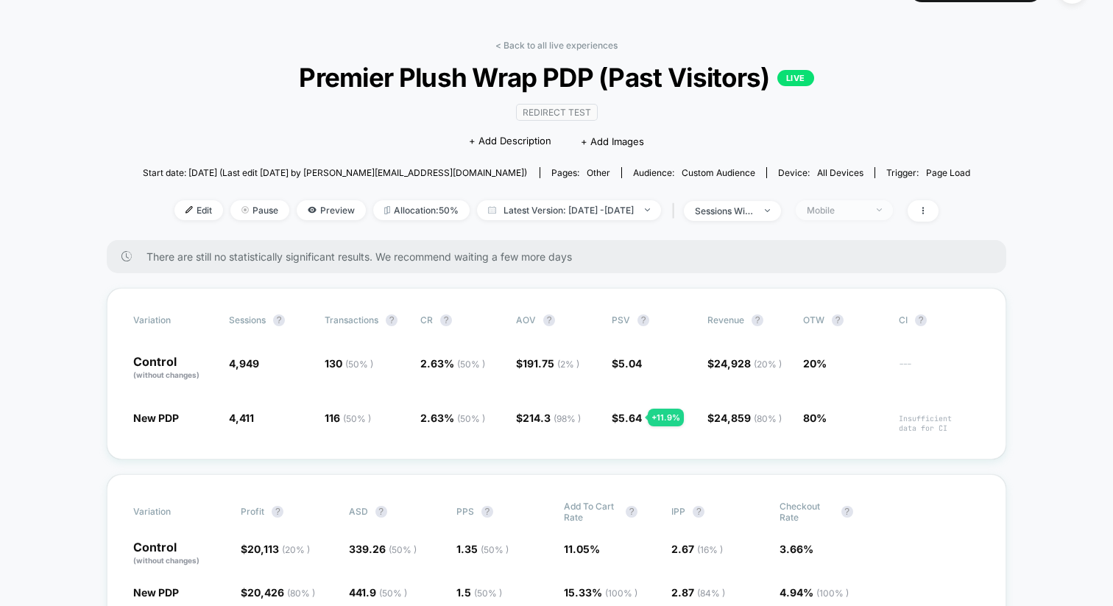
click at [856, 211] on div "Mobile" at bounding box center [836, 210] width 59 height 11
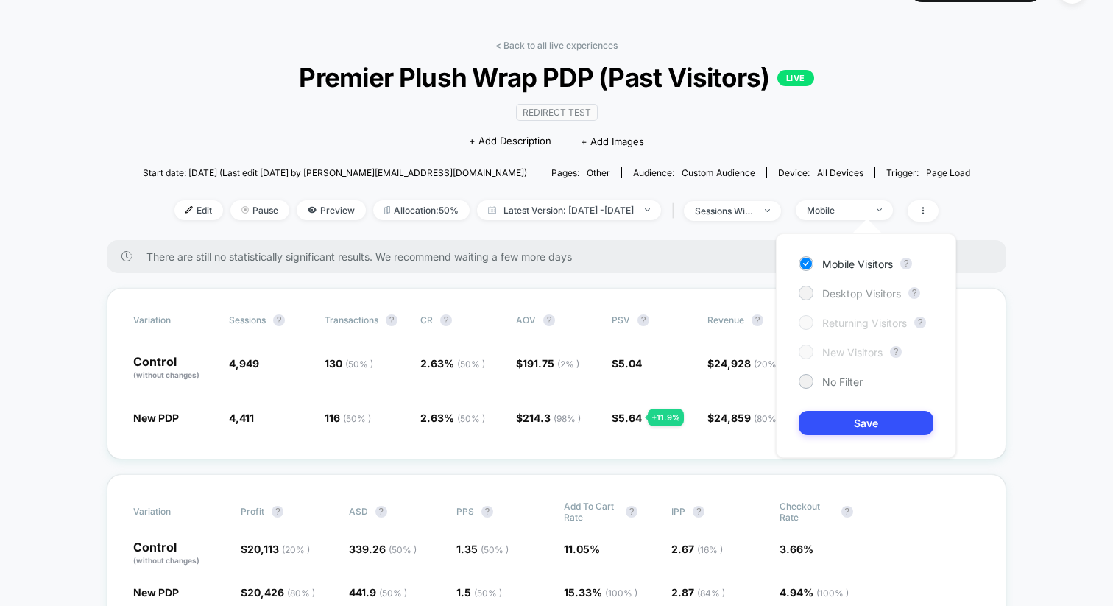
click at [846, 291] on span "Desktop Visitors" at bounding box center [862, 293] width 79 height 13
click at [846, 421] on button "Save" at bounding box center [866, 423] width 135 height 24
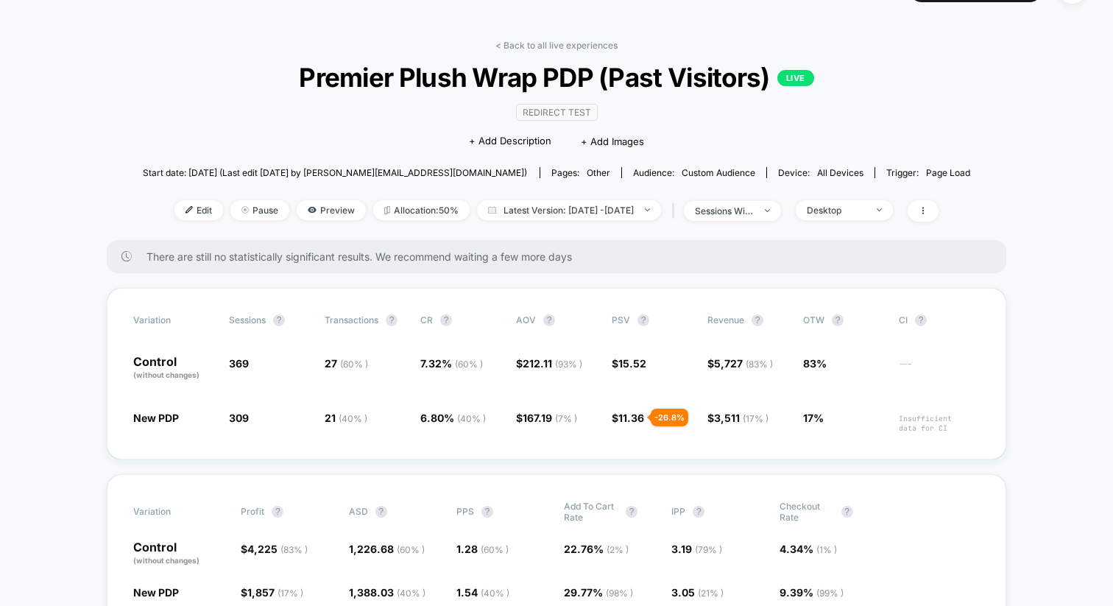
click at [870, 219] on div "Edit Pause Preview Allocation: 50% Latest Version: [DATE] - [DATE] | sessions w…" at bounding box center [557, 210] width 828 height 21
click at [859, 202] on span "Desktop" at bounding box center [844, 210] width 97 height 20
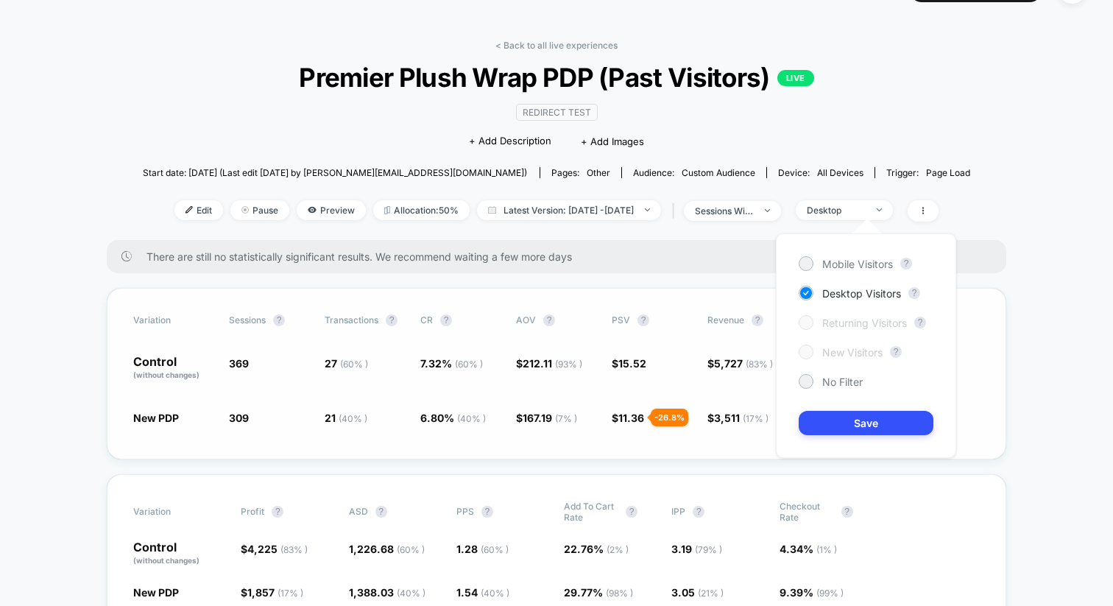
click at [280, 367] on span "369" at bounding box center [269, 368] width 81 height 25
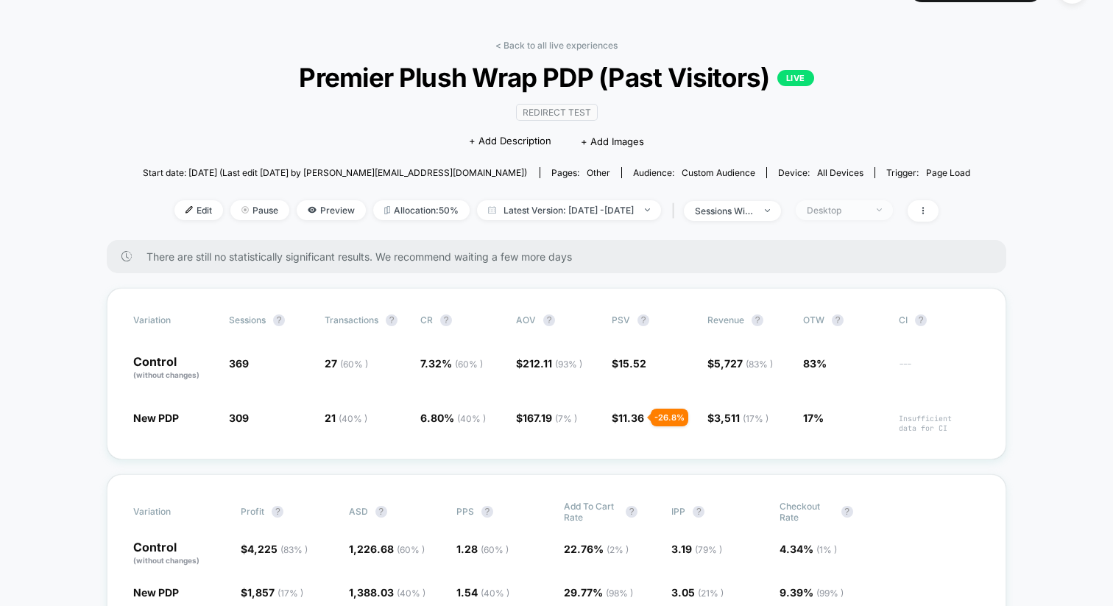
click at [893, 203] on span "Desktop" at bounding box center [844, 210] width 97 height 20
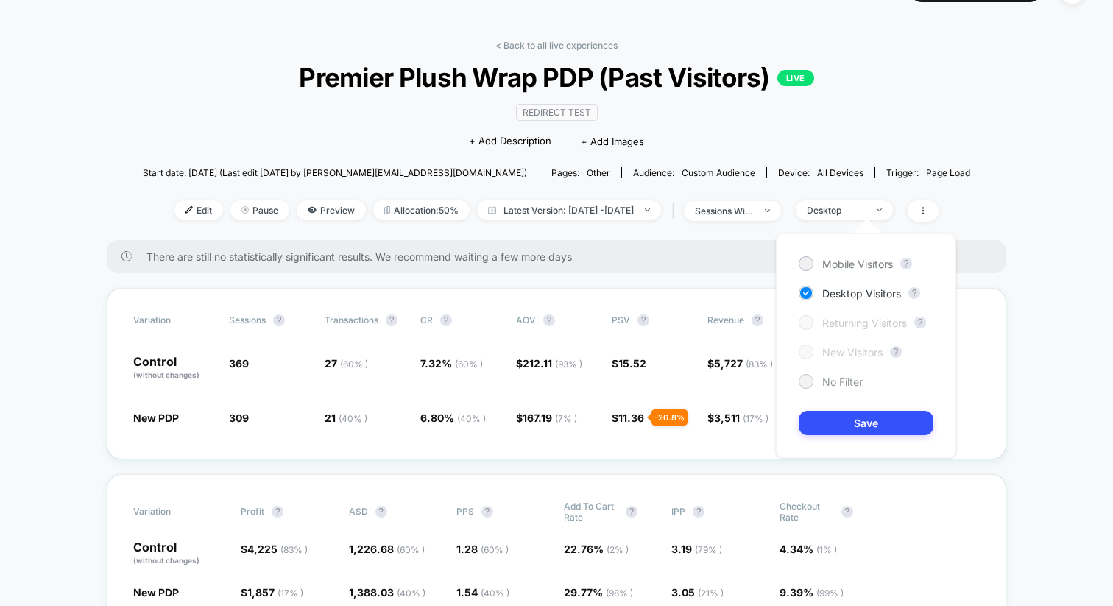
click at [821, 377] on div "No Filter" at bounding box center [831, 381] width 64 height 15
click at [837, 423] on button "Save" at bounding box center [866, 423] width 135 height 24
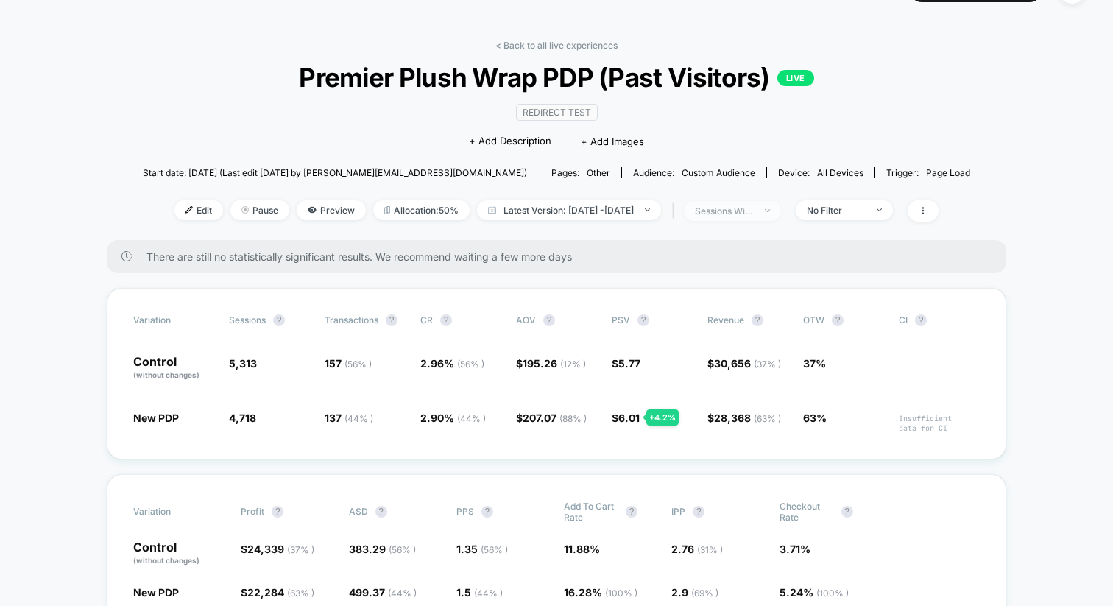
click at [754, 213] on div "sessions with impression" at bounding box center [724, 210] width 59 height 11
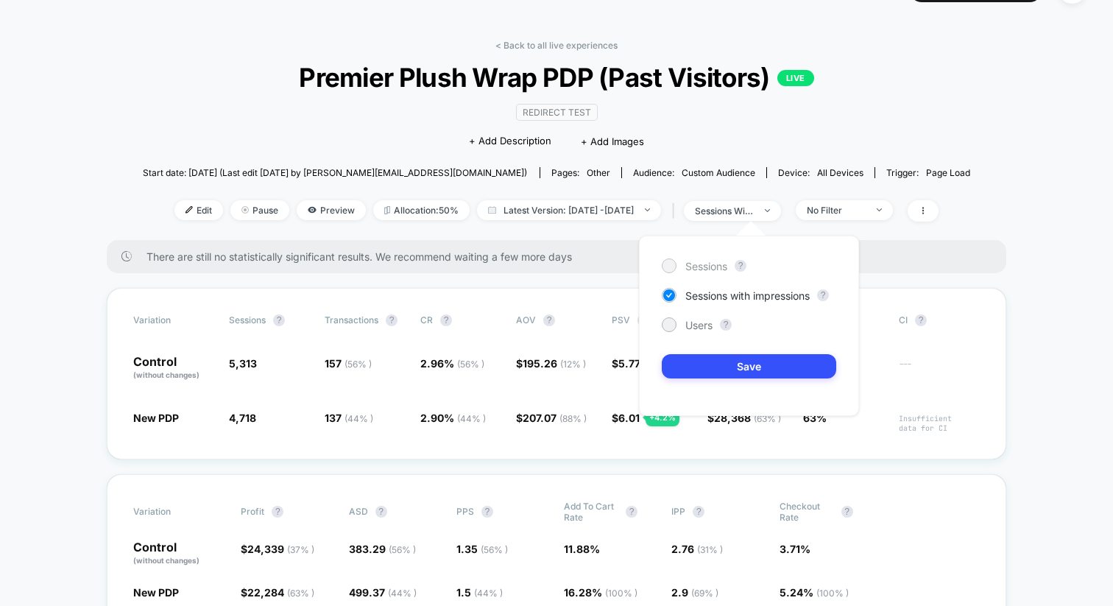
click at [685, 272] on div "Sessions" at bounding box center [695, 265] width 66 height 15
click at [719, 358] on button "Save" at bounding box center [749, 366] width 175 height 24
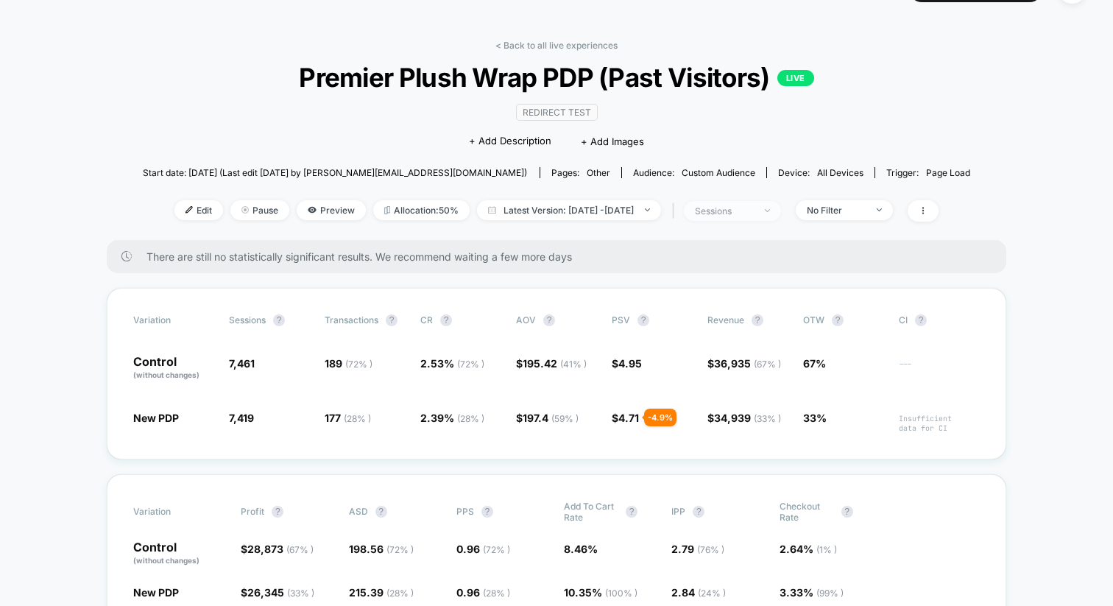
click at [734, 212] on div "sessions" at bounding box center [724, 210] width 59 height 11
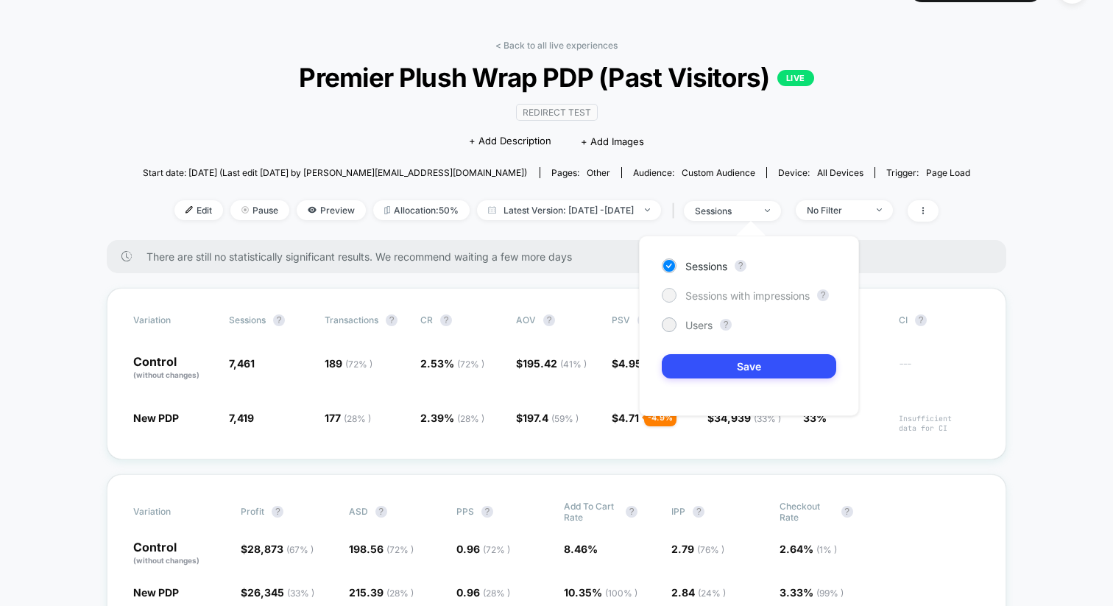
click at [737, 289] on span "Sessions with impressions" at bounding box center [748, 295] width 124 height 13
click at [729, 362] on button "Save" at bounding box center [749, 366] width 175 height 24
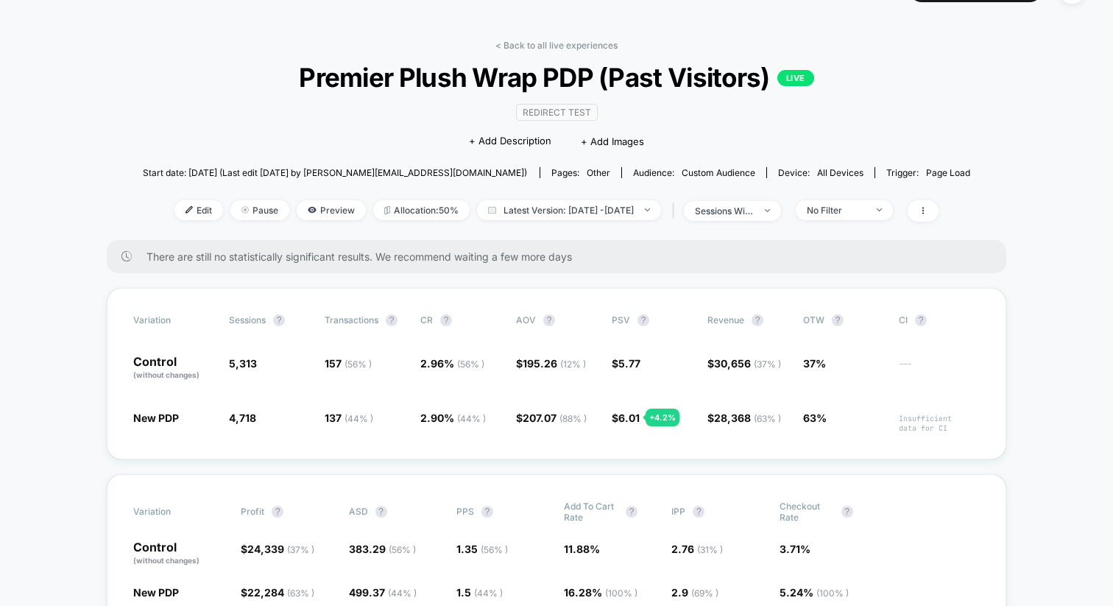
click at [630, 76] on span "Premier Plush Wrap PDP (Past Visitors) LIVE" at bounding box center [556, 77] width 745 height 31
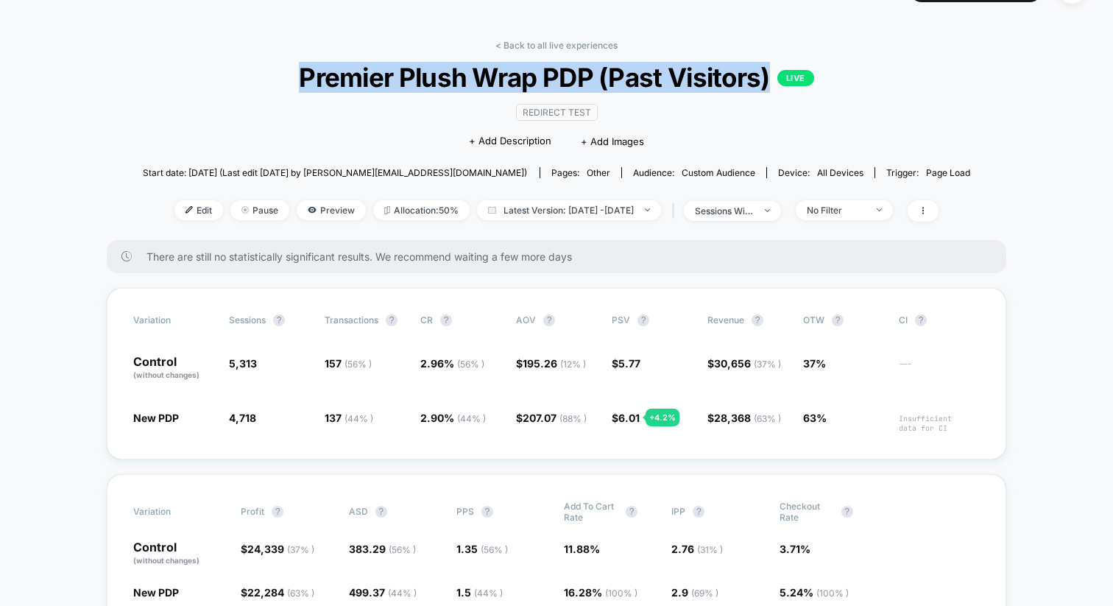
click at [630, 76] on span "Premier Plush Wrap PDP (Past Visitors) LIVE" at bounding box center [556, 77] width 745 height 31
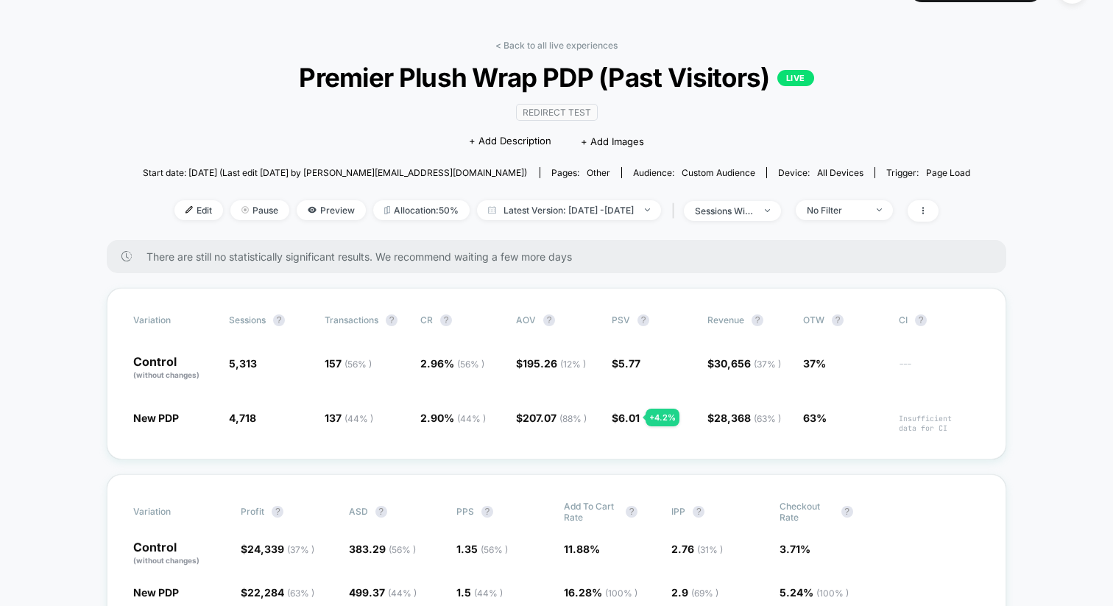
click at [630, 76] on span "Premier Plush Wrap PDP (Past Visitors) LIVE" at bounding box center [556, 77] width 745 height 31
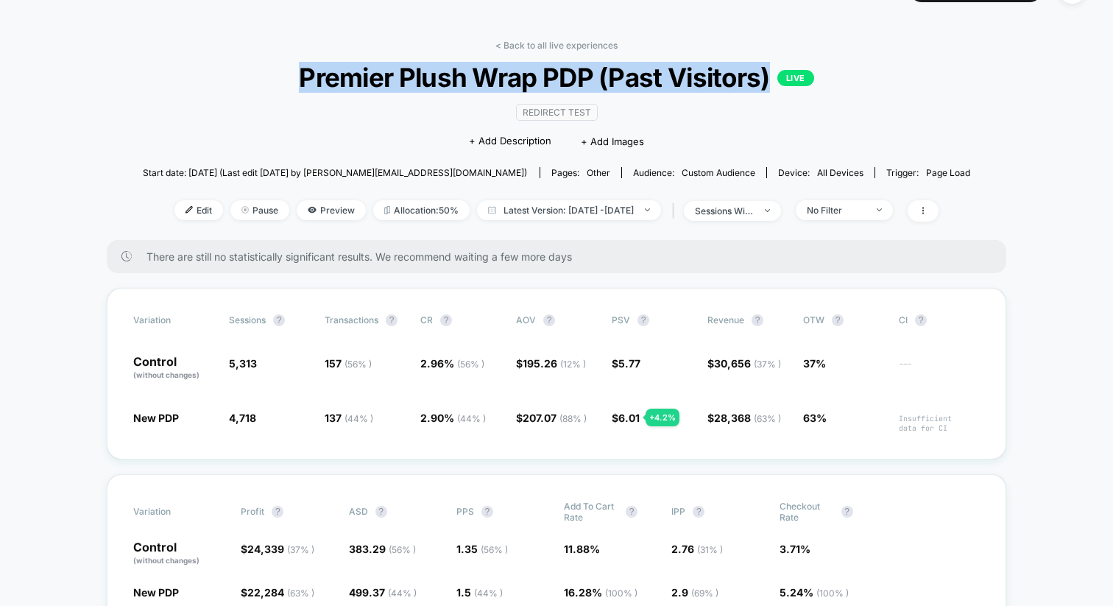
click at [630, 76] on span "Premier Plush Wrap PDP (Past Visitors) LIVE" at bounding box center [556, 77] width 745 height 31
click at [641, 85] on span "Premier Plush Wrap PDP (Past Visitors) LIVE" at bounding box center [556, 77] width 745 height 31
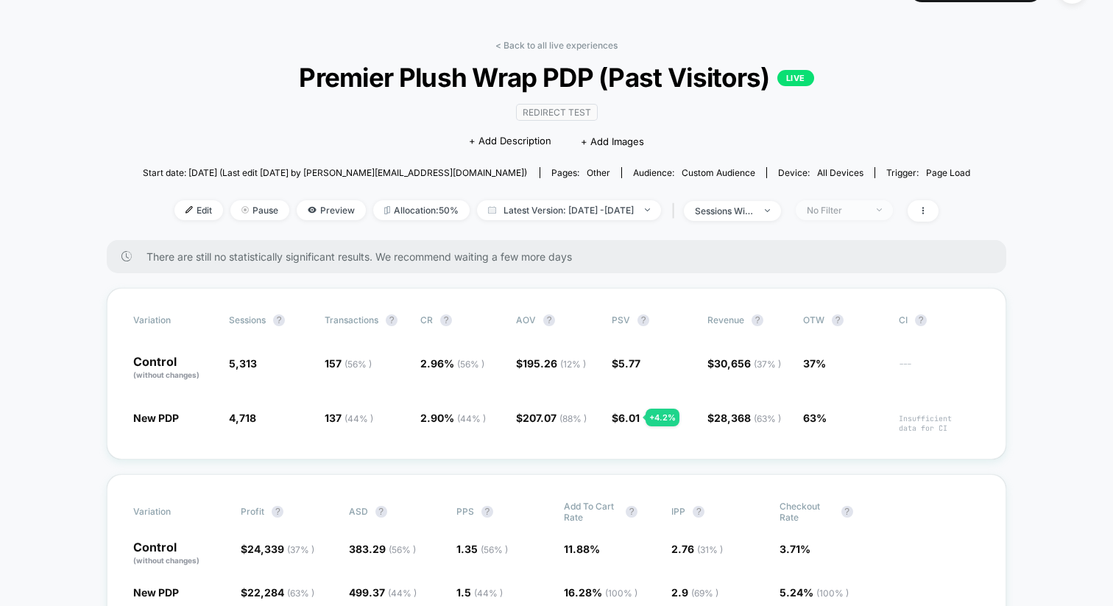
click at [839, 214] on span "No Filter" at bounding box center [844, 210] width 97 height 20
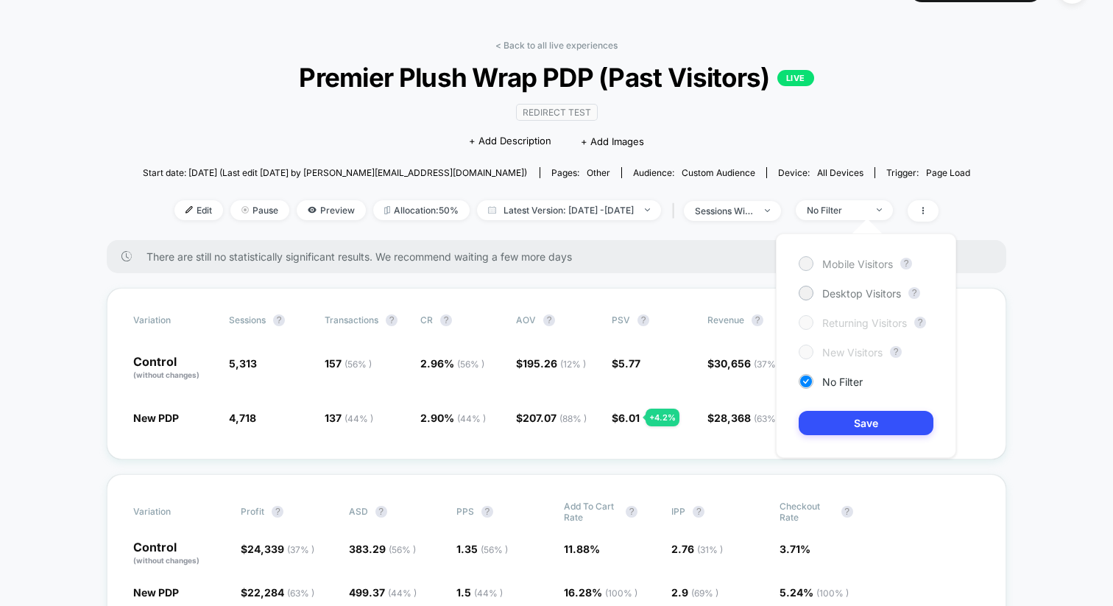
click at [838, 267] on span "Mobile Visitors" at bounding box center [858, 264] width 71 height 13
click at [824, 416] on button "Save" at bounding box center [866, 423] width 135 height 24
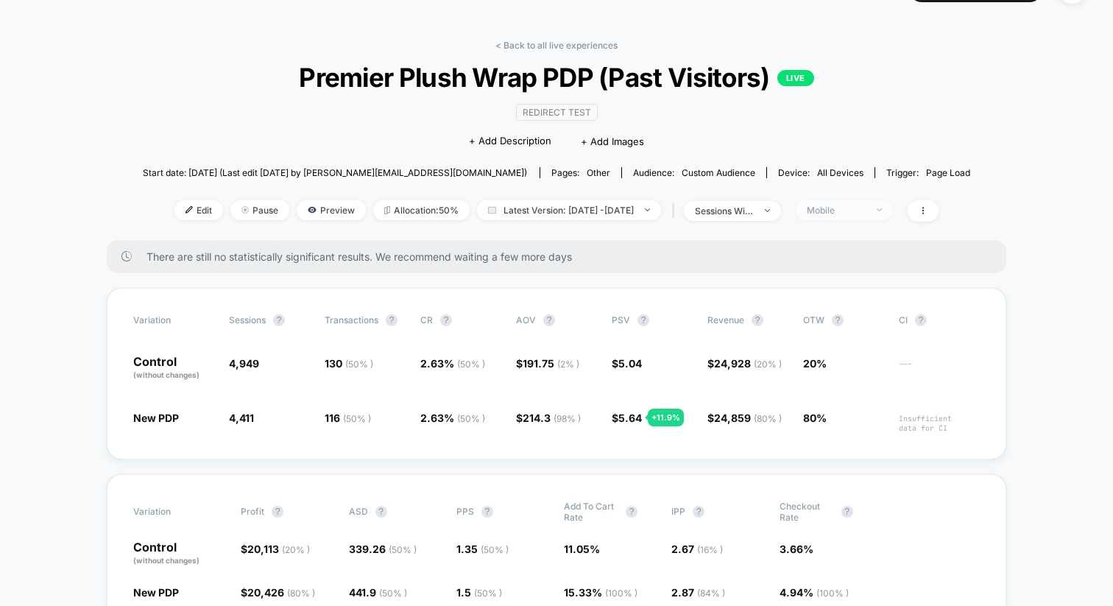
click at [862, 201] on span "Mobile" at bounding box center [844, 210] width 97 height 20
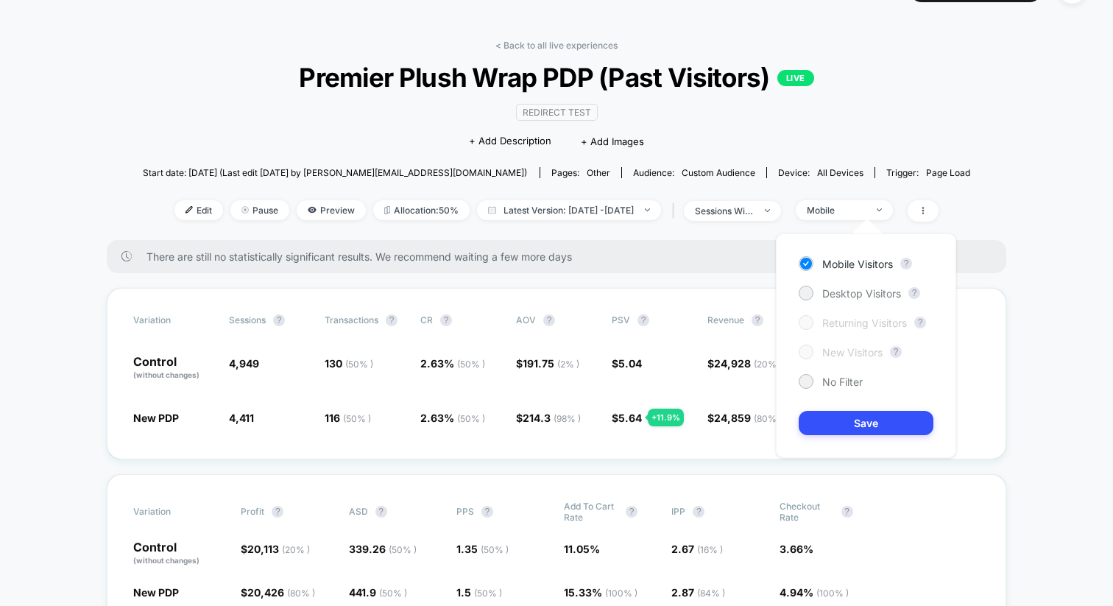
click at [840, 281] on div "Mobile Visitors ? Desktop Visitors ? Returning Visitors ? New Visitors ? No Fil…" at bounding box center [866, 345] width 180 height 225
click at [842, 293] on span "Desktop Visitors" at bounding box center [862, 293] width 79 height 13
click at [832, 423] on button "Save" at bounding box center [866, 423] width 135 height 24
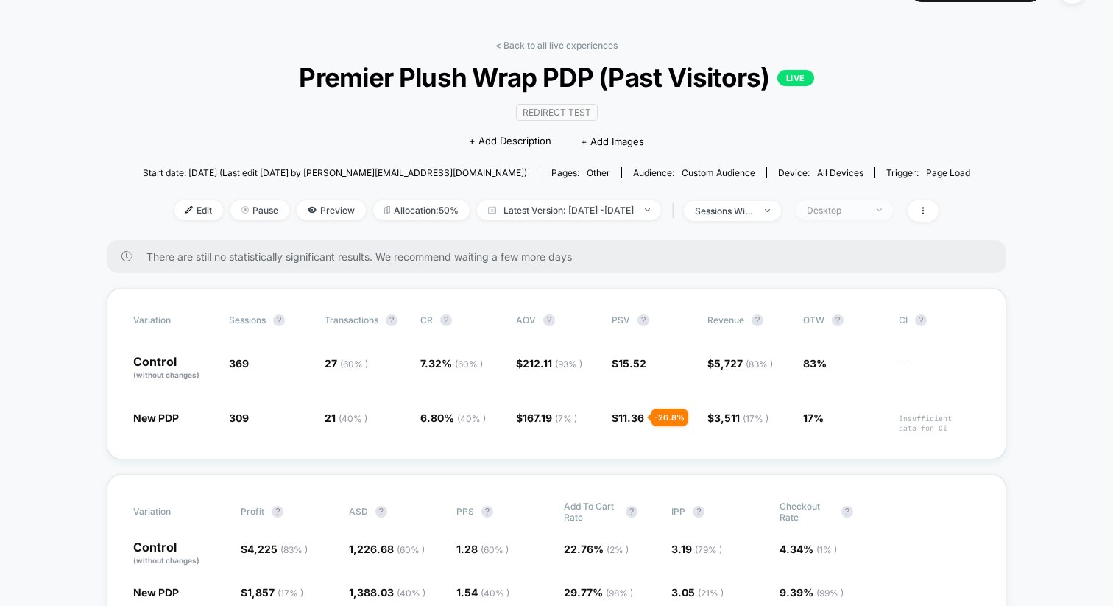
click at [861, 216] on span "Desktop" at bounding box center [844, 210] width 97 height 20
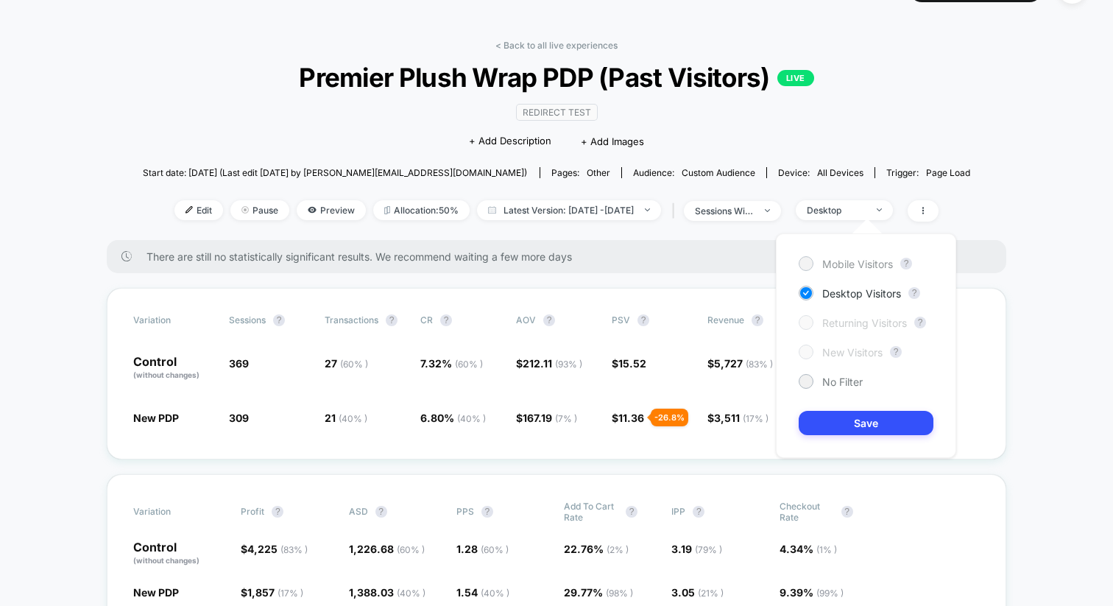
click at [848, 261] on span "Mobile Visitors" at bounding box center [858, 264] width 71 height 13
click at [829, 414] on button "Save" at bounding box center [866, 423] width 135 height 24
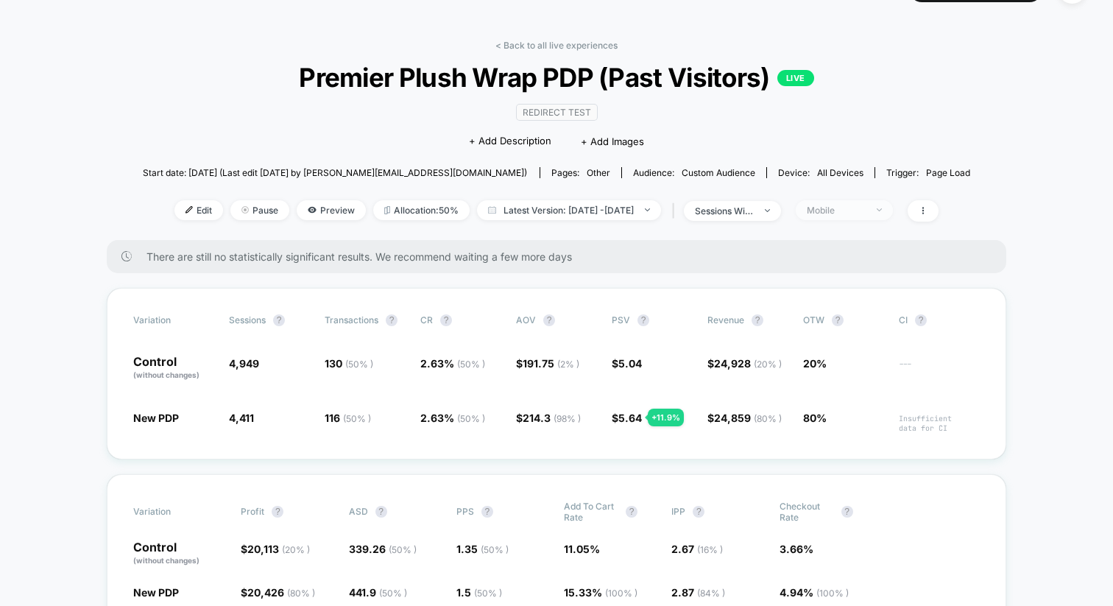
click at [856, 208] on div "Mobile" at bounding box center [836, 210] width 59 height 11
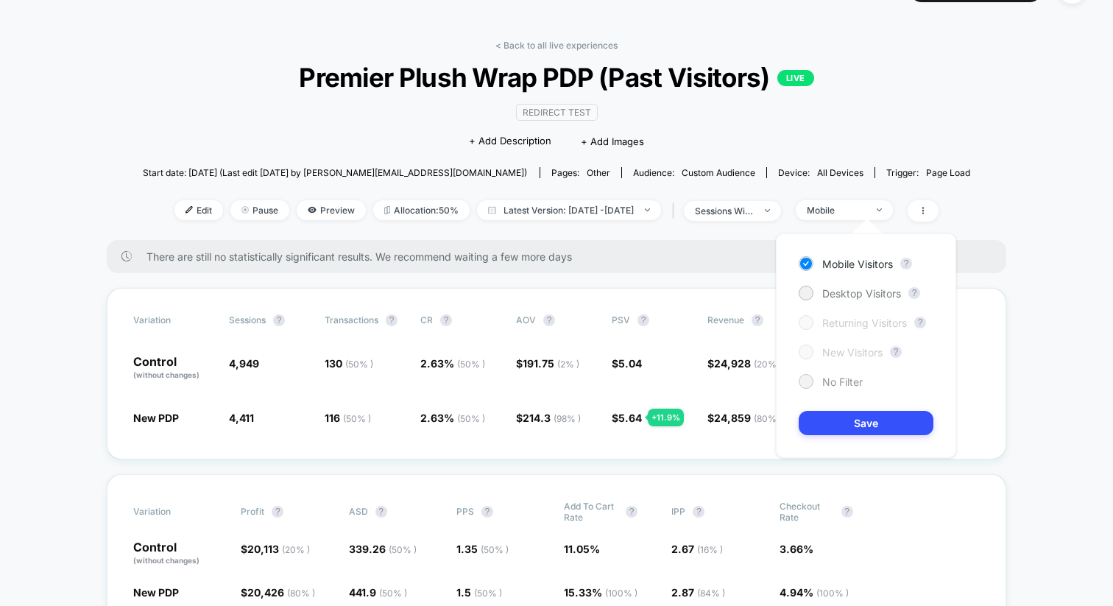
click at [825, 379] on span "No Filter" at bounding box center [843, 382] width 41 height 13
click at [831, 422] on button "Save" at bounding box center [866, 423] width 135 height 24
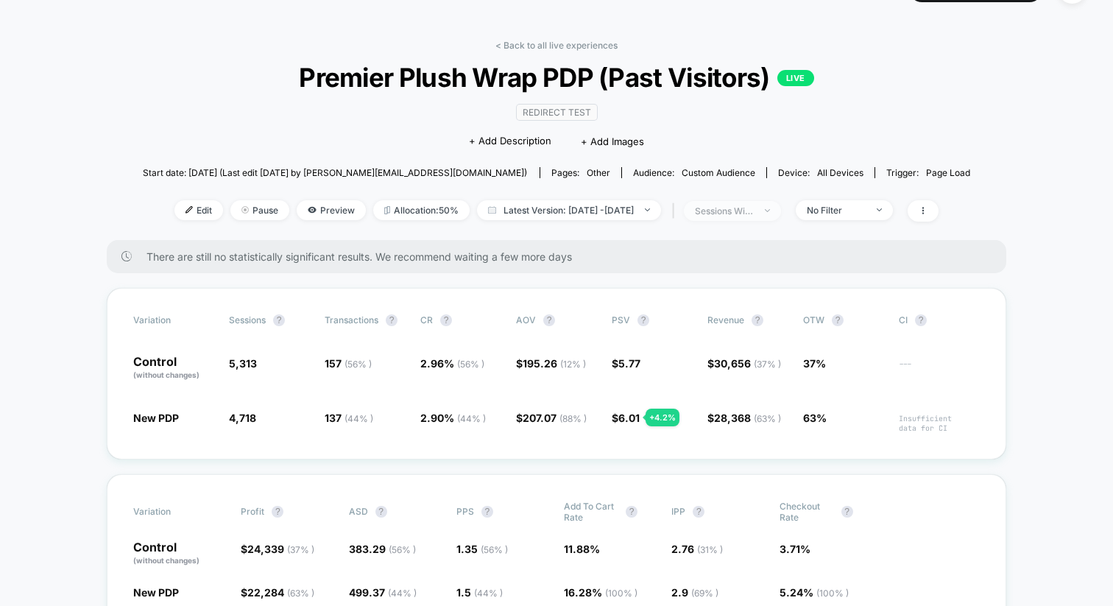
click at [754, 211] on div "sessions with impression" at bounding box center [724, 210] width 59 height 11
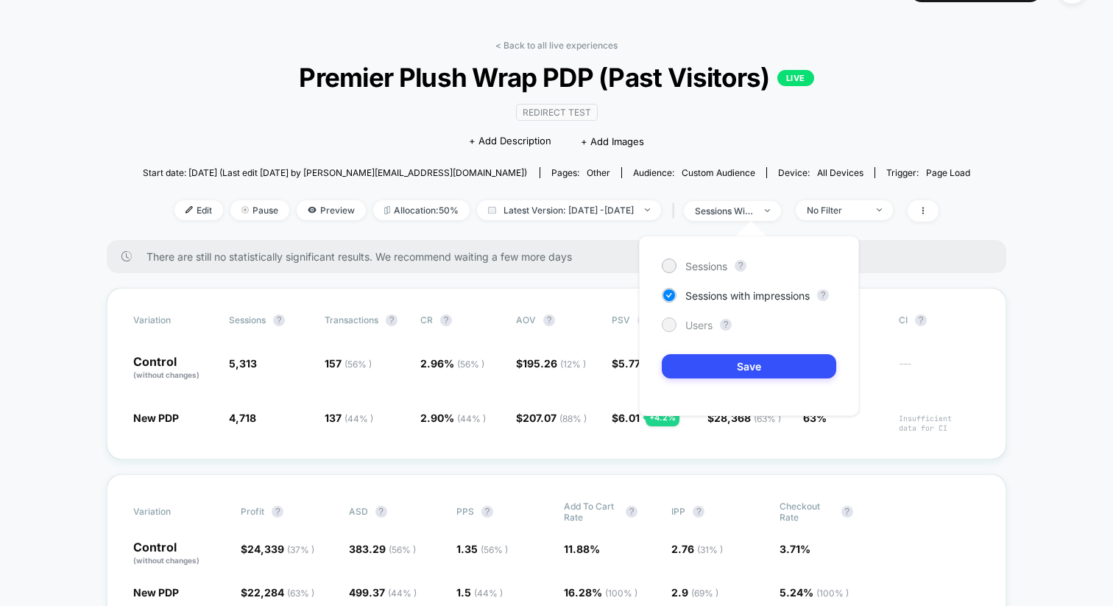
click at [707, 323] on span "Users" at bounding box center [699, 325] width 27 height 13
click at [697, 368] on button "Save" at bounding box center [749, 366] width 175 height 24
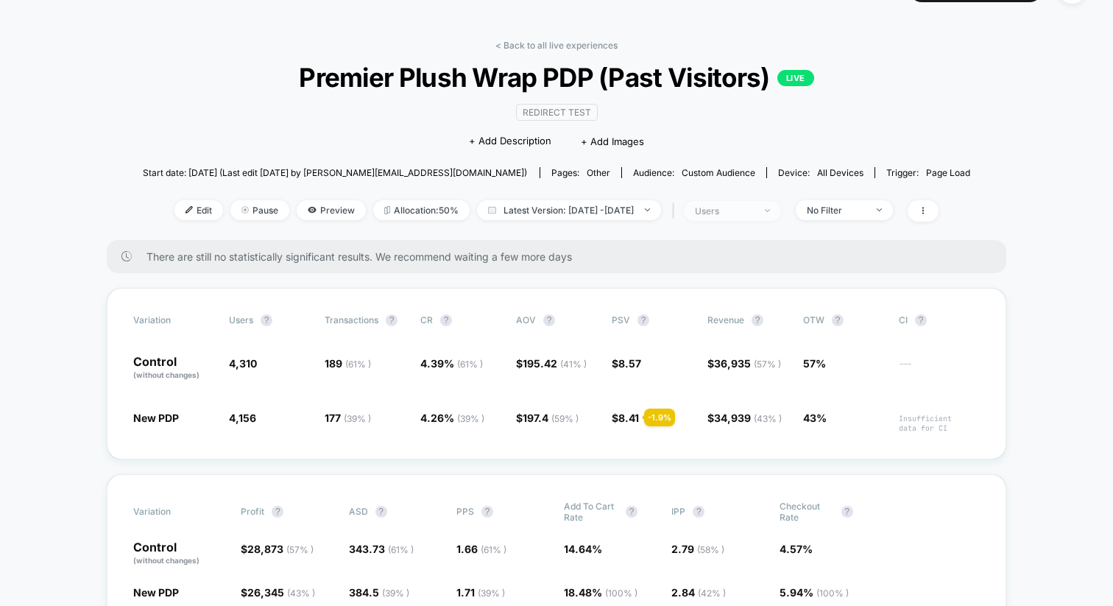
click at [754, 211] on div "users" at bounding box center [724, 210] width 59 height 11
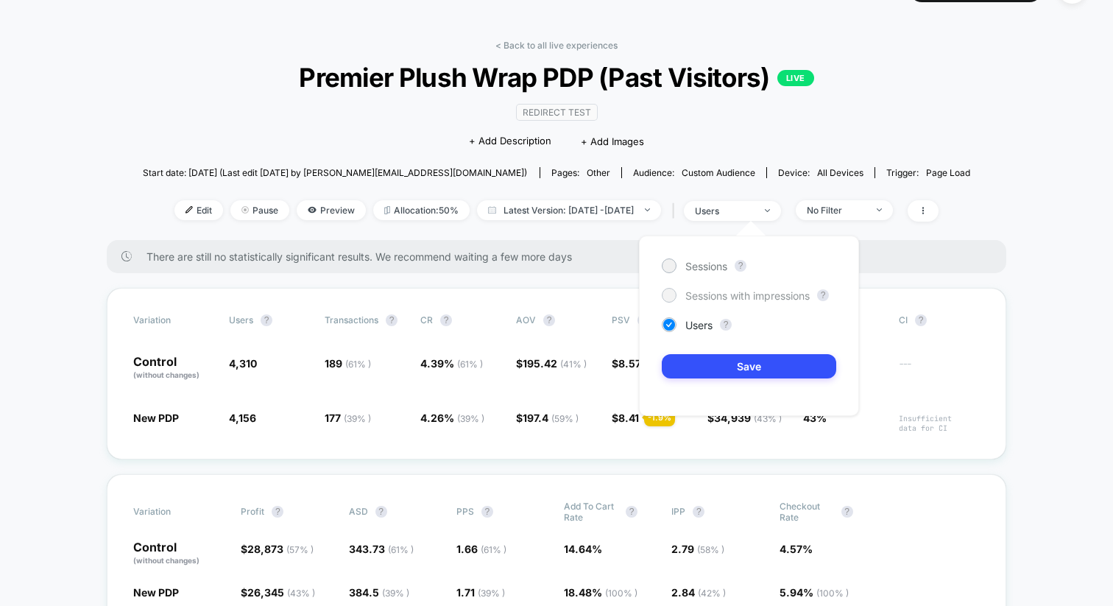
click at [711, 296] on span "Sessions with impressions" at bounding box center [748, 295] width 124 height 13
click at [689, 367] on button "Save" at bounding box center [749, 366] width 175 height 24
